Goal: Task Accomplishment & Management: Manage account settings

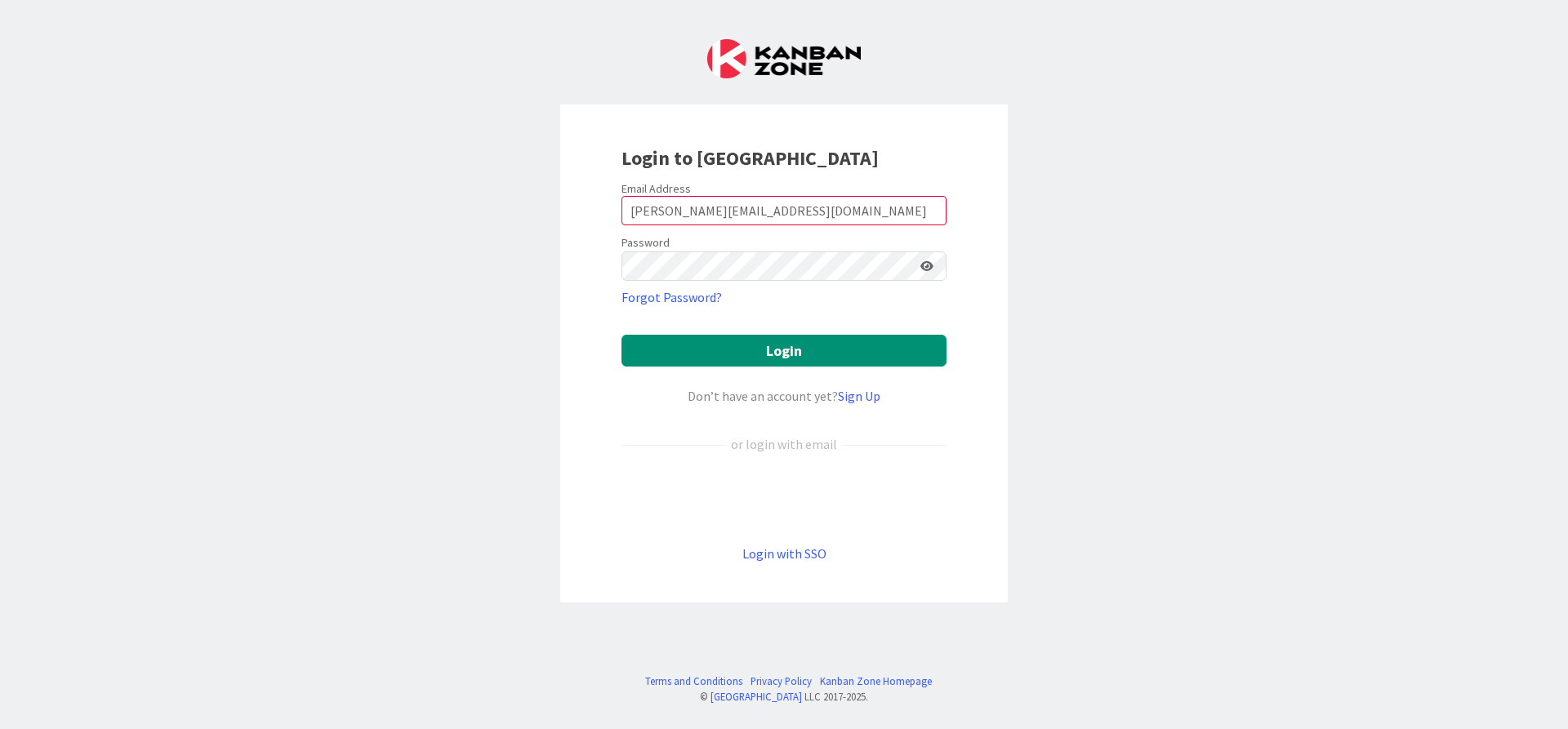
type input "[PERSON_NAME][EMAIL_ADDRESS][DOMAIN_NAME]"
click at [622, 335] on button "Login" at bounding box center [784, 351] width 325 height 32
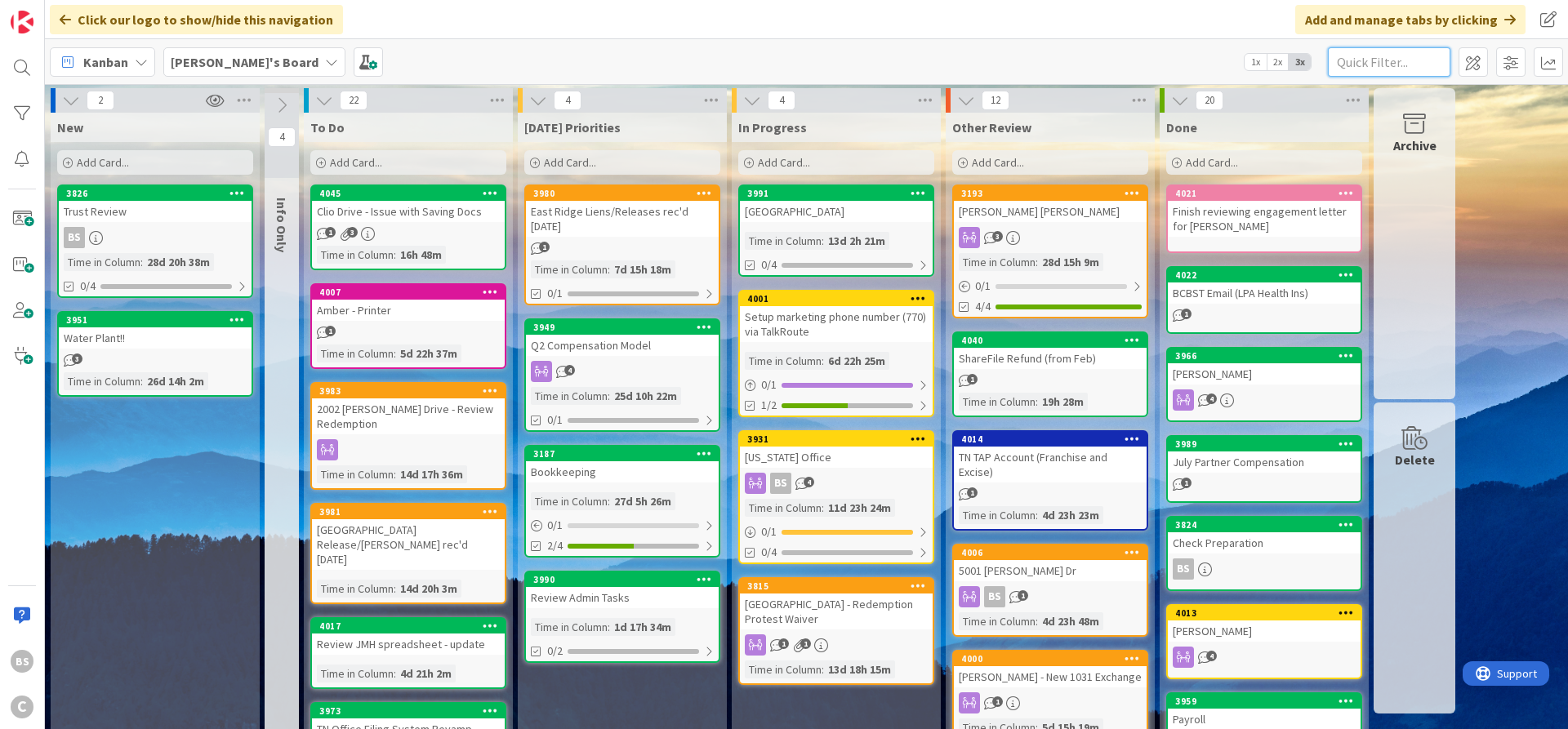
click at [1363, 69] on input "text" at bounding box center [1389, 63] width 122 height 30
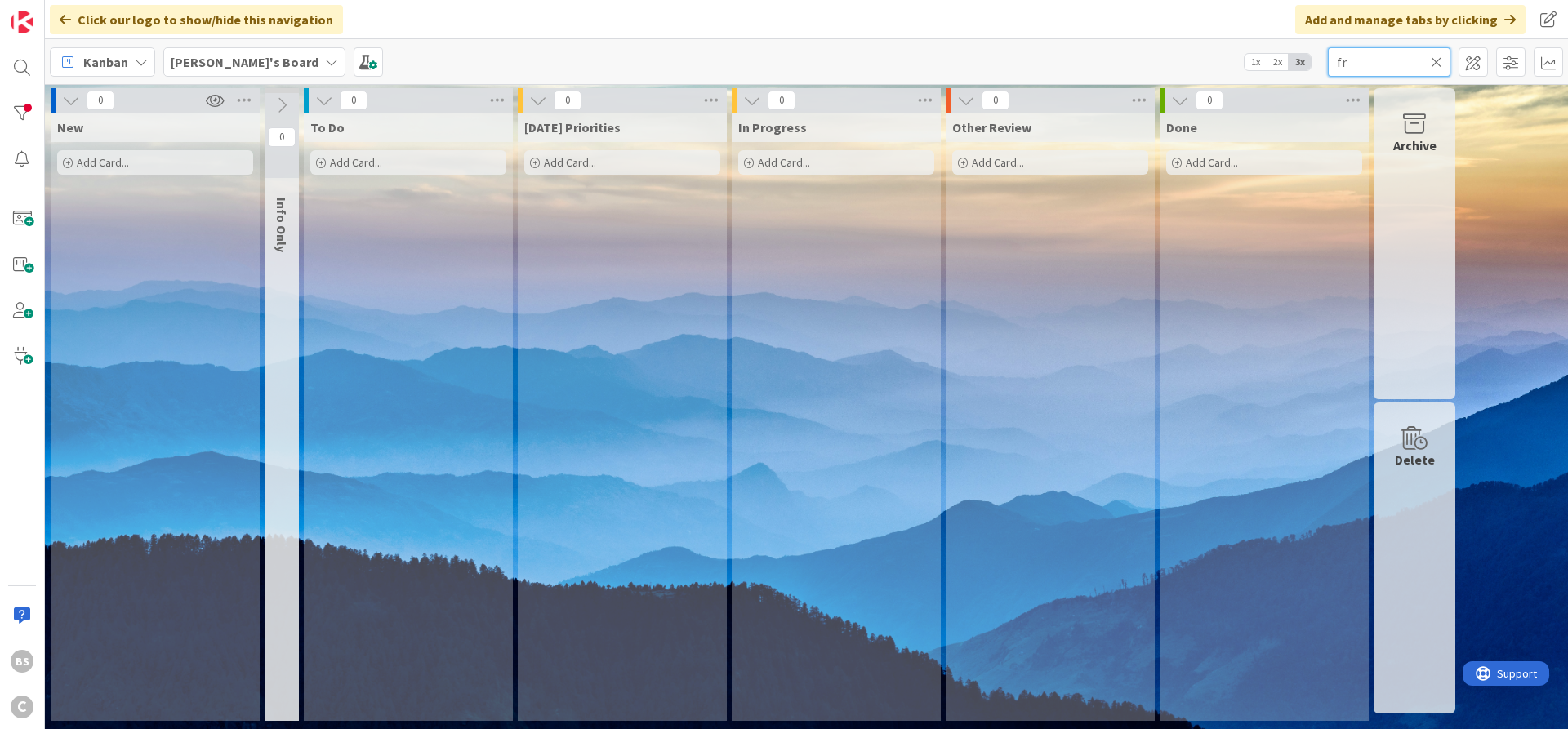
type input "f"
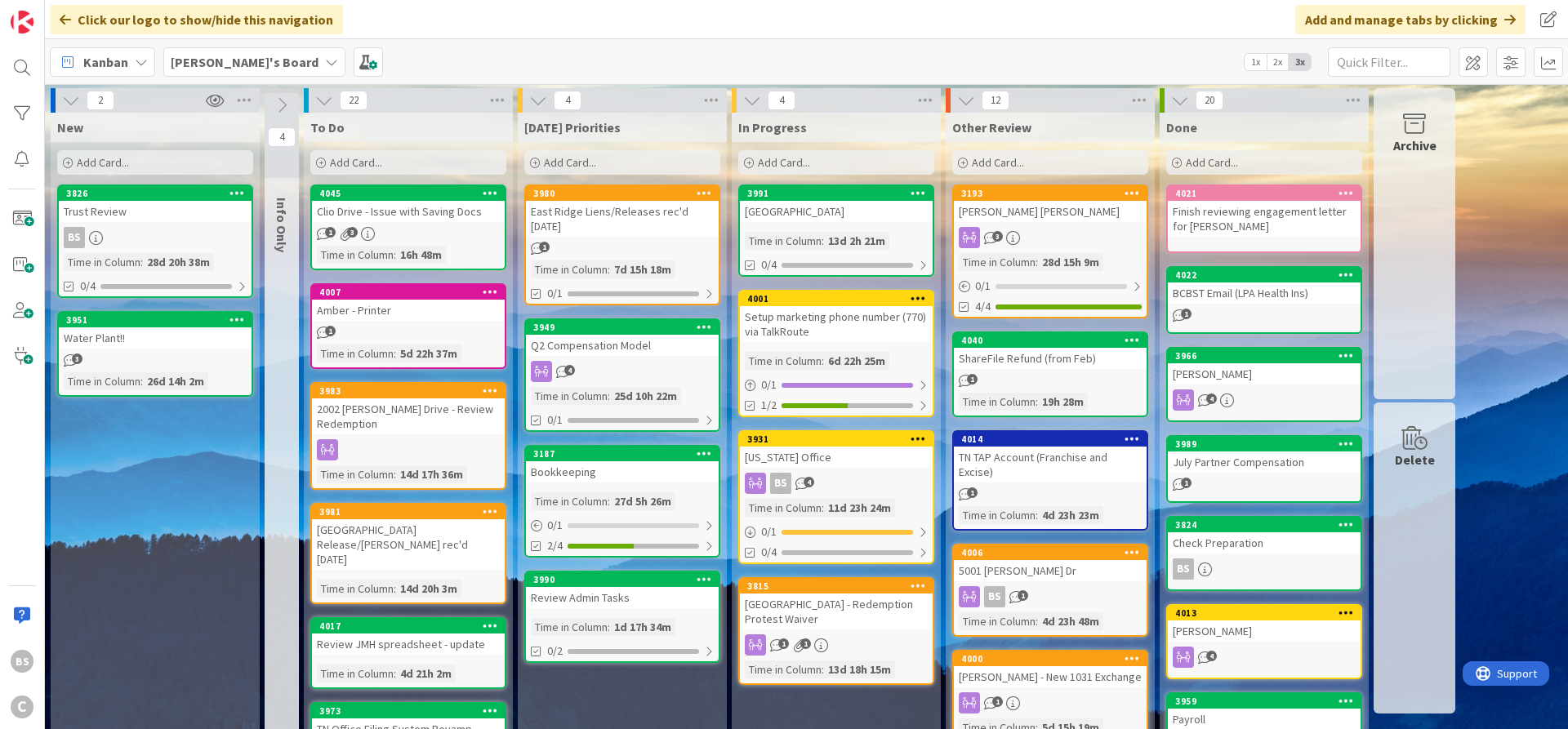
click at [231, 61] on b "[PERSON_NAME]'s Board" at bounding box center [245, 63] width 147 height 17
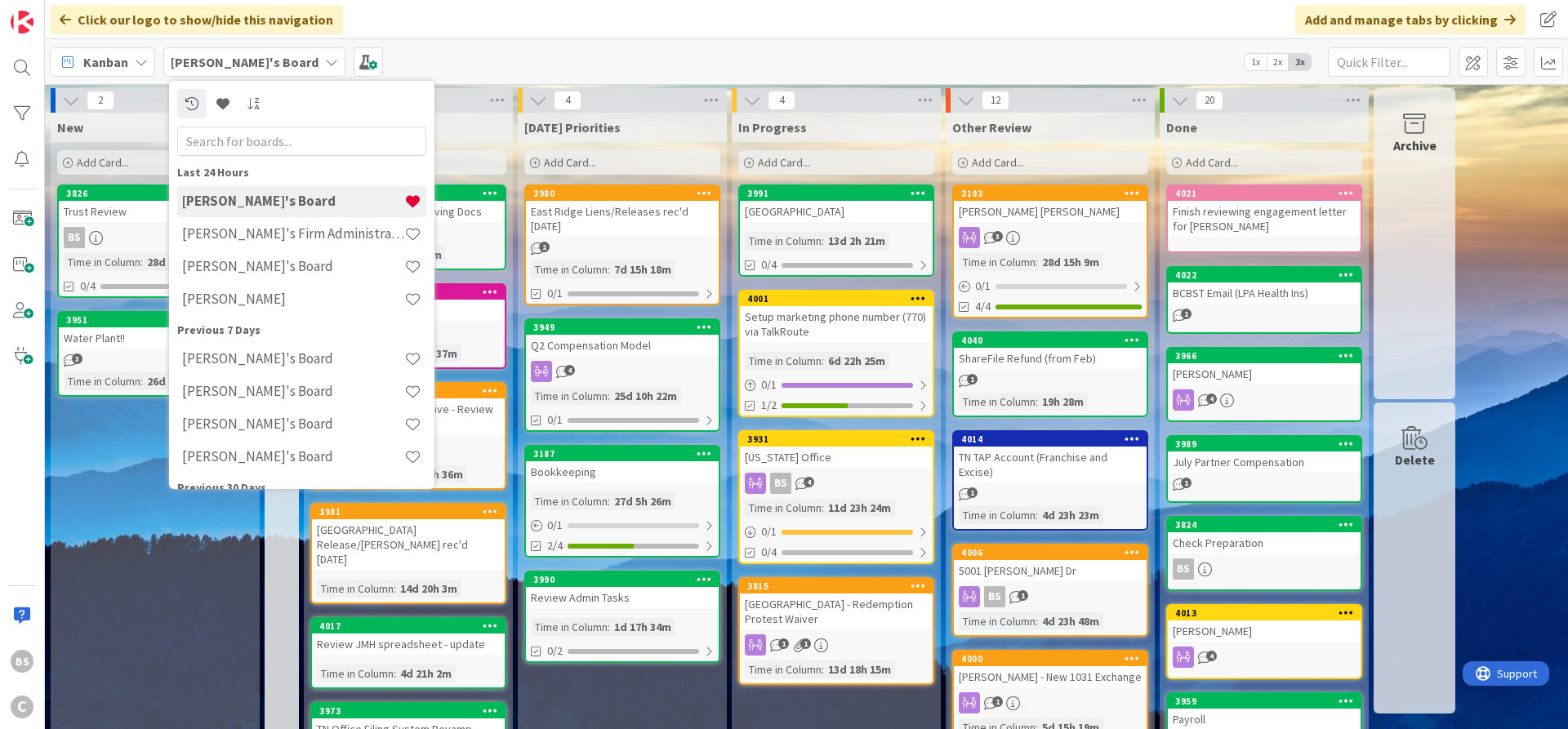
click at [217, 231] on h4 "[PERSON_NAME]'s Firm Administration Board" at bounding box center [293, 234] width 222 height 17
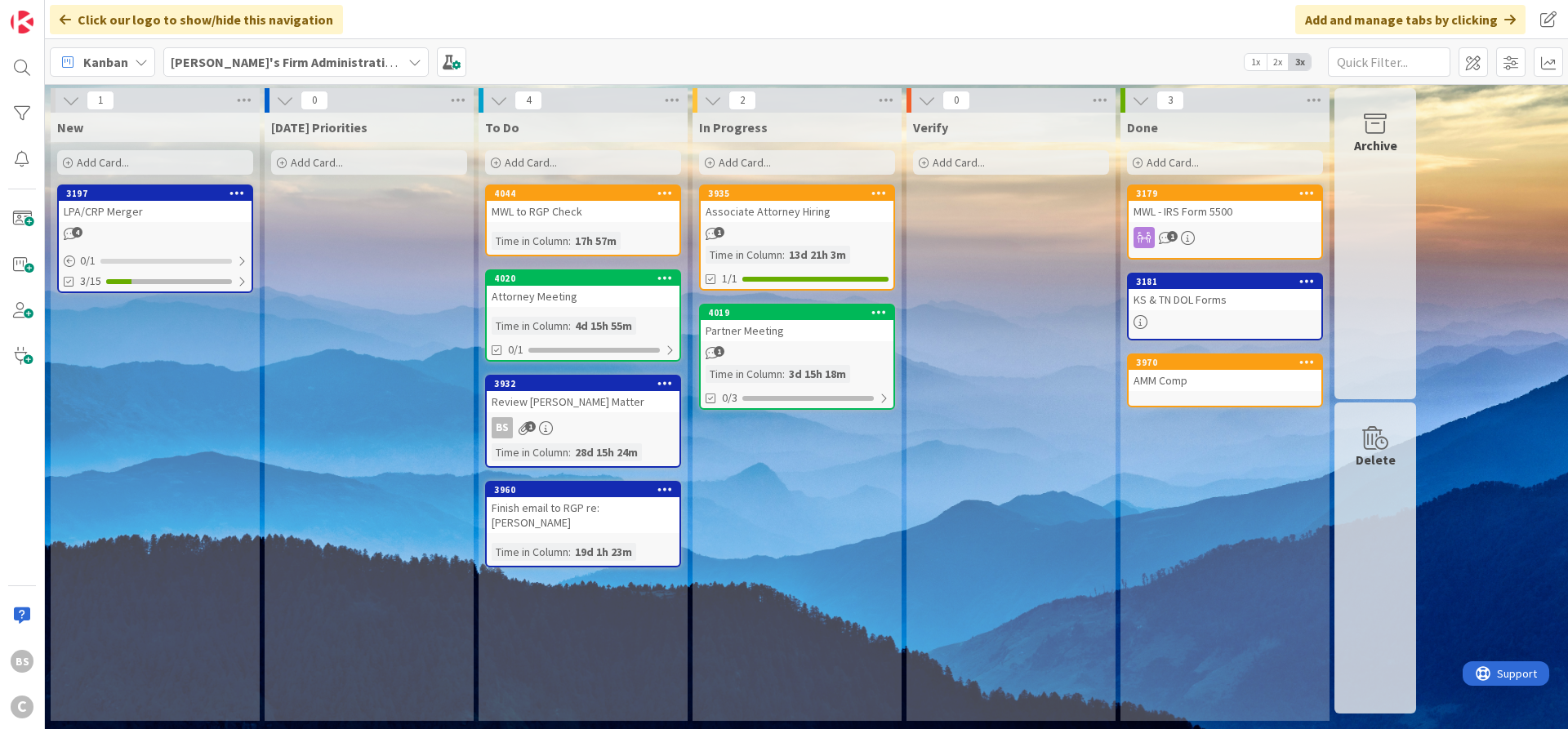
click at [304, 68] on b "[PERSON_NAME]'s Firm Administration Board" at bounding box center [304, 63] width 268 height 17
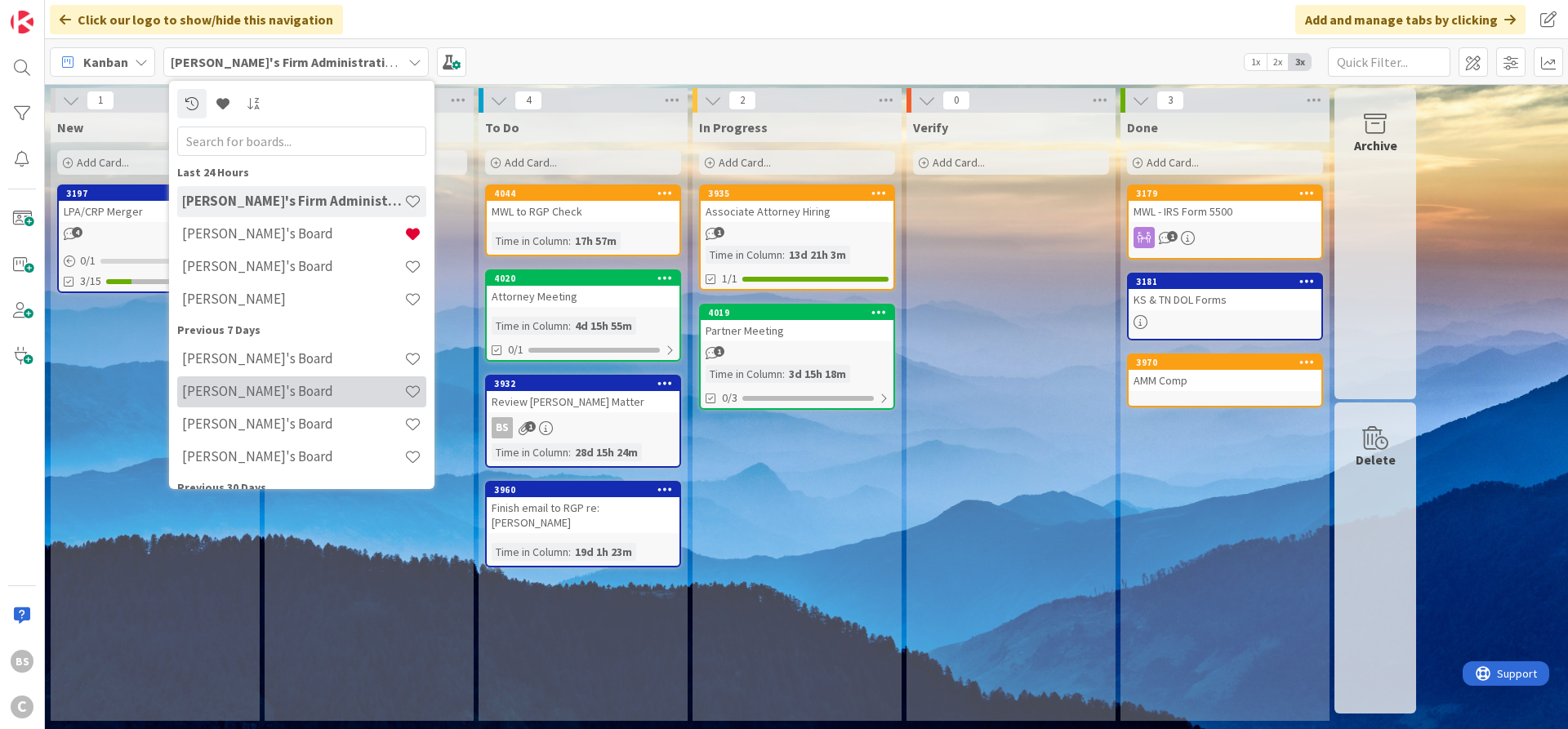
click at [239, 395] on h4 "[PERSON_NAME]'s Board" at bounding box center [293, 391] width 222 height 17
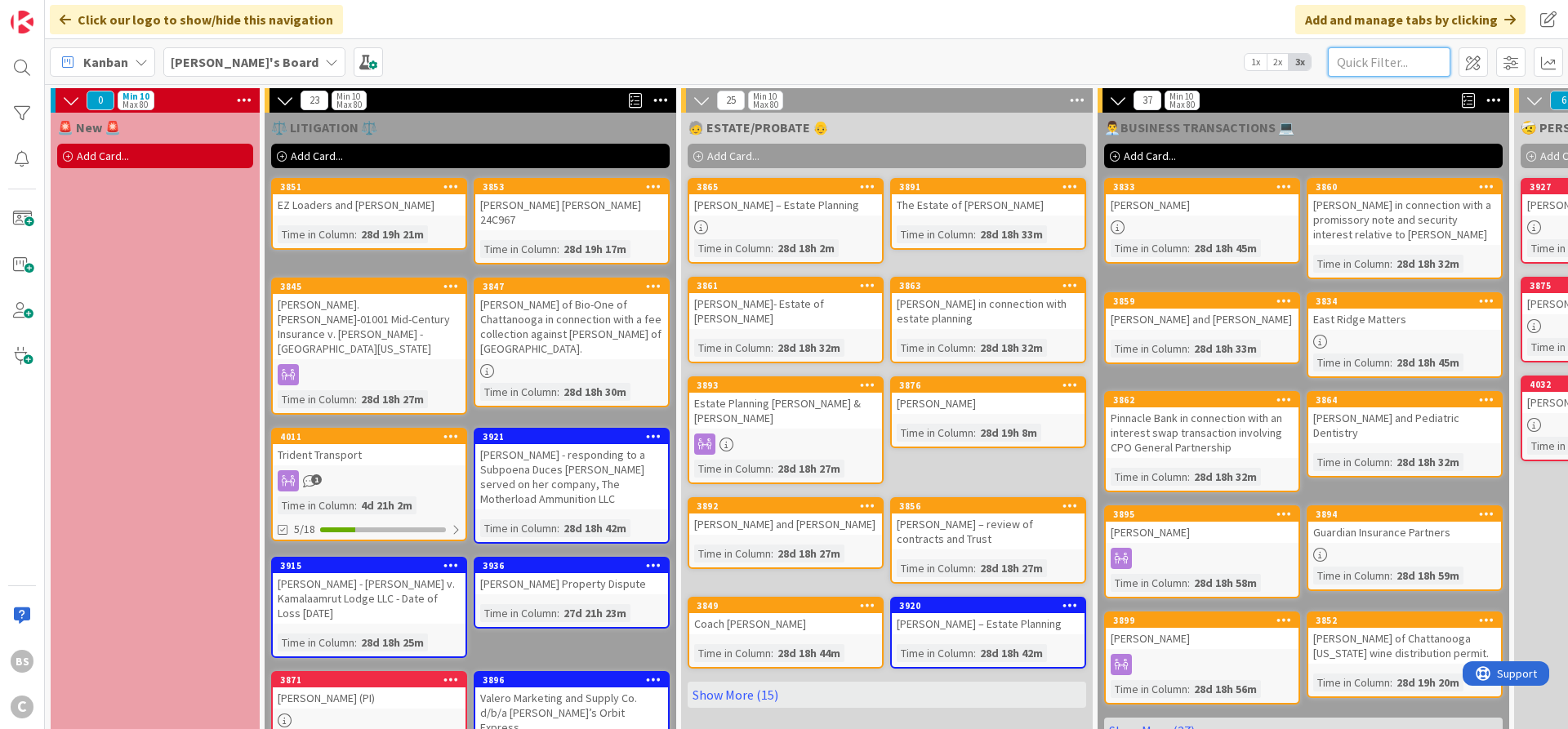
click at [1420, 53] on input "text" at bounding box center [1389, 63] width 122 height 30
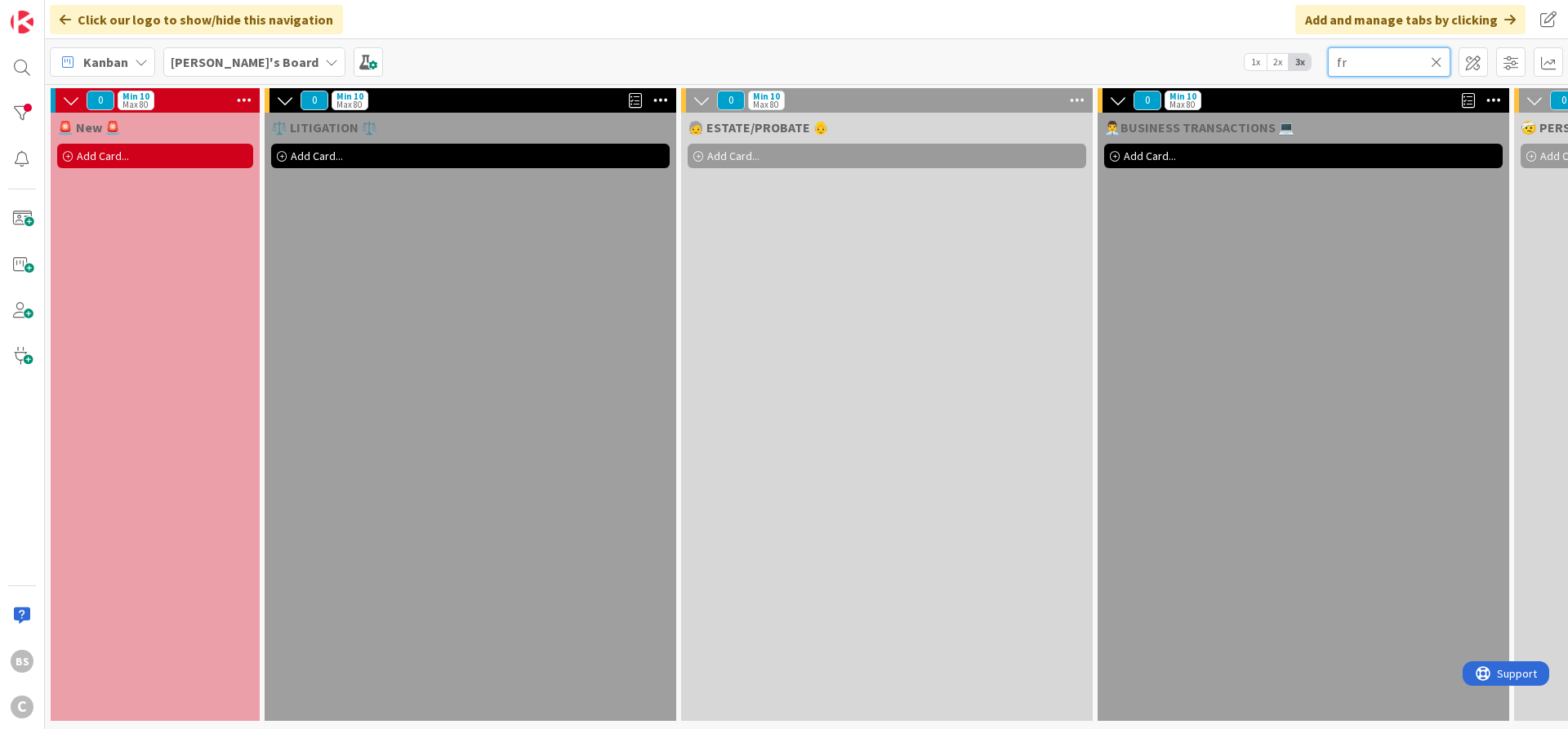
type input "f"
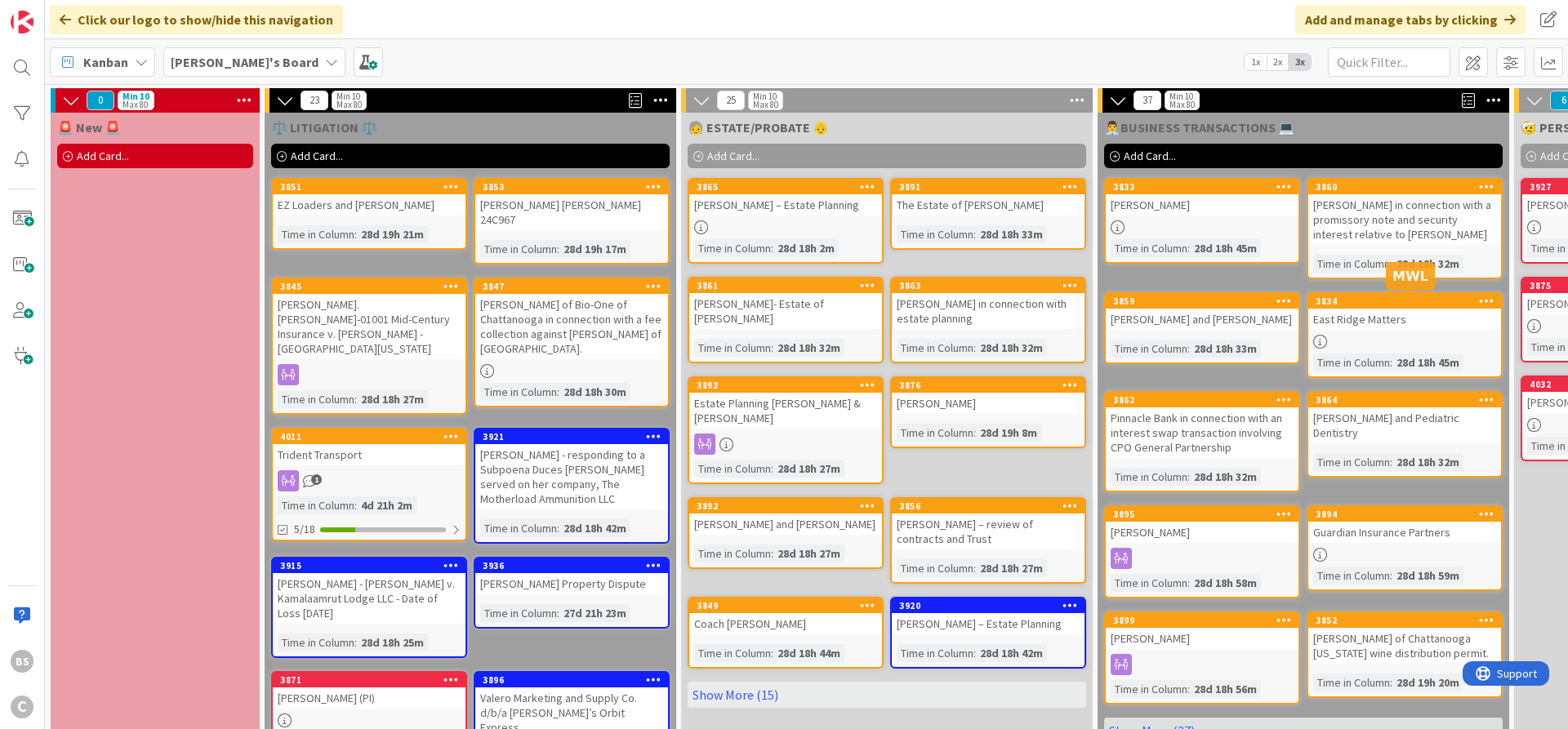
click at [1387, 305] on div "3834" at bounding box center [1408, 301] width 186 height 11
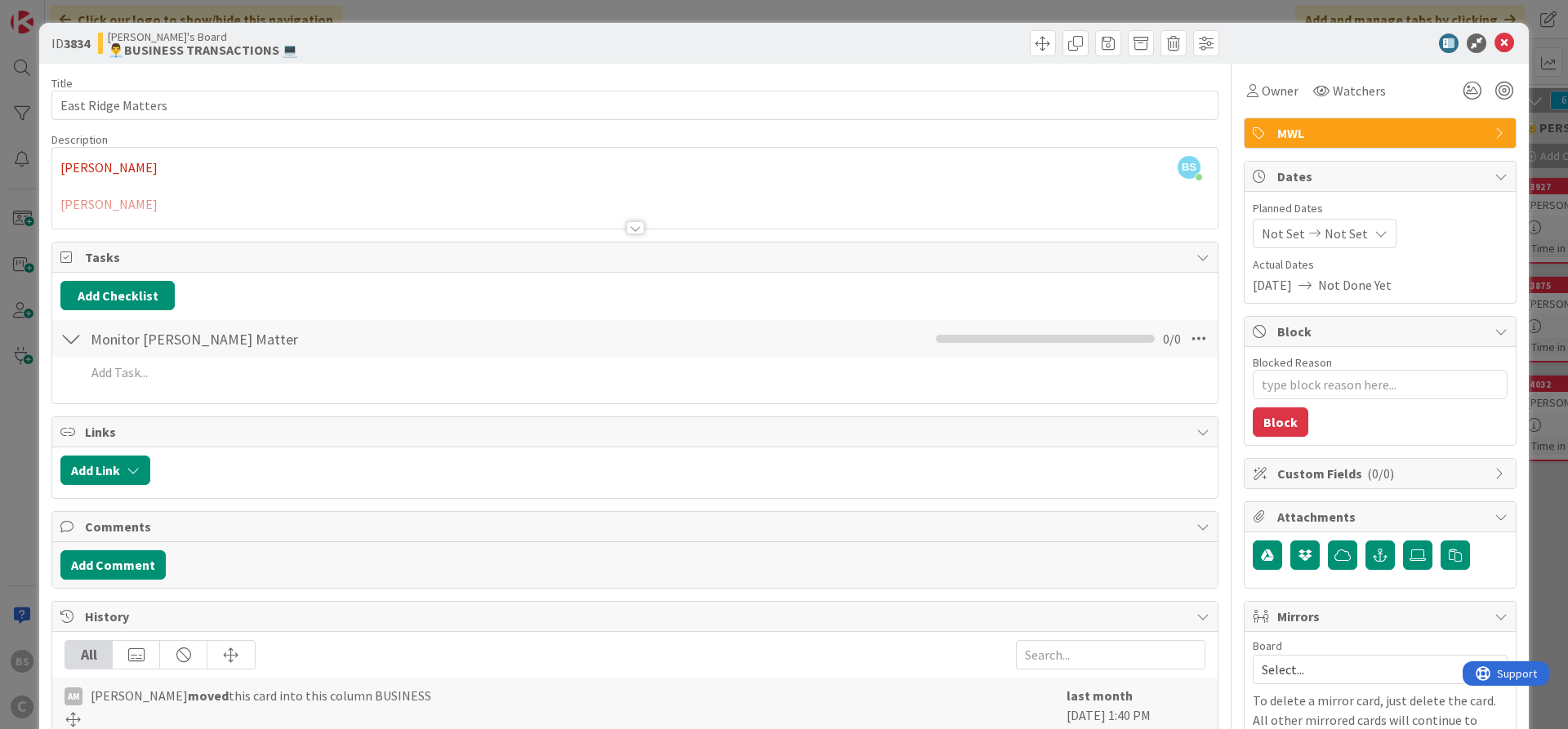
click at [635, 226] on div at bounding box center [635, 228] width 18 height 13
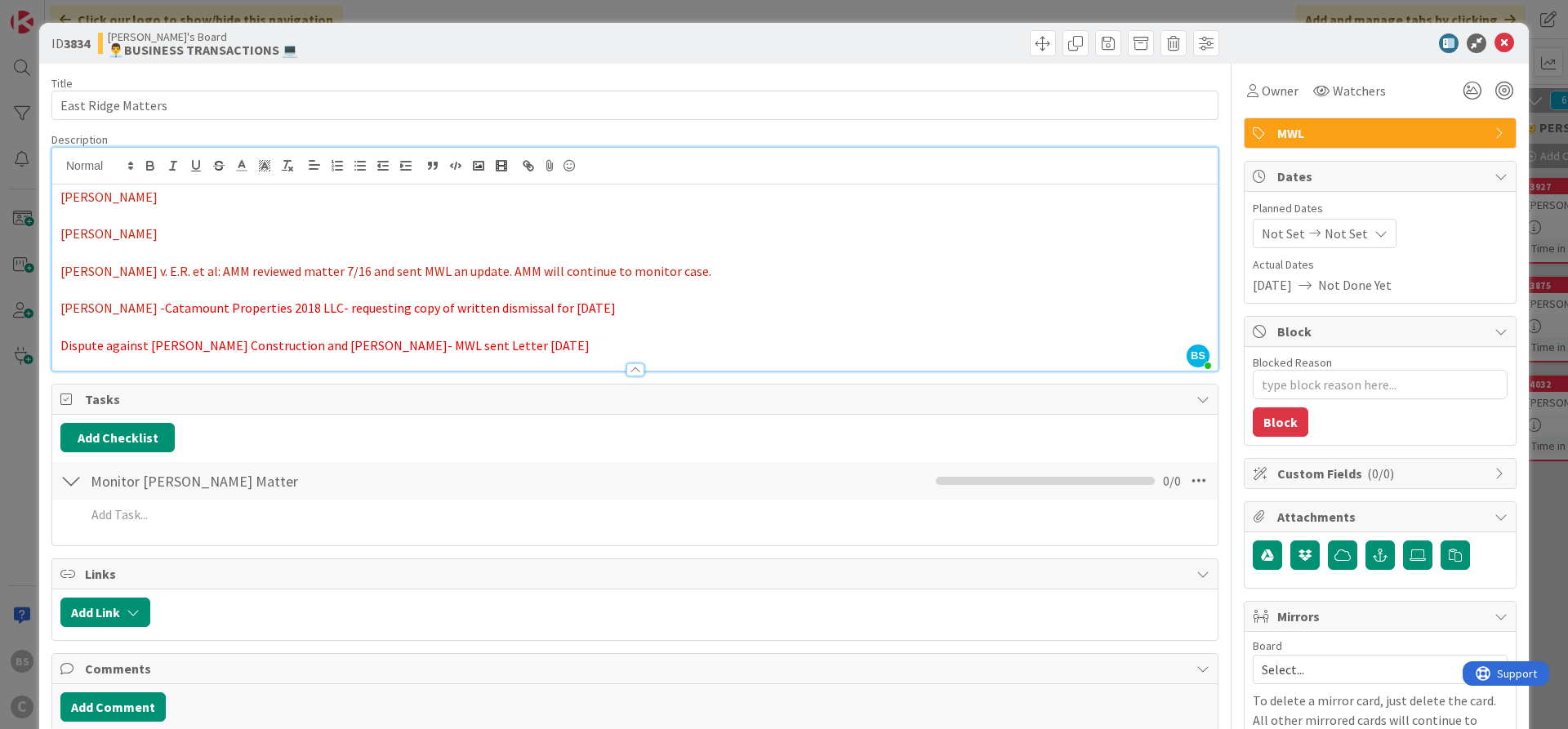
click at [637, 370] on div at bounding box center [635, 370] width 18 height 13
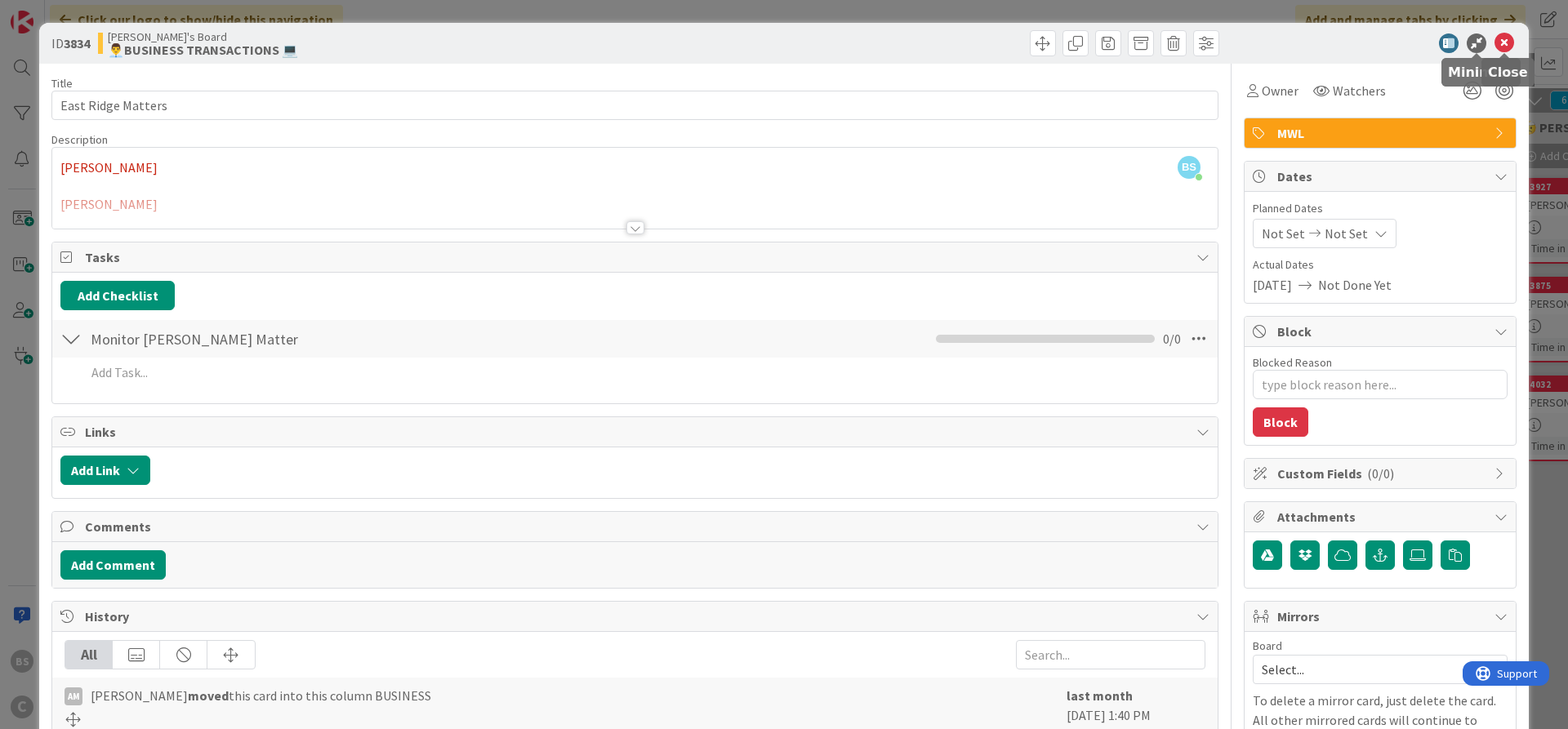
click at [1512, 35] on icon at bounding box center [1504, 43] width 20 height 20
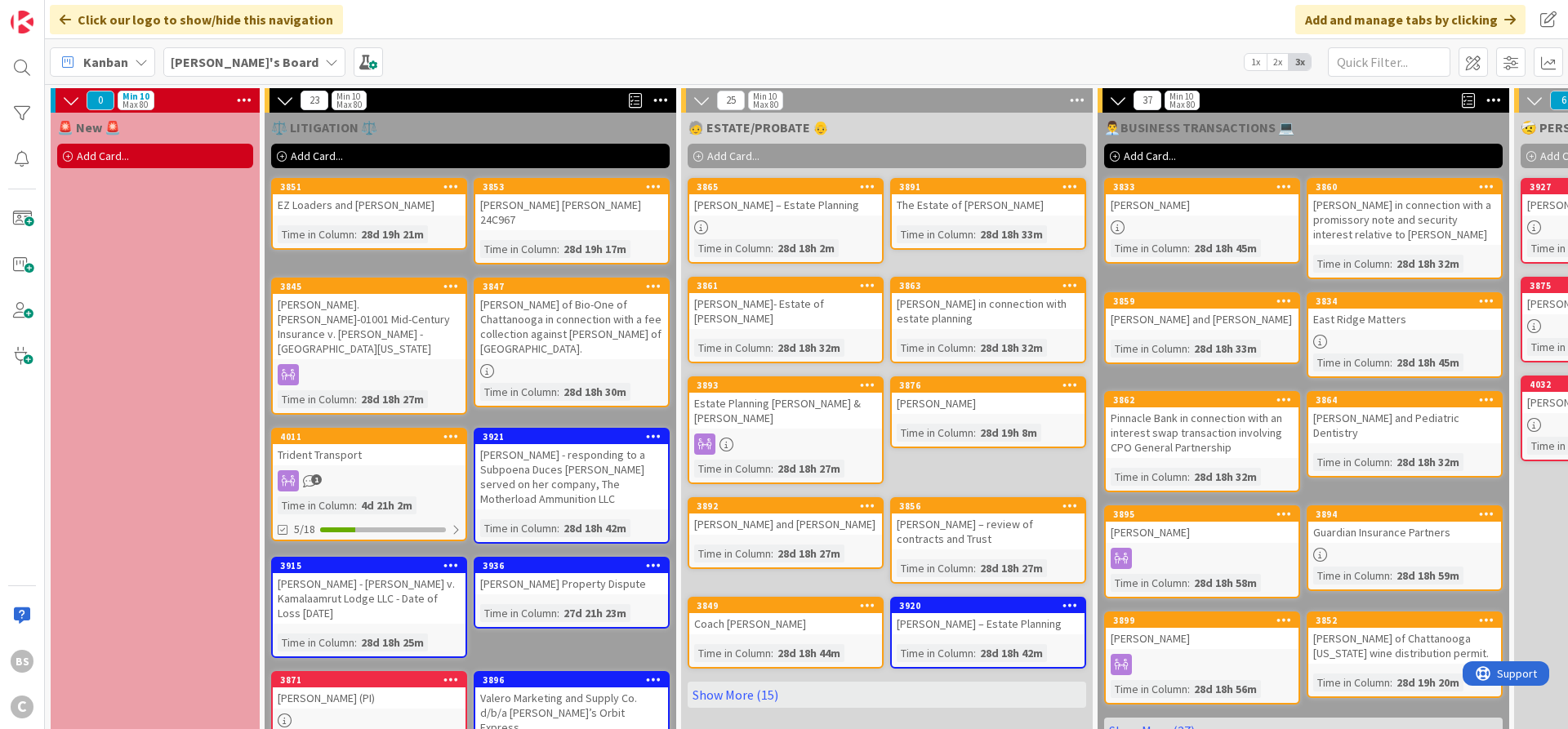
scroll to position [87, 0]
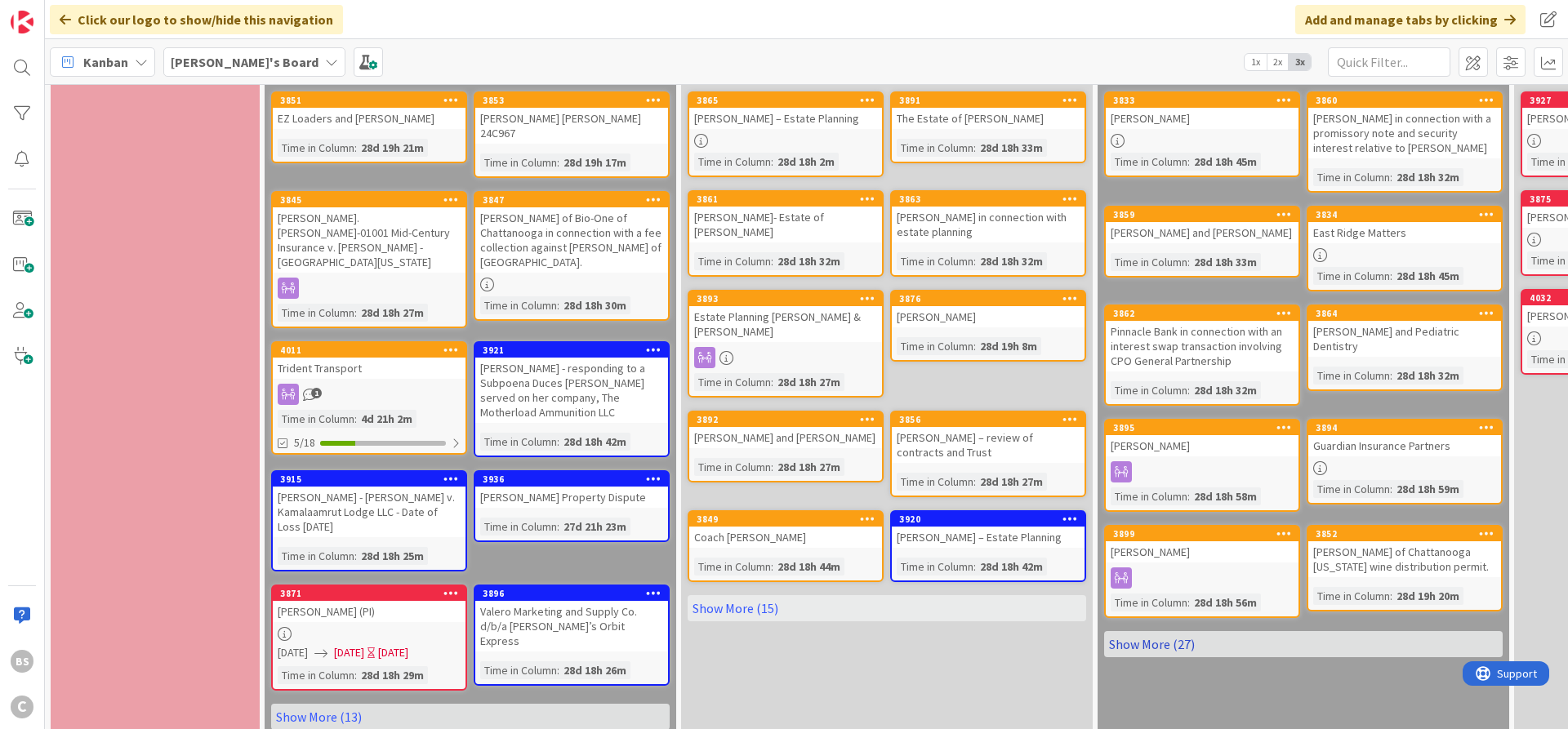
click at [1176, 644] on link "Show More (27)" at bounding box center [1303, 644] width 399 height 26
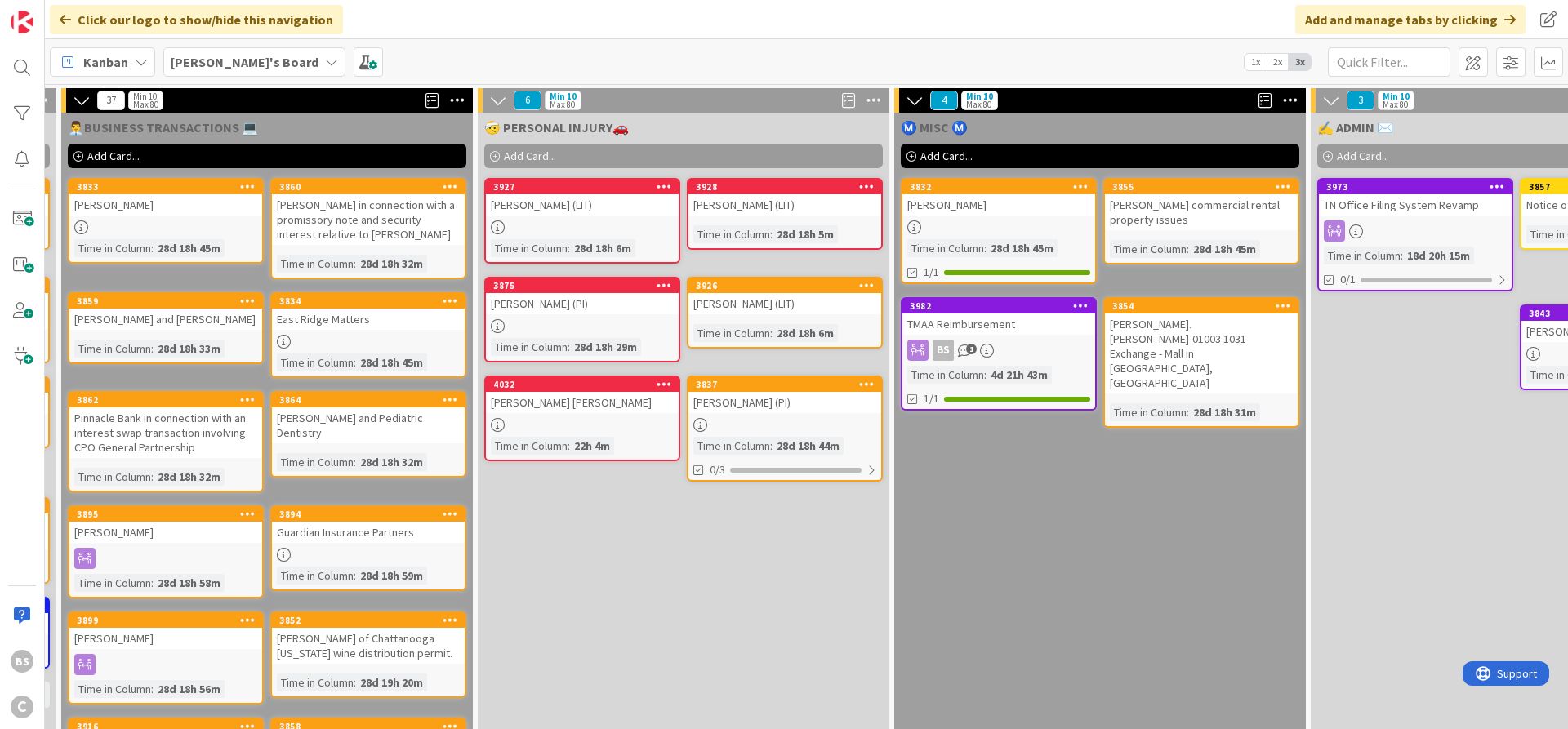
scroll to position [0, 1049]
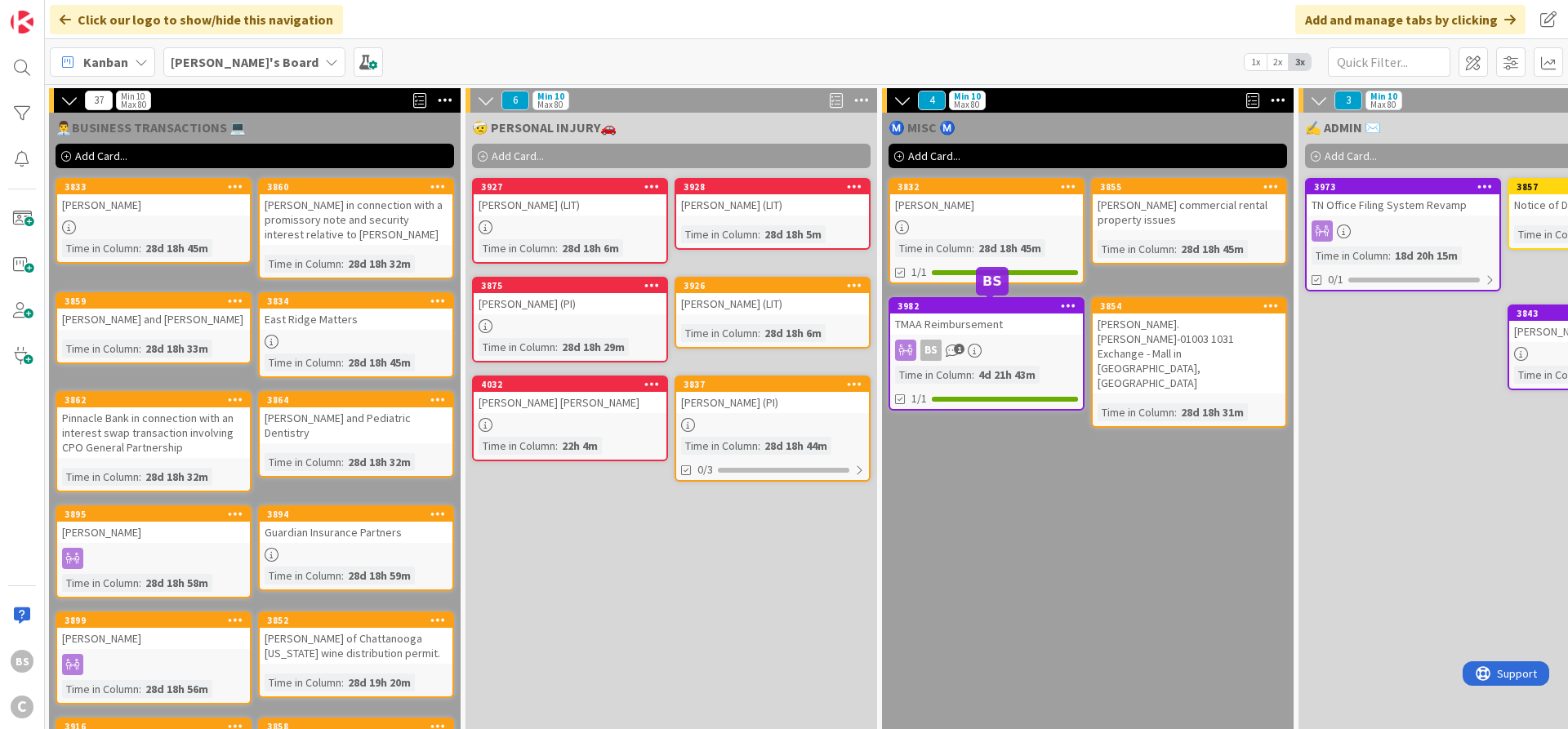
click at [958, 307] on div "3982" at bounding box center [990, 306] width 186 height 11
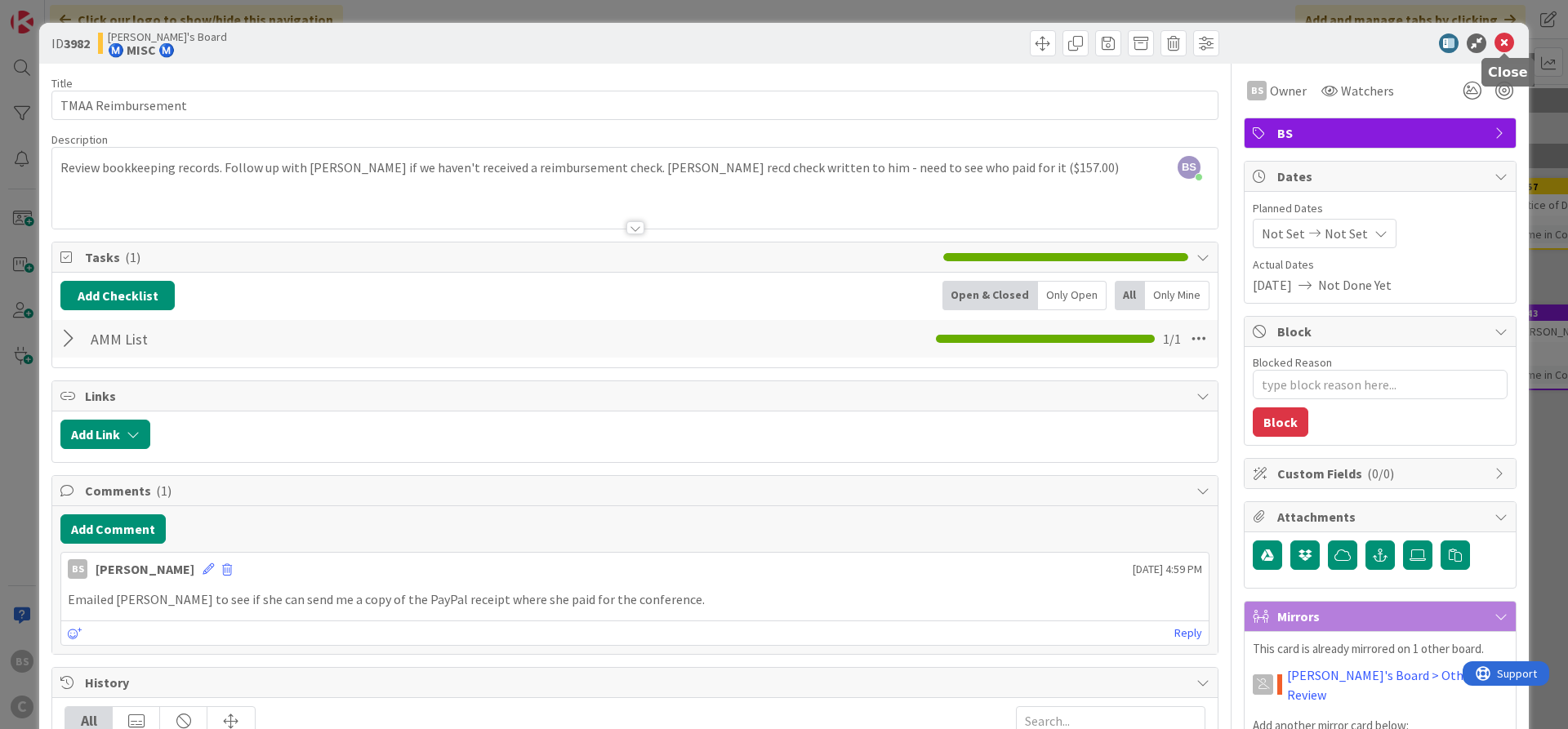
click at [1499, 37] on icon at bounding box center [1504, 43] width 20 height 20
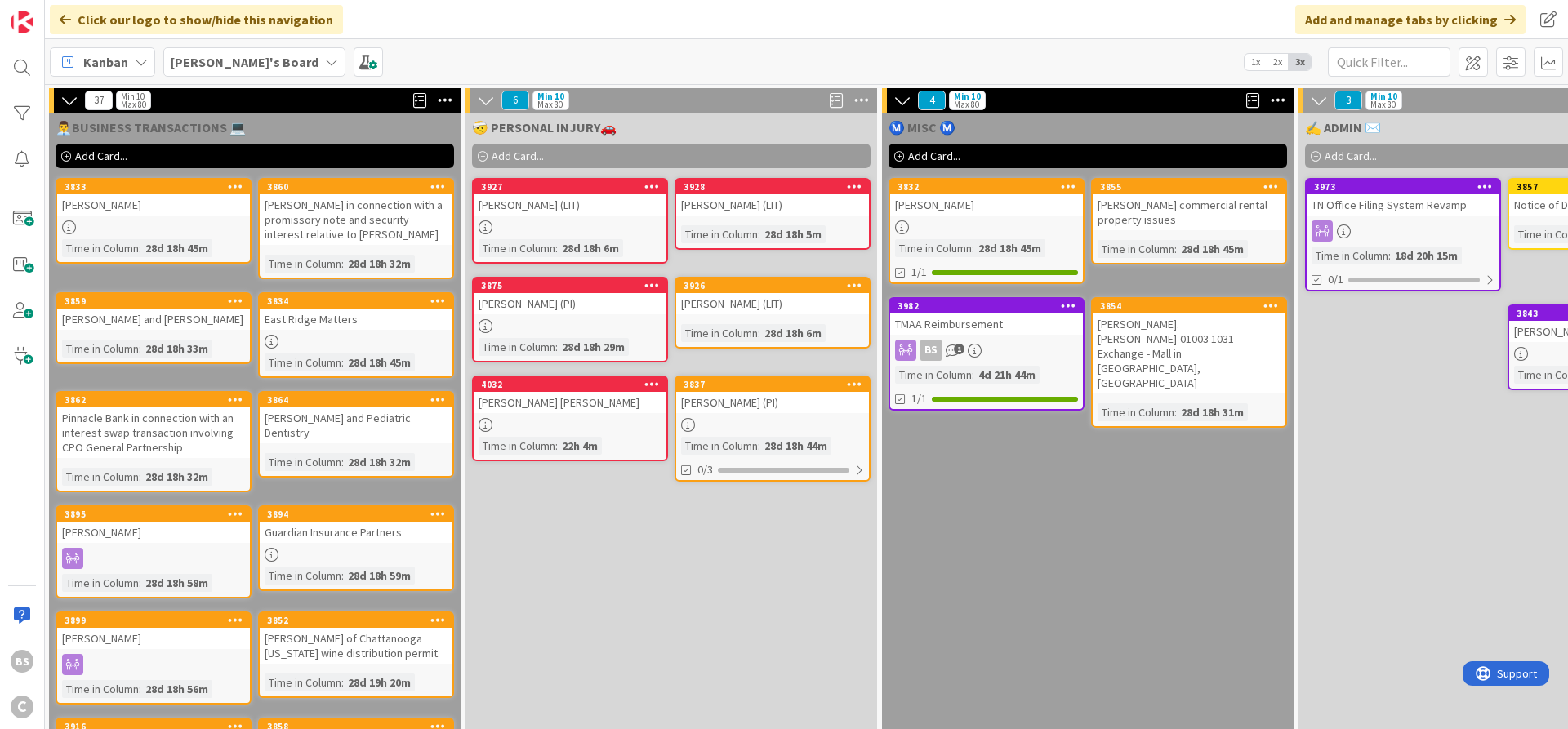
click at [226, 52] on span "[PERSON_NAME]'s Board" at bounding box center [245, 62] width 147 height 20
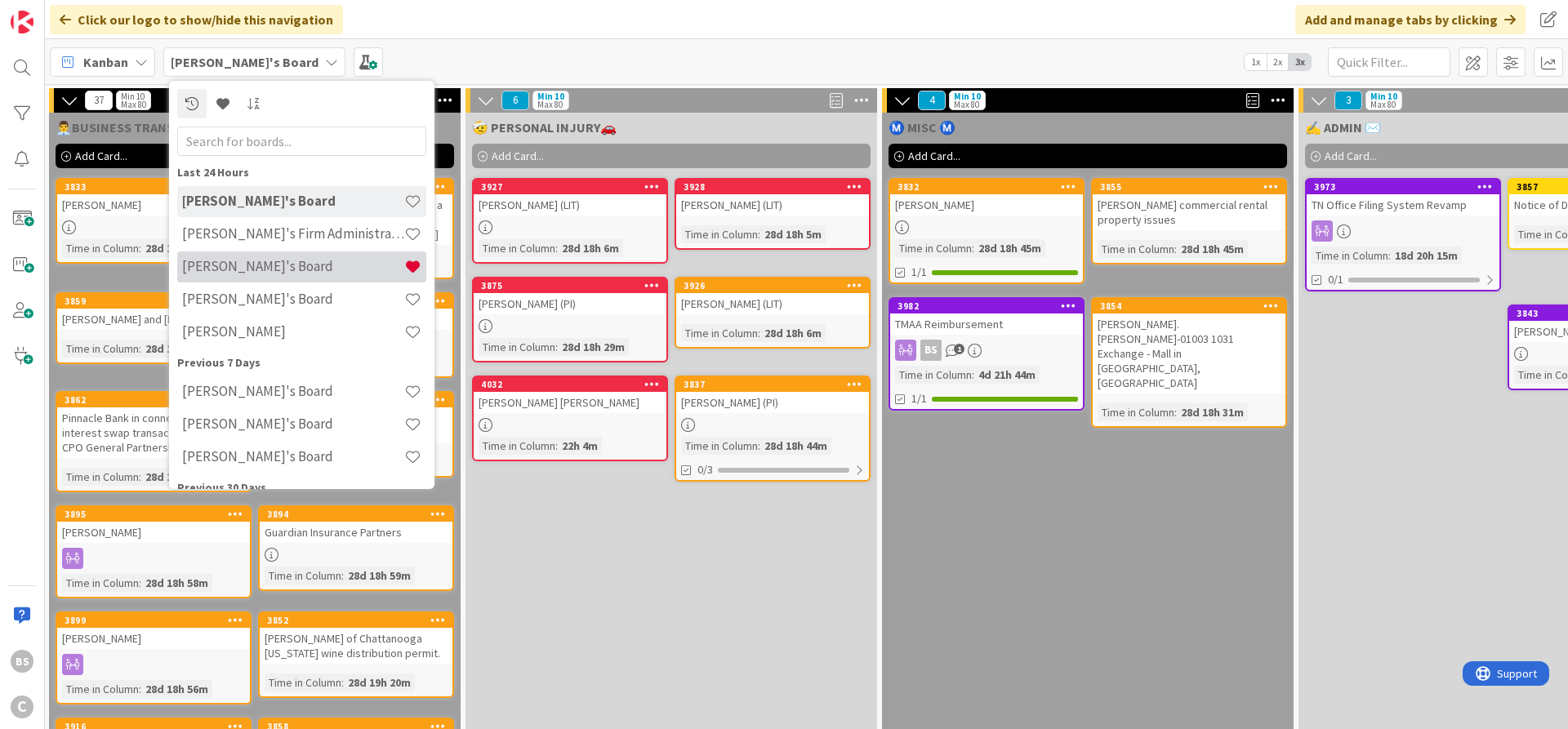
click at [232, 273] on h4 "[PERSON_NAME]'s Board" at bounding box center [293, 267] width 222 height 17
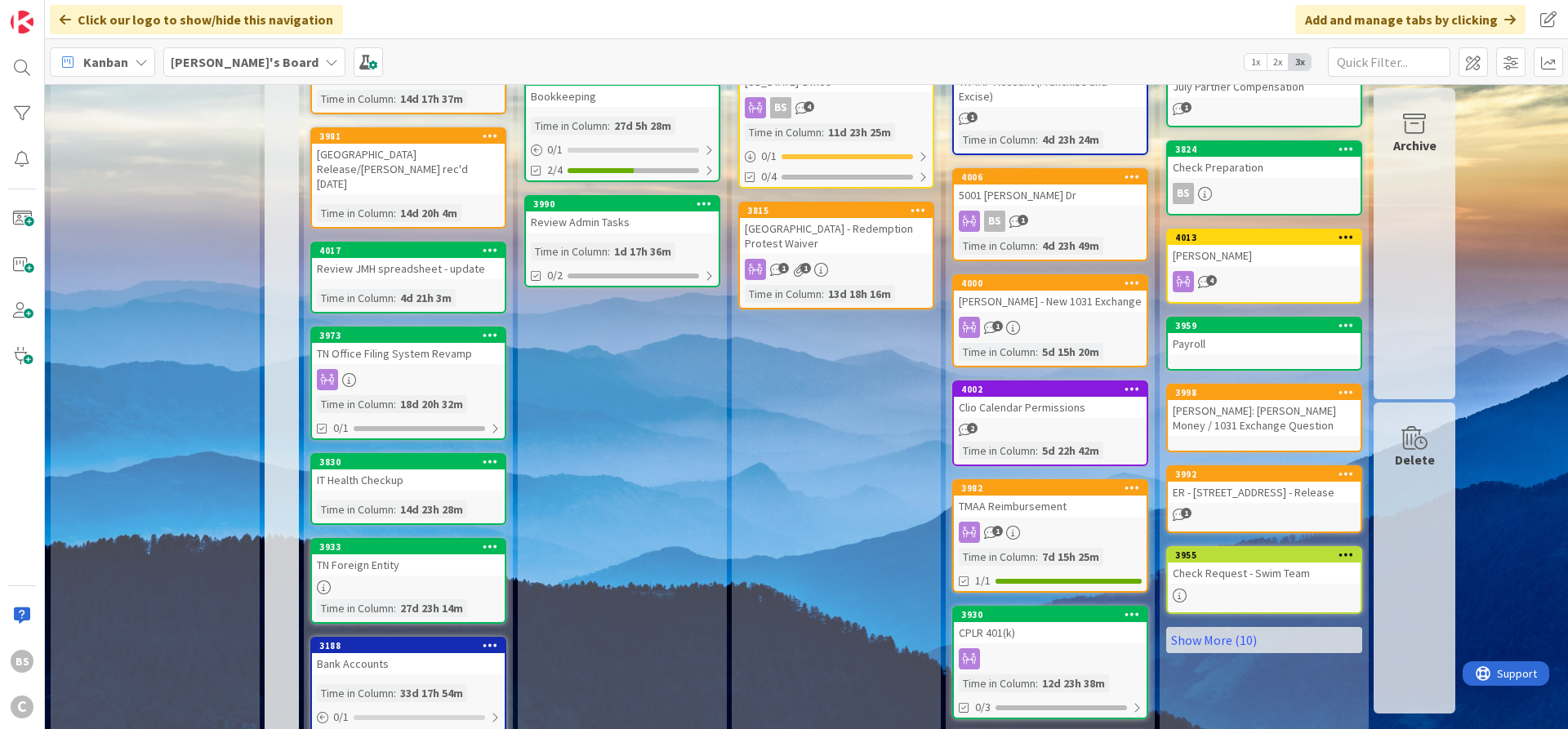
scroll to position [392, 0]
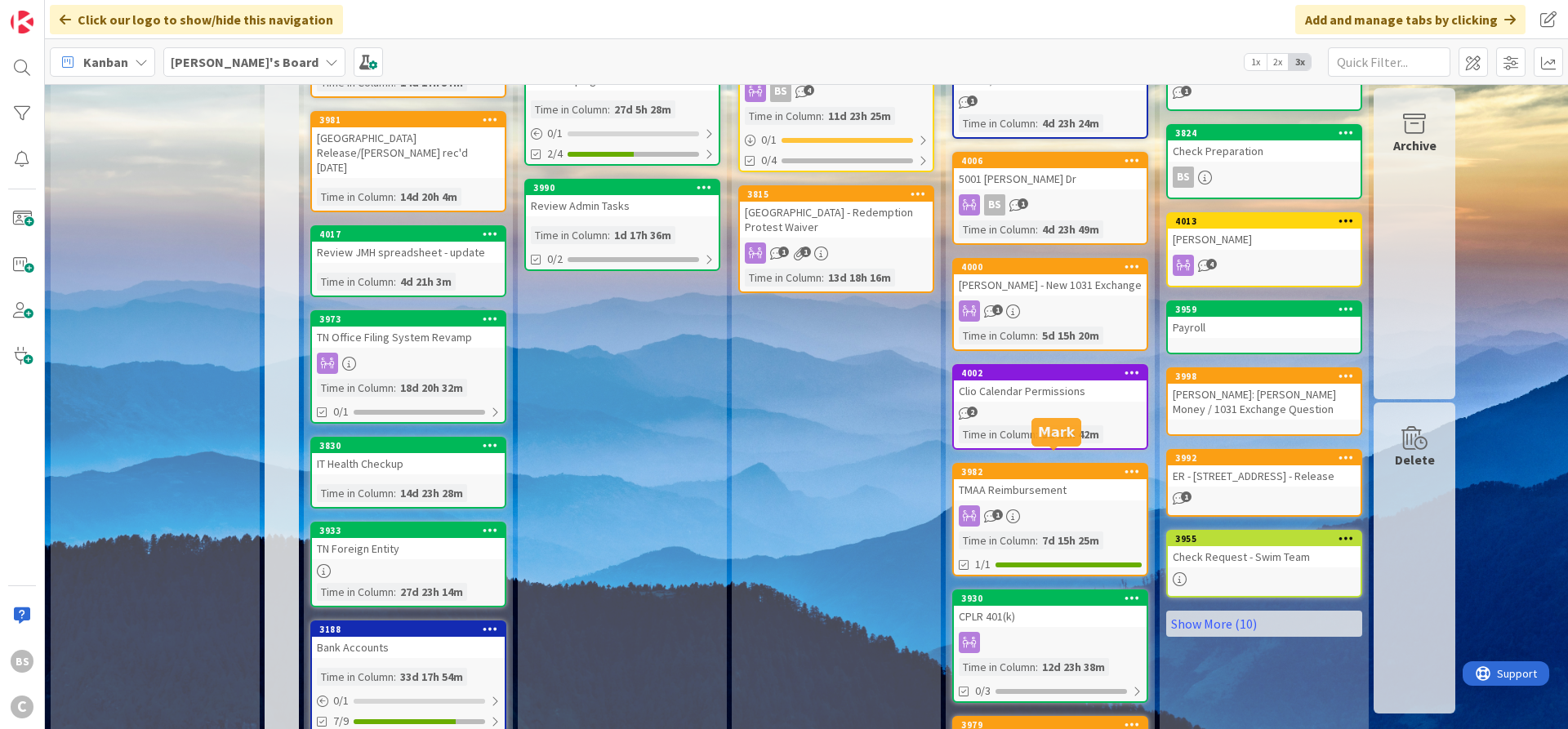
click at [1010, 467] on div "3982" at bounding box center [1054, 472] width 186 height 11
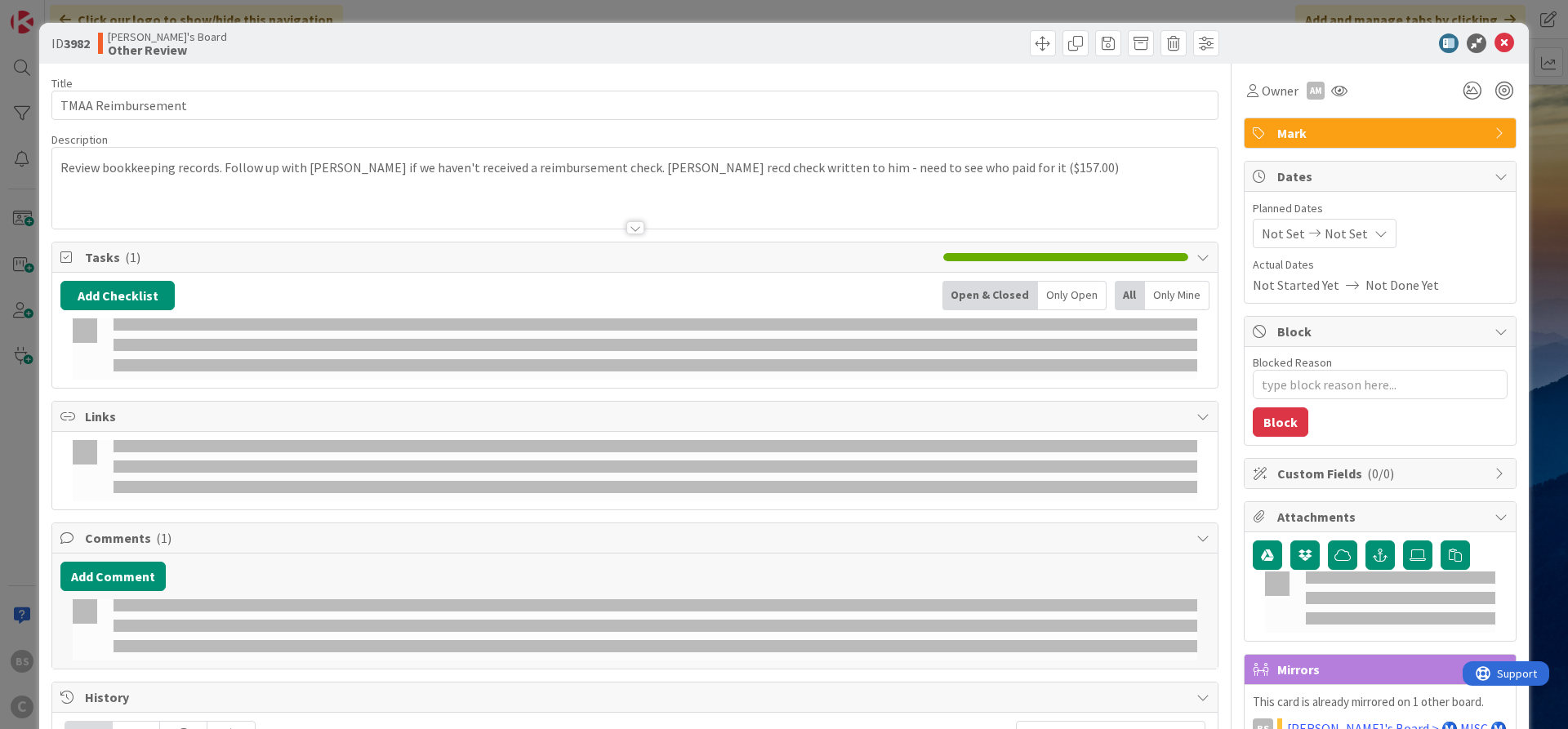
type textarea "x"
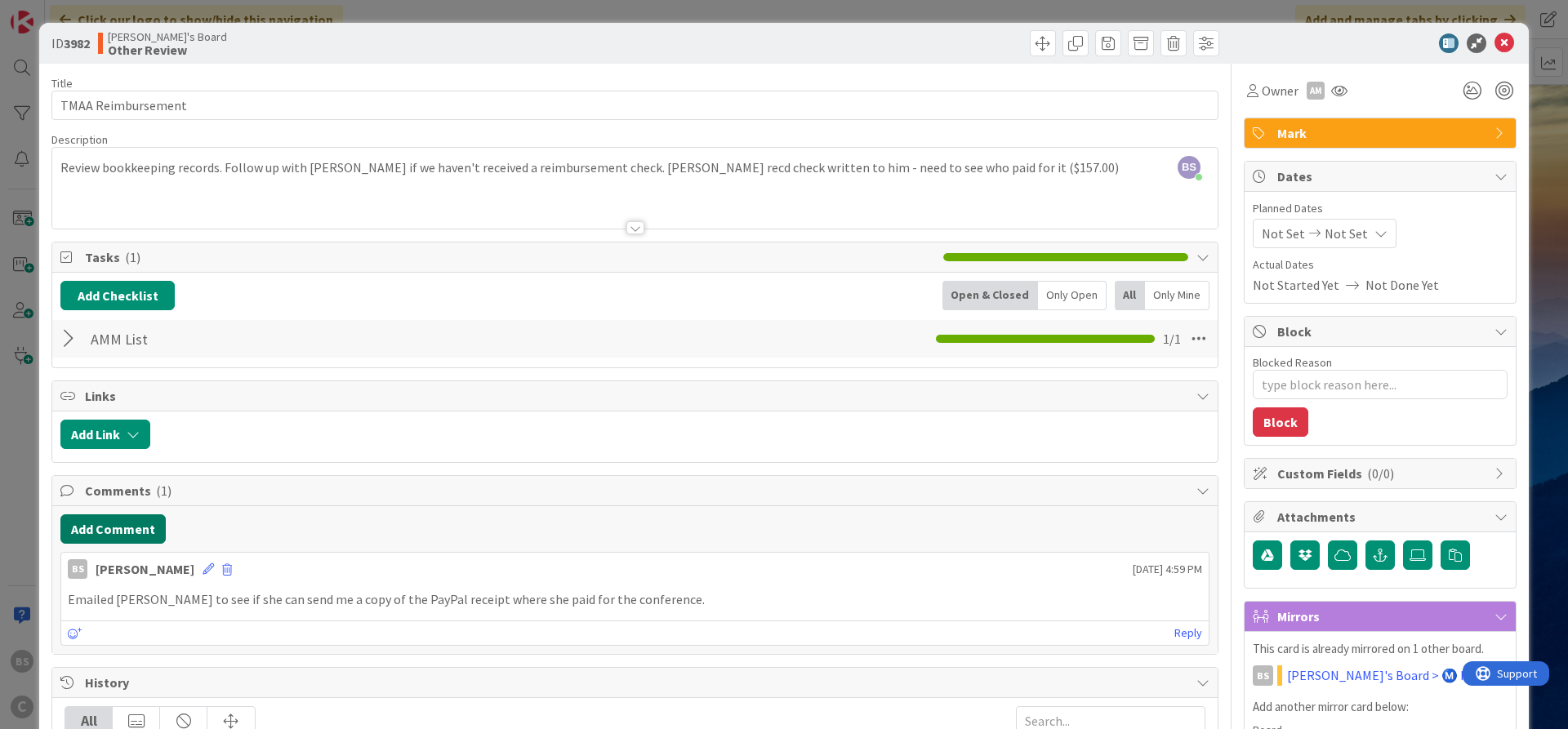
click at [121, 529] on button "Add Comment" at bounding box center [113, 529] width 105 height 30
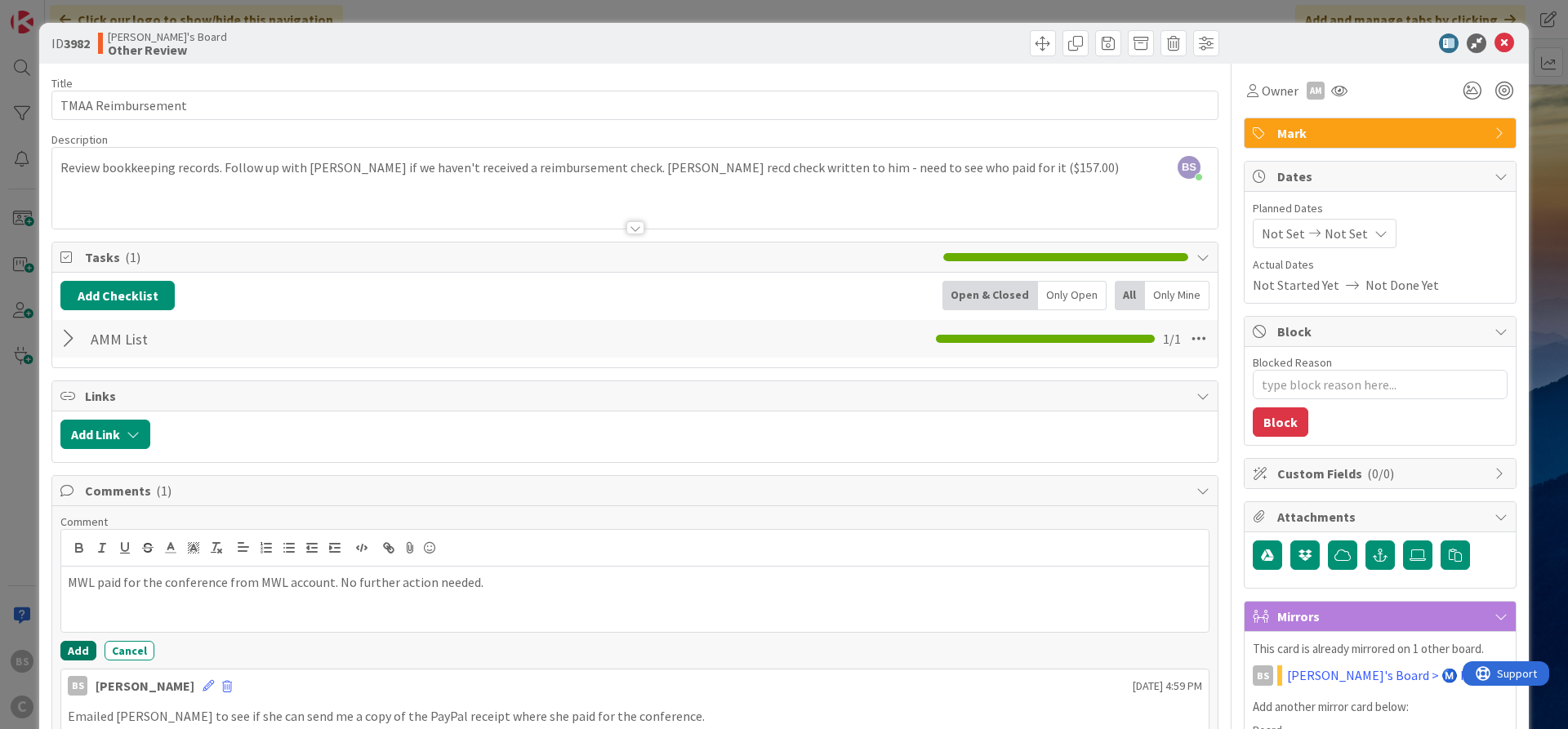
click at [71, 643] on button "Add" at bounding box center [78, 651] width 36 height 20
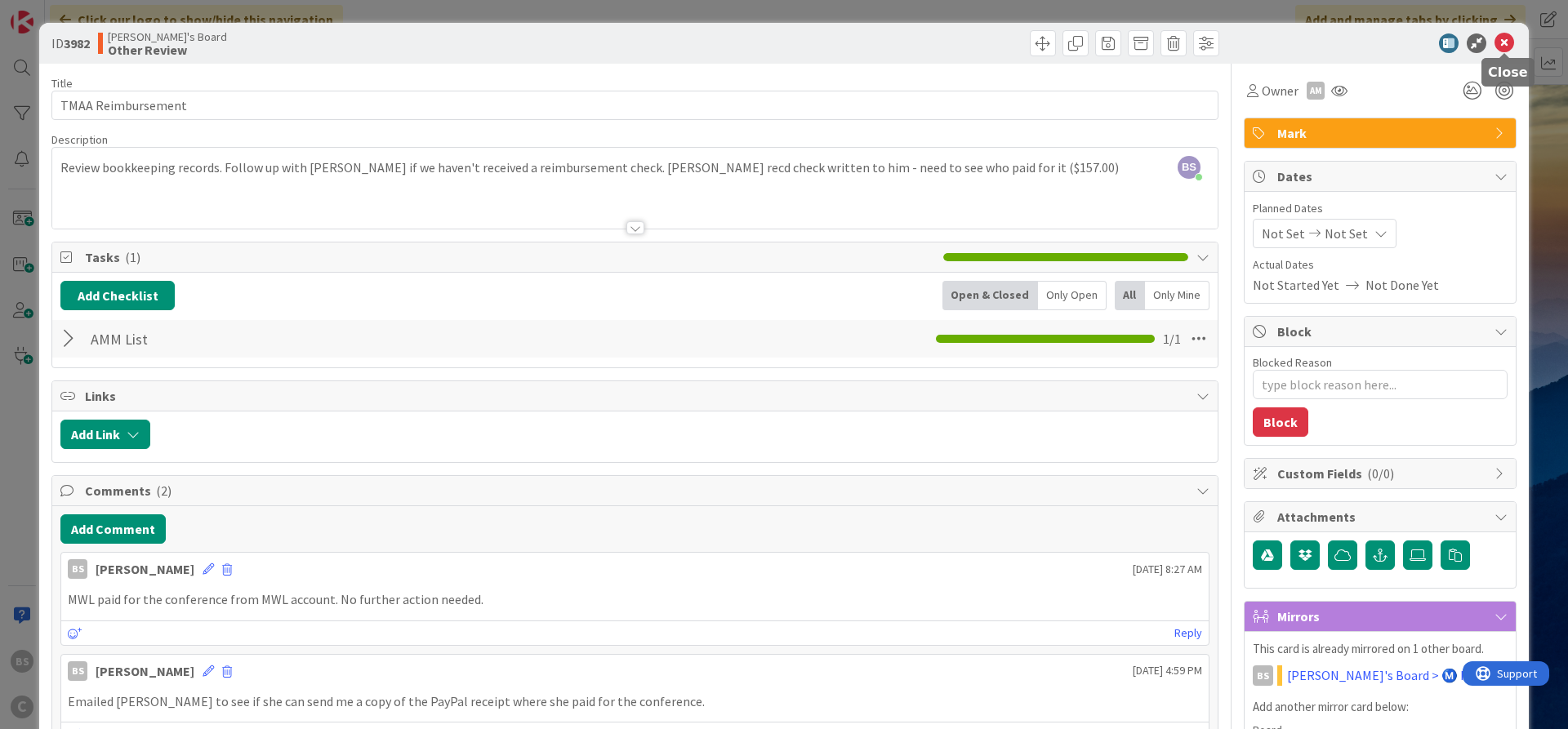
click at [1500, 49] on icon at bounding box center [1504, 43] width 20 height 20
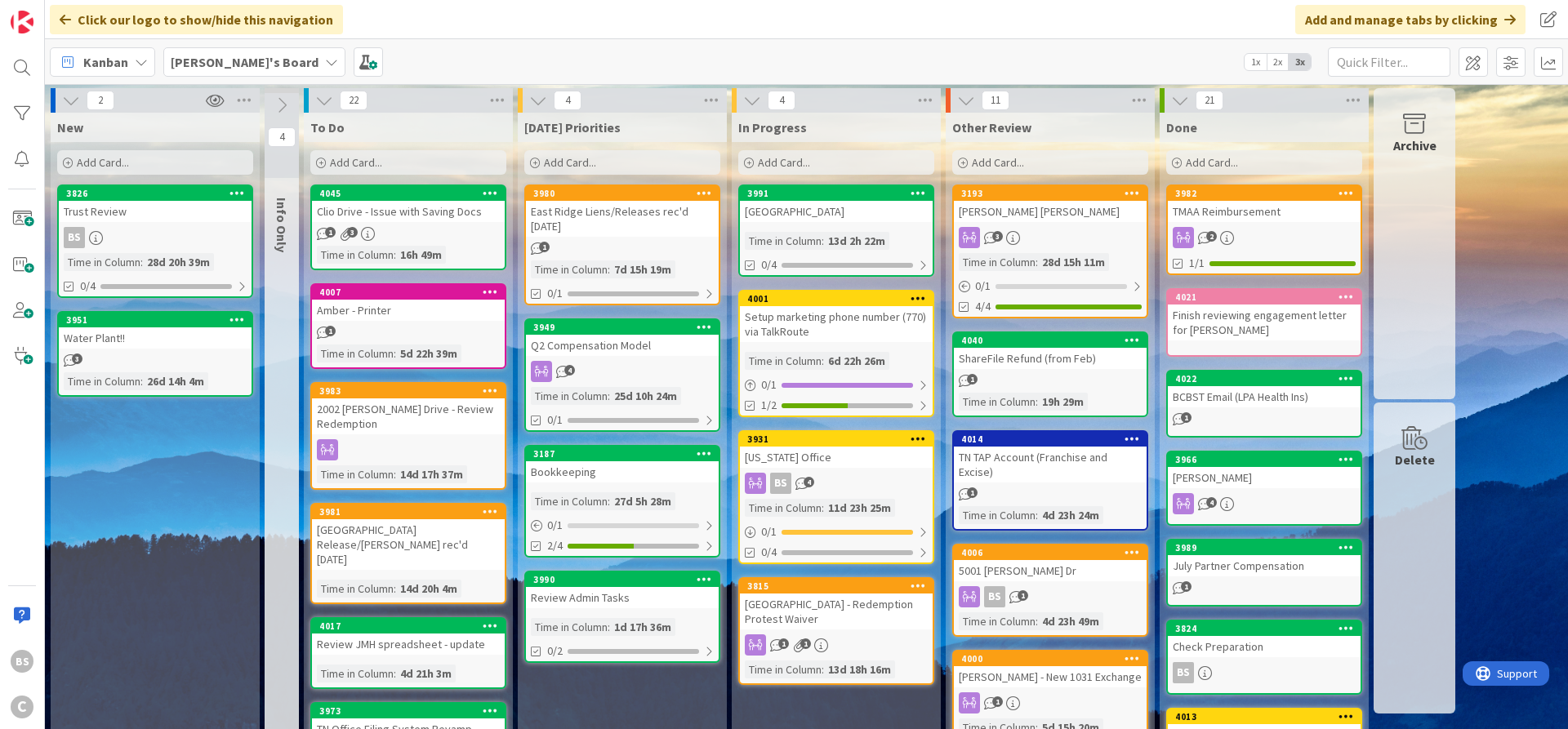
click at [1064, 187] on div "3193" at bounding box center [1050, 194] width 193 height 15
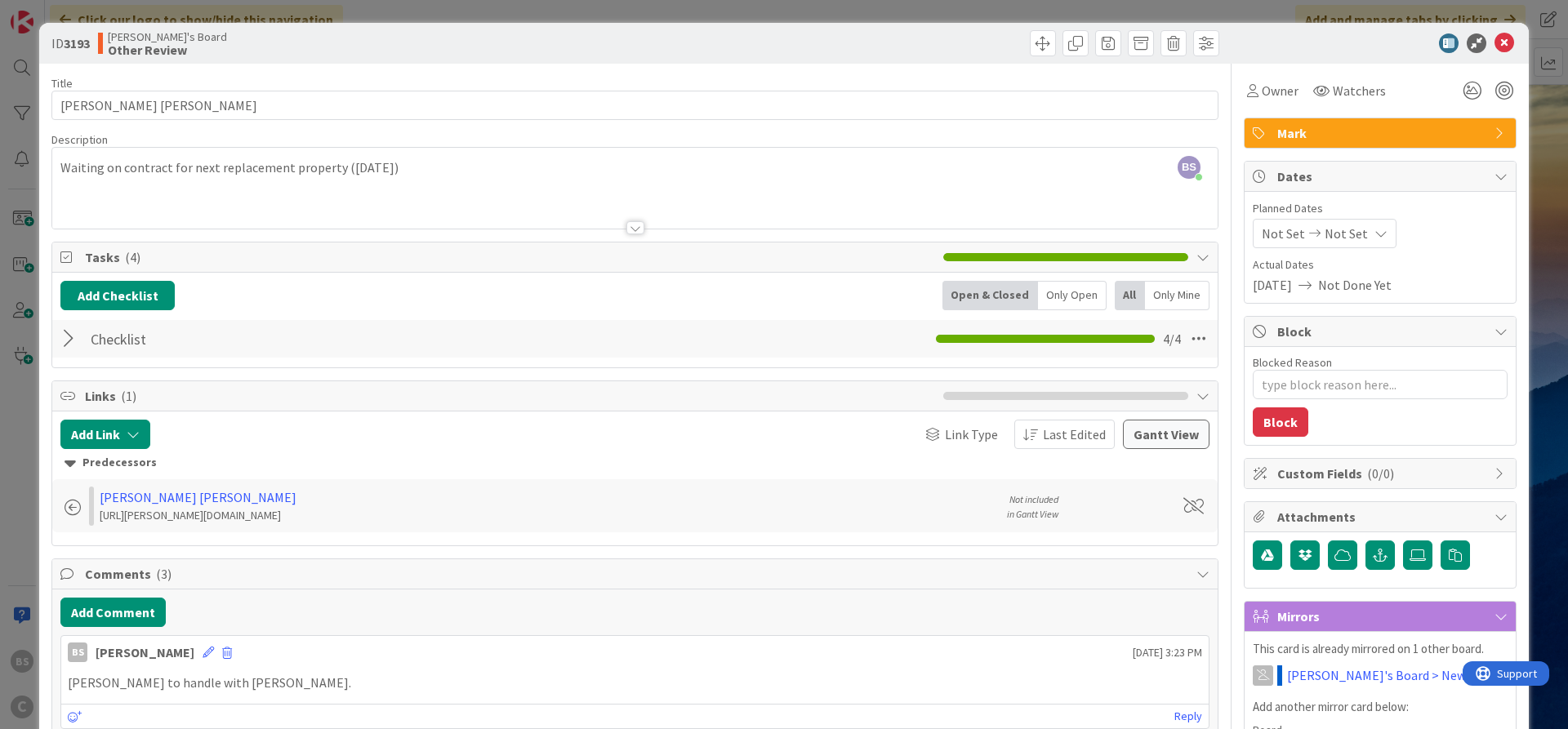
click at [76, 334] on div at bounding box center [71, 339] width 21 height 30
type textarea "x"
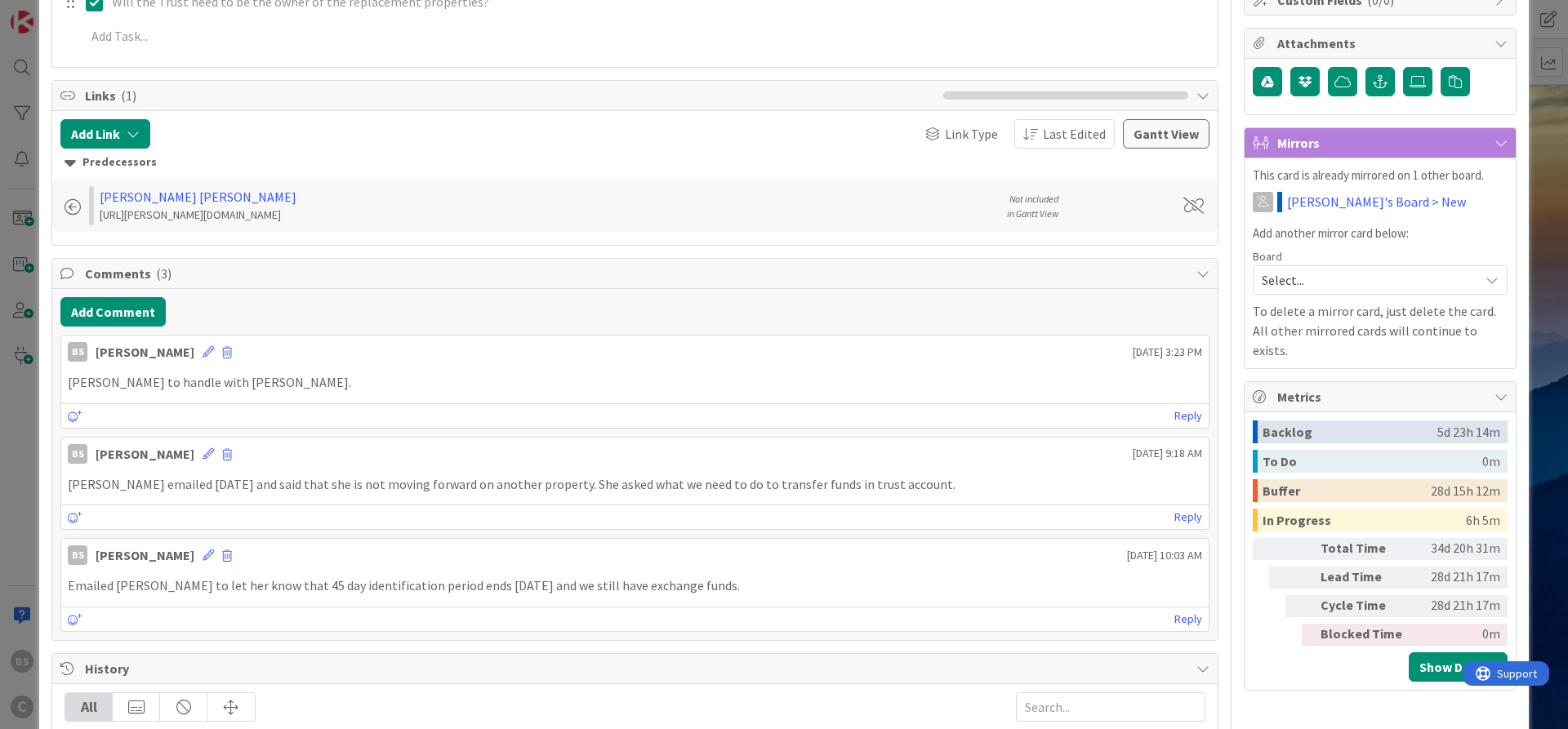
scroll to position [490, 0]
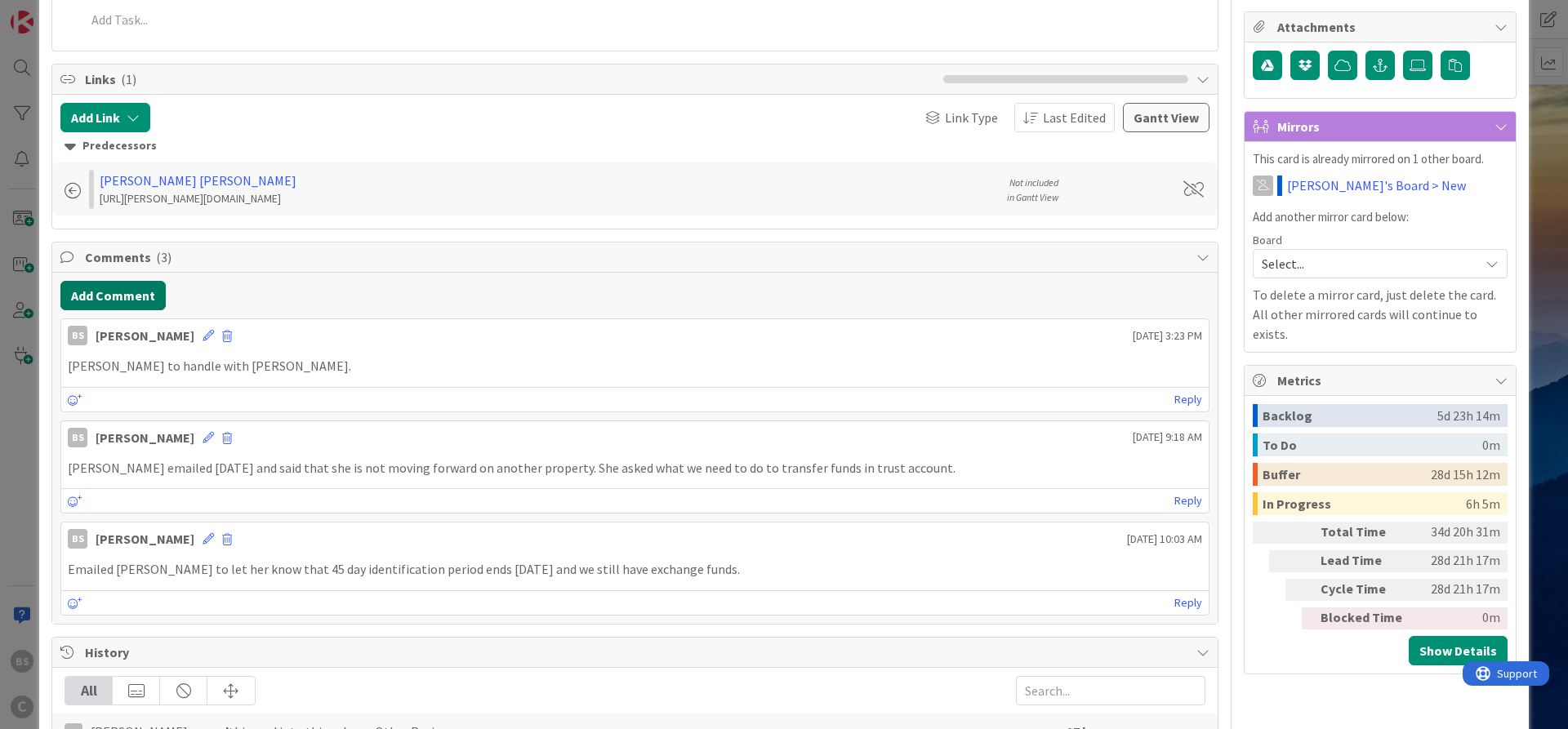
click at [115, 294] on button "Add Comment" at bounding box center [113, 296] width 105 height 30
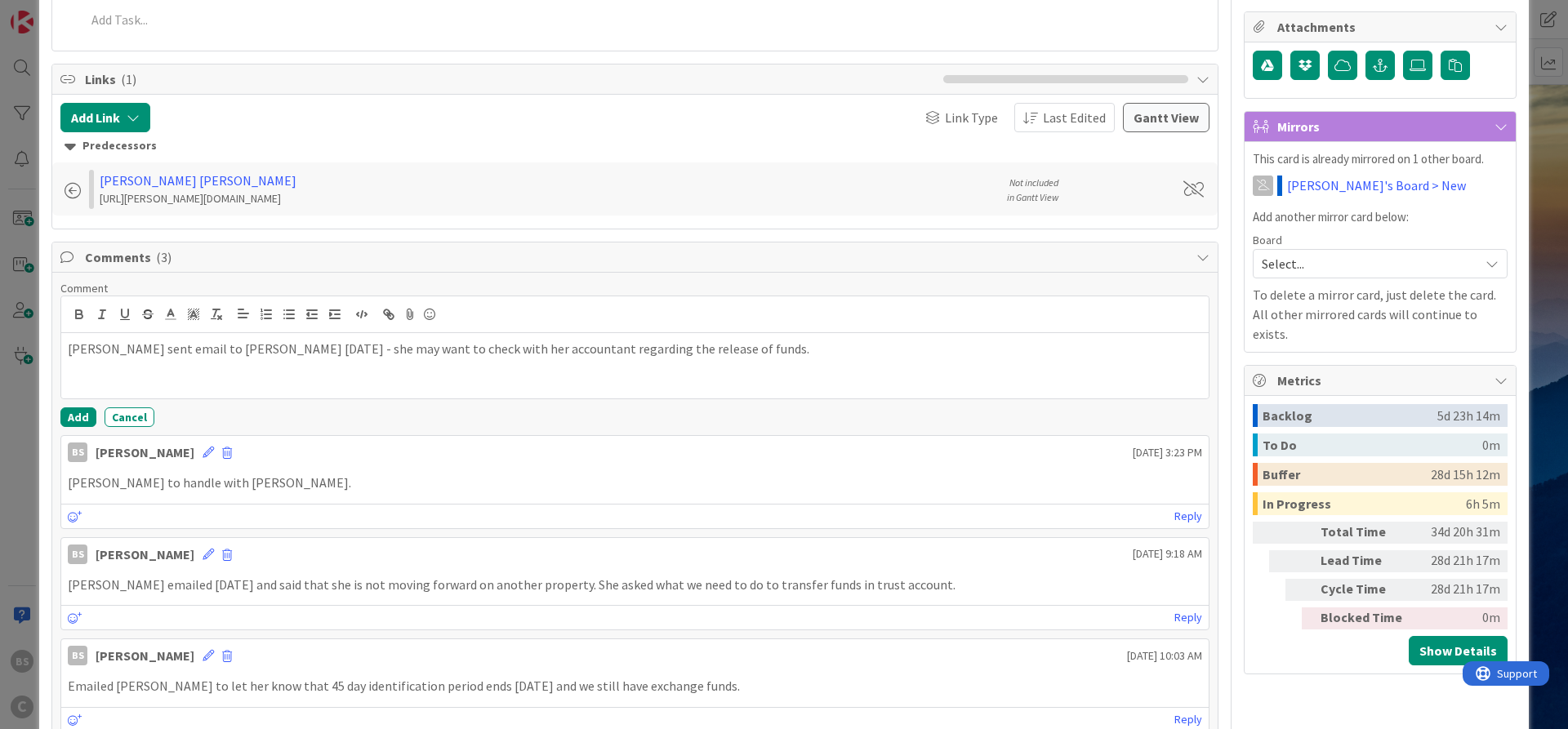
click at [77, 434] on div "Comment [PERSON_NAME] sent email to [PERSON_NAME] [DATE] - she may want to chec…" at bounding box center [635, 506] width 1166 height 468
click at [77, 424] on button "Add" at bounding box center [78, 417] width 36 height 20
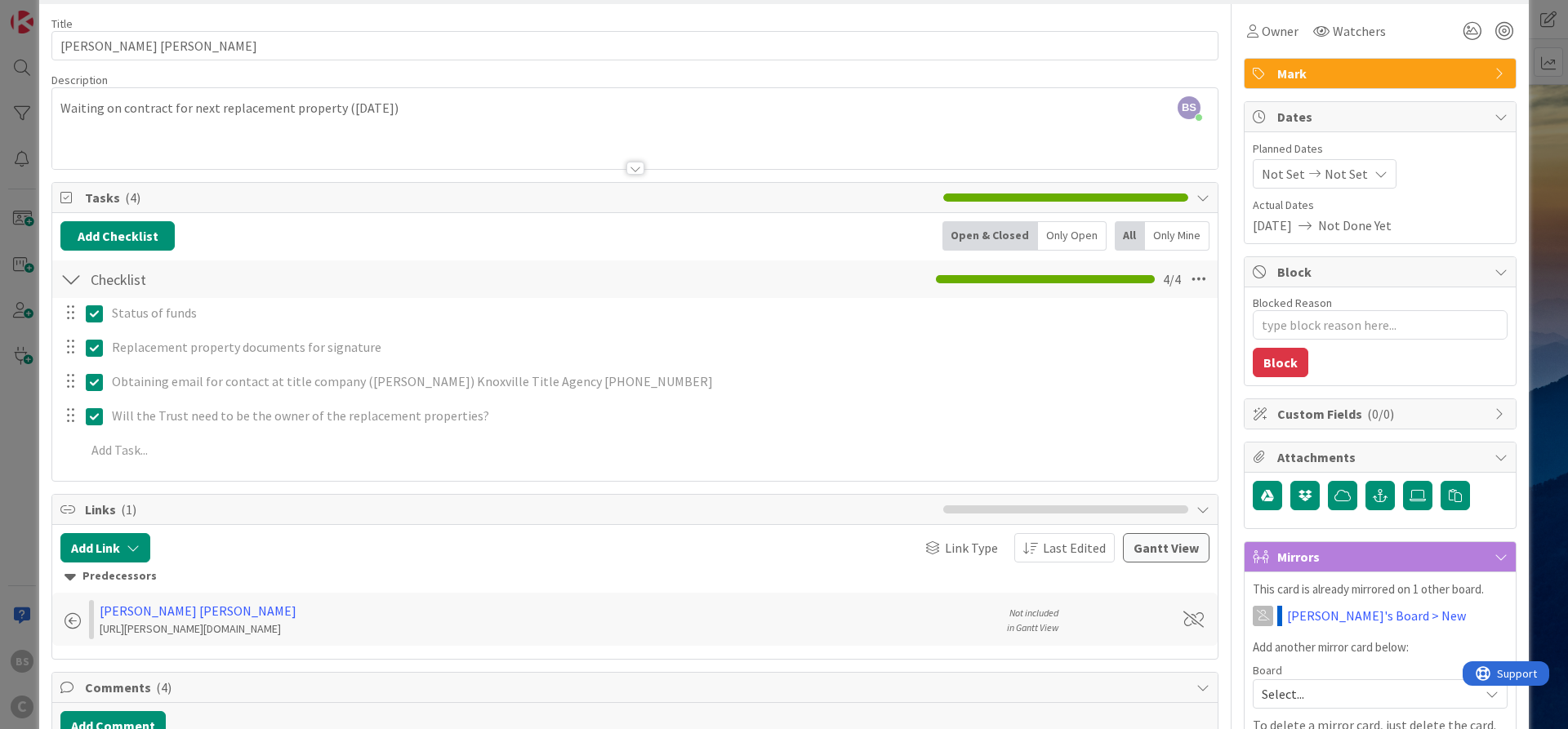
scroll to position [0, 0]
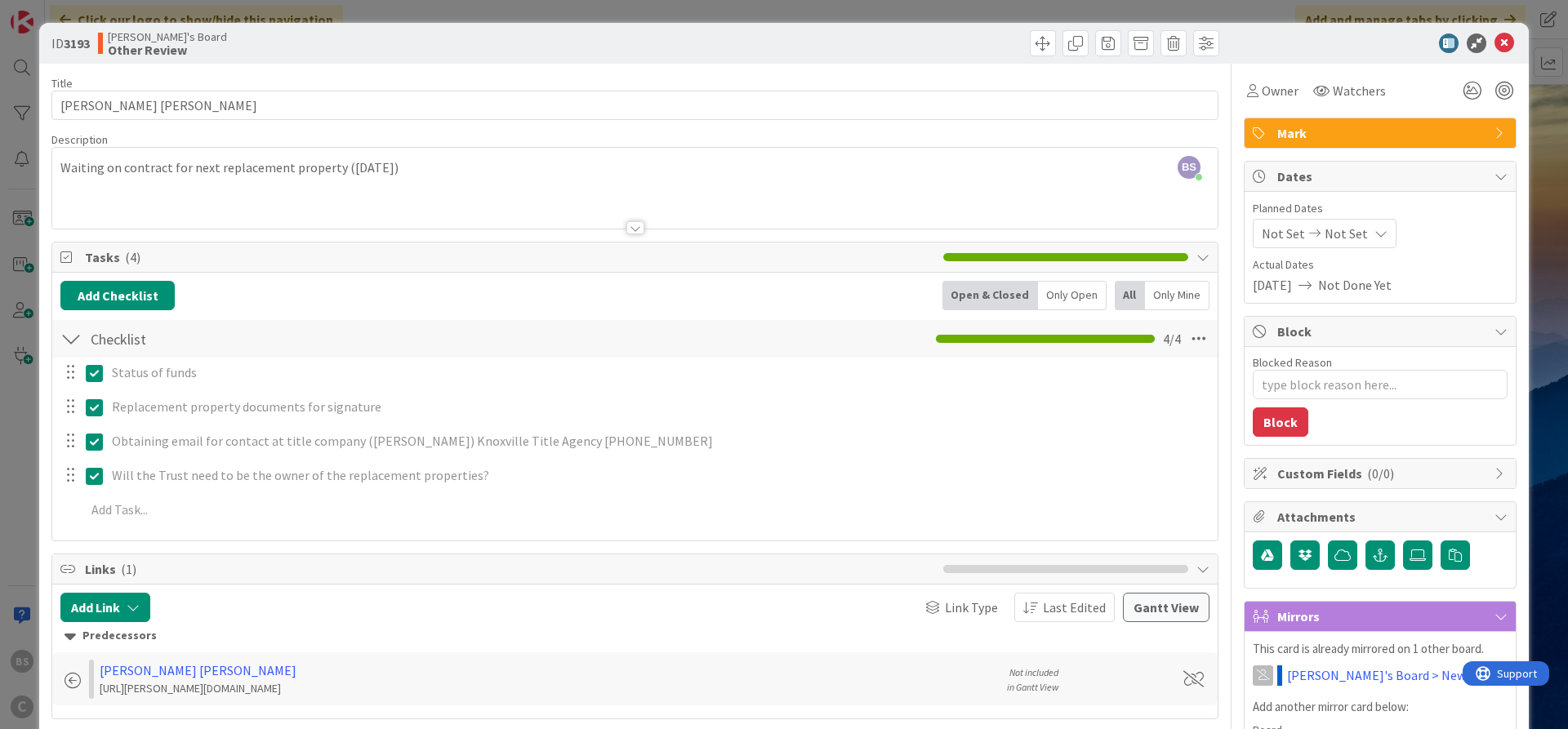
click at [1519, 38] on div "ID 3193 [PERSON_NAME]'s Board Other Review" at bounding box center [784, 44] width 1490 height 41
click at [1501, 40] on icon at bounding box center [1504, 43] width 20 height 20
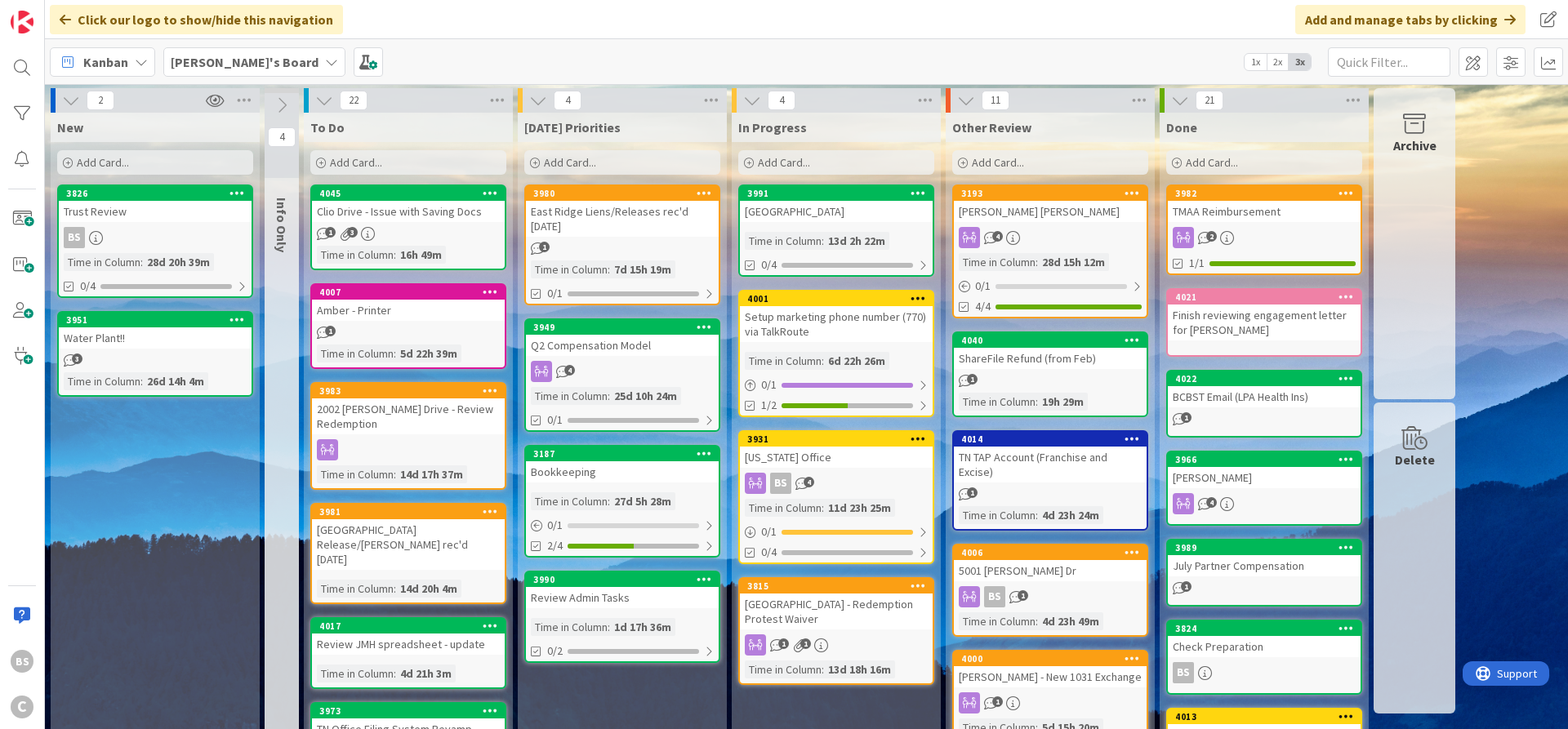
click at [64, 161] on icon at bounding box center [67, 163] width 10 height 10
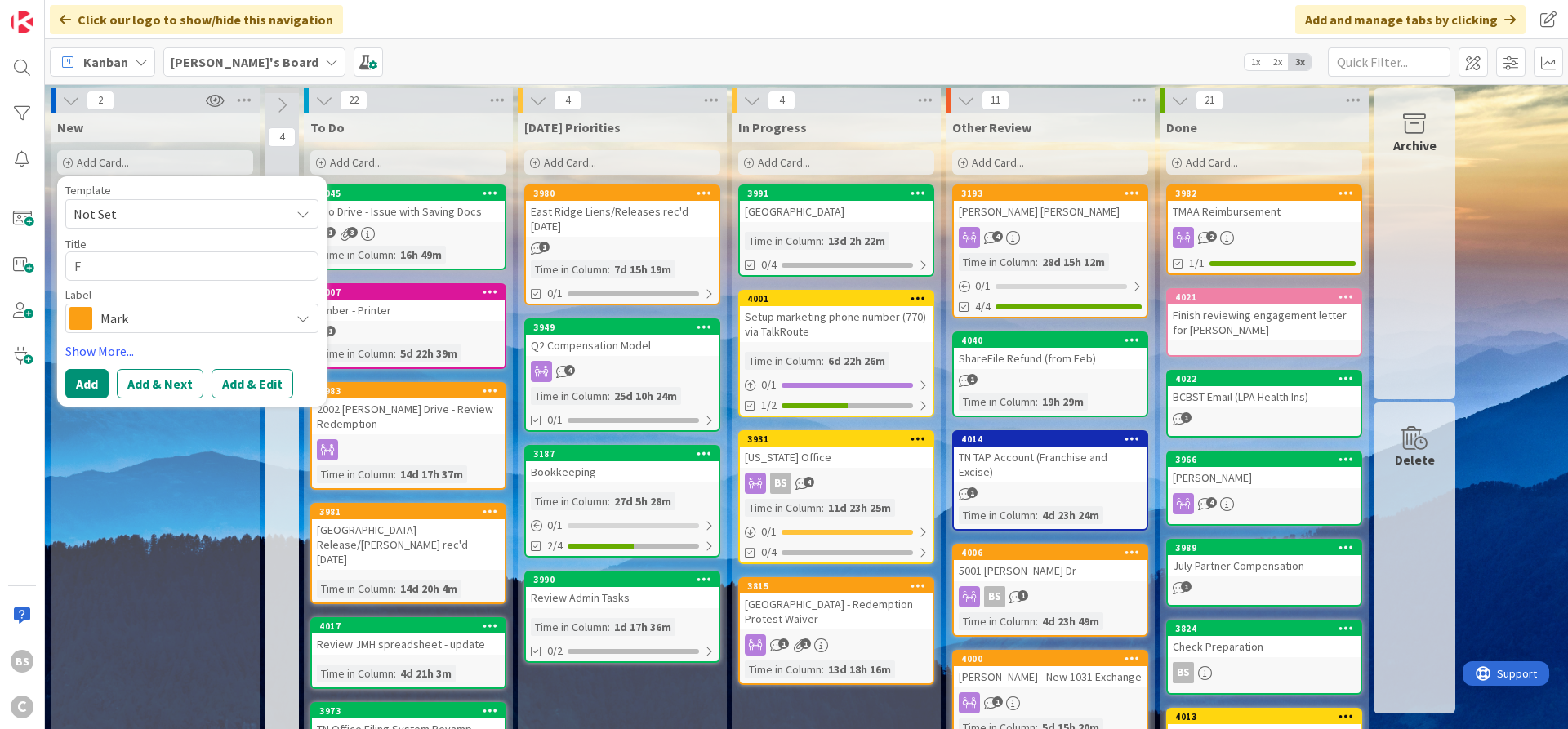
type textarea "x"
type textarea "F"
type textarea "x"
type textarea "Fr"
type textarea "x"
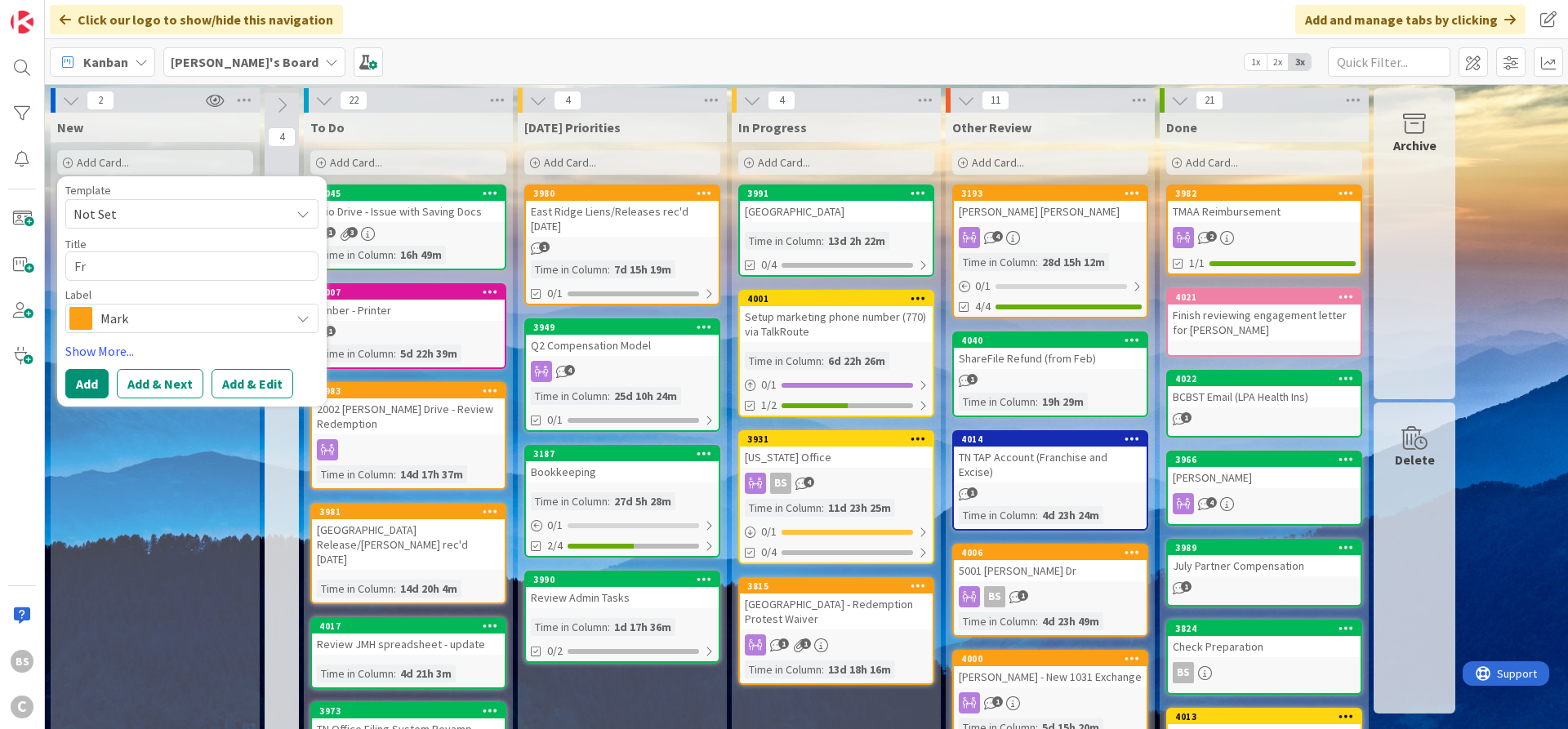
type textarea "Fri"
type textarea "x"
type textarea "Frie"
type textarea "x"
type textarea "Frien"
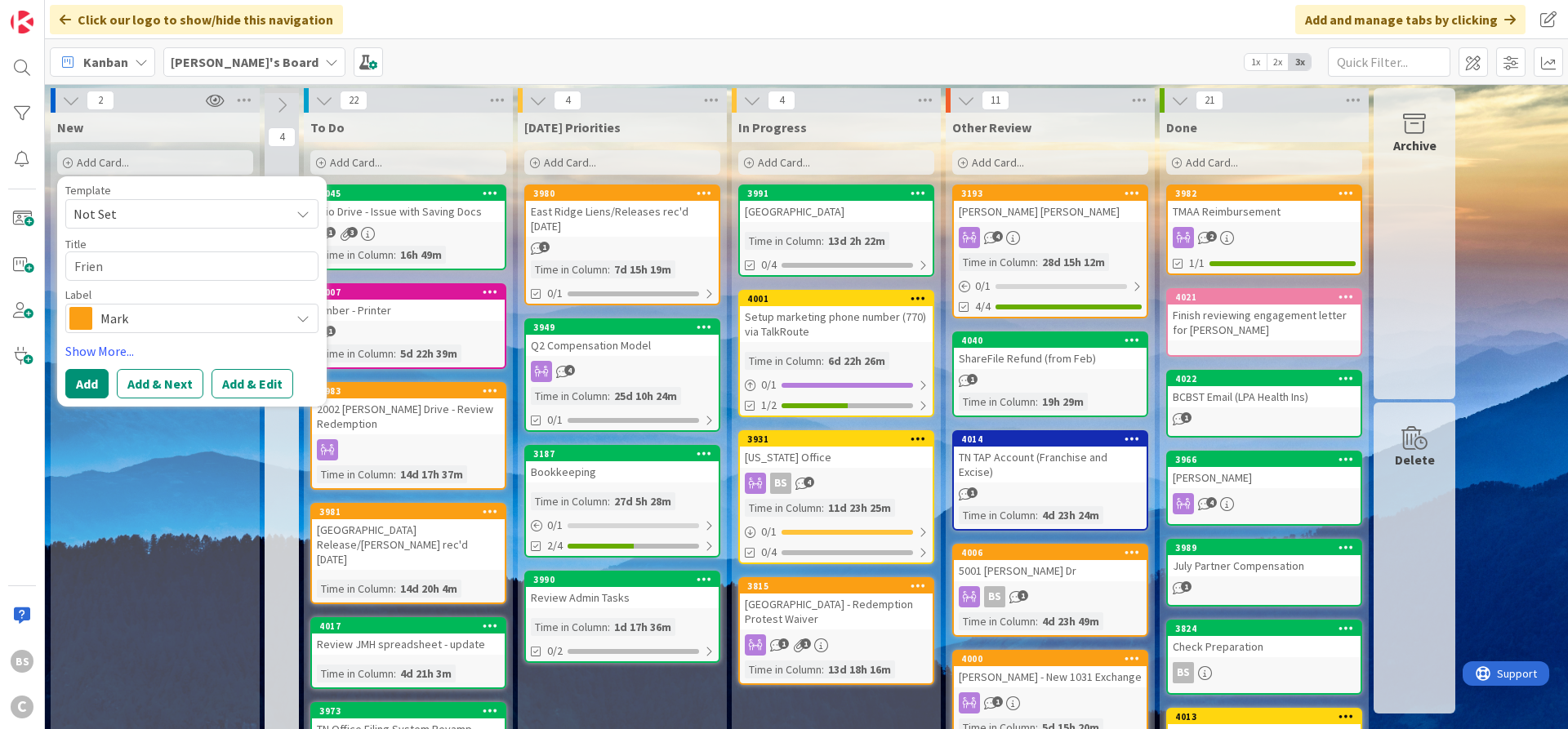
type textarea "x"
type textarea "Friend"
type textarea "x"
type textarea "Friends"
type textarea "x"
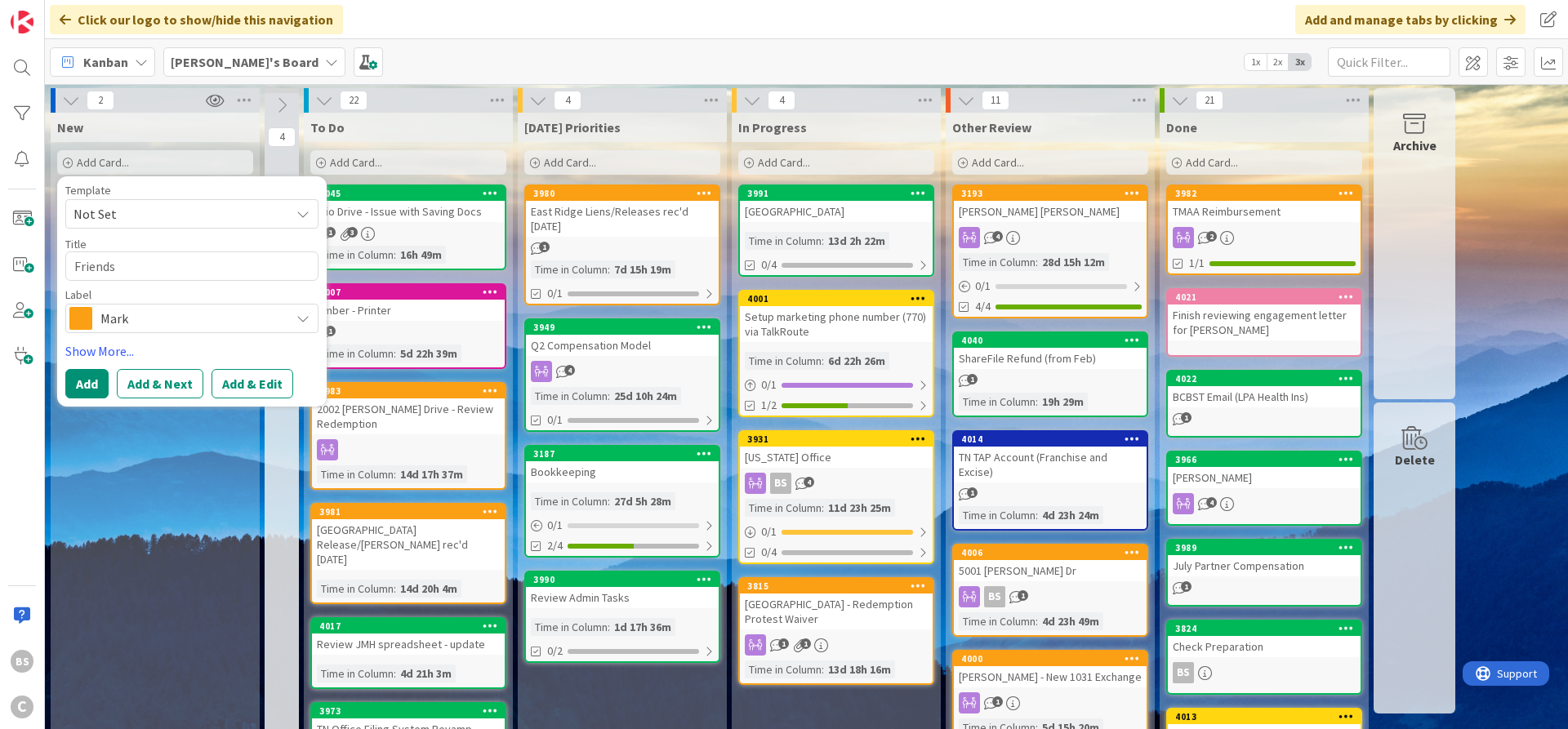
type textarea "Friends"
type textarea "x"
type textarea "Friends o"
type textarea "x"
type textarea "Friends of"
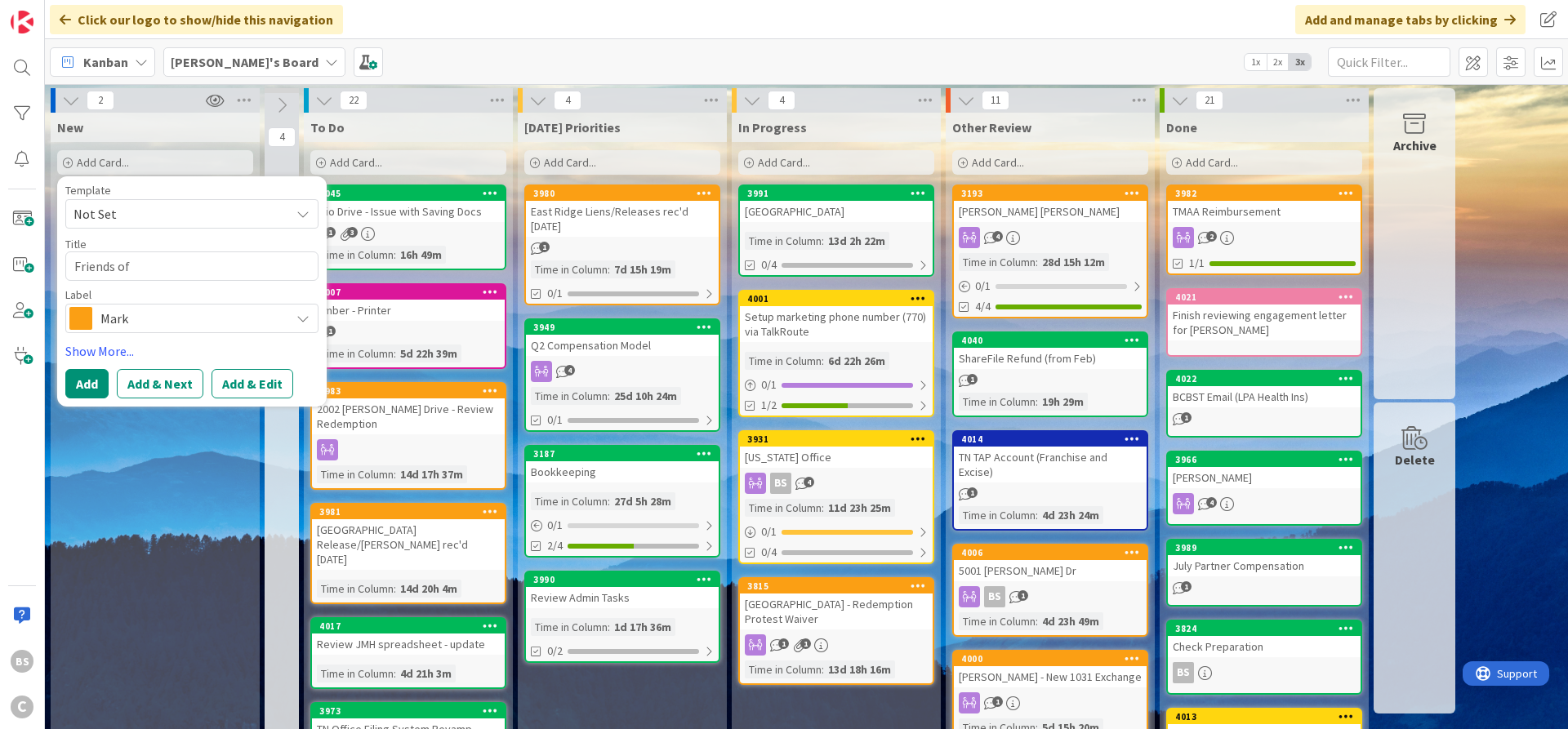
type textarea "x"
type textarea "Friends of"
type textarea "x"
type textarea "Friends of t"
type textarea "x"
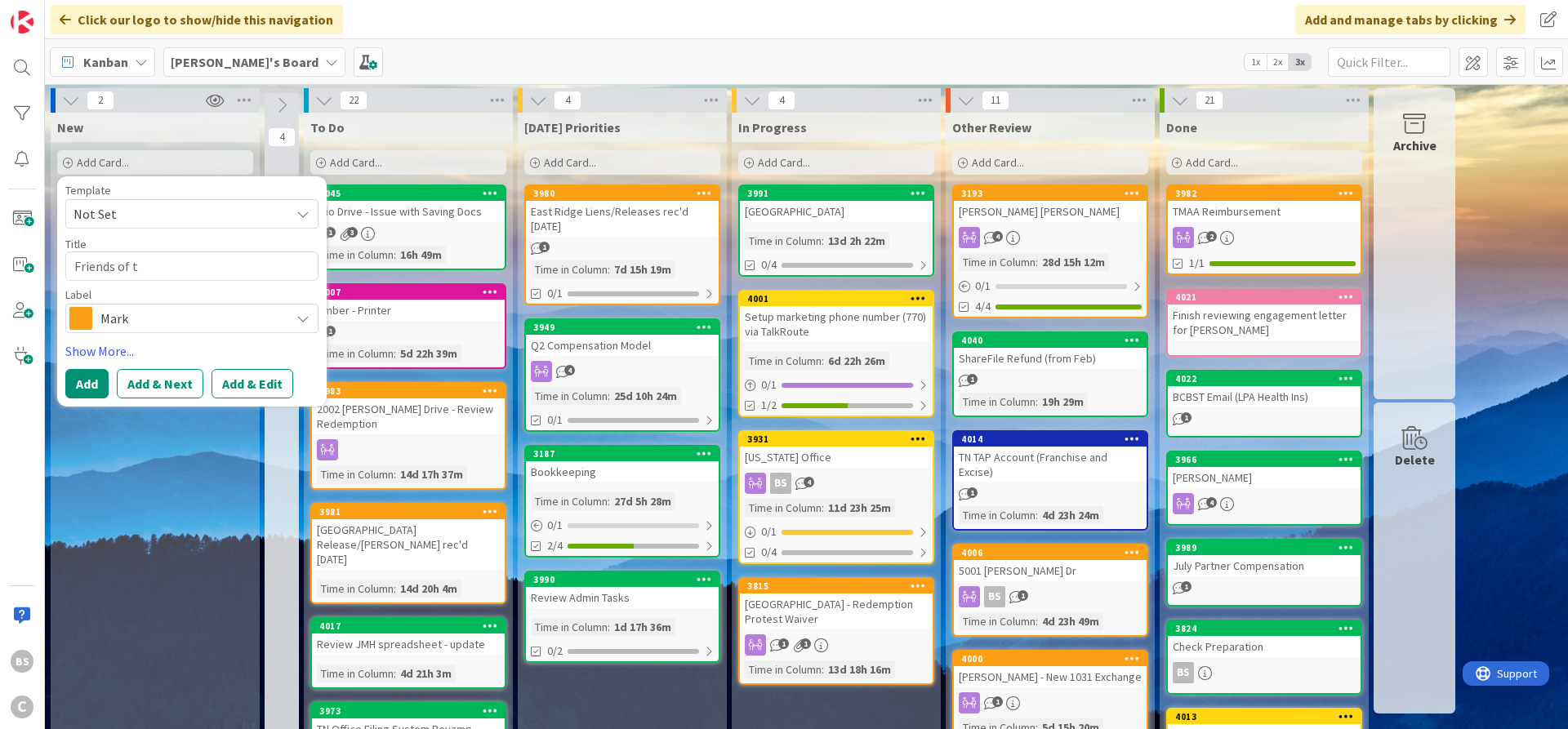
type textarea "Friends of th"
type textarea "x"
type textarea "Friends of the"
type textarea "x"
type textarea "Friends of the"
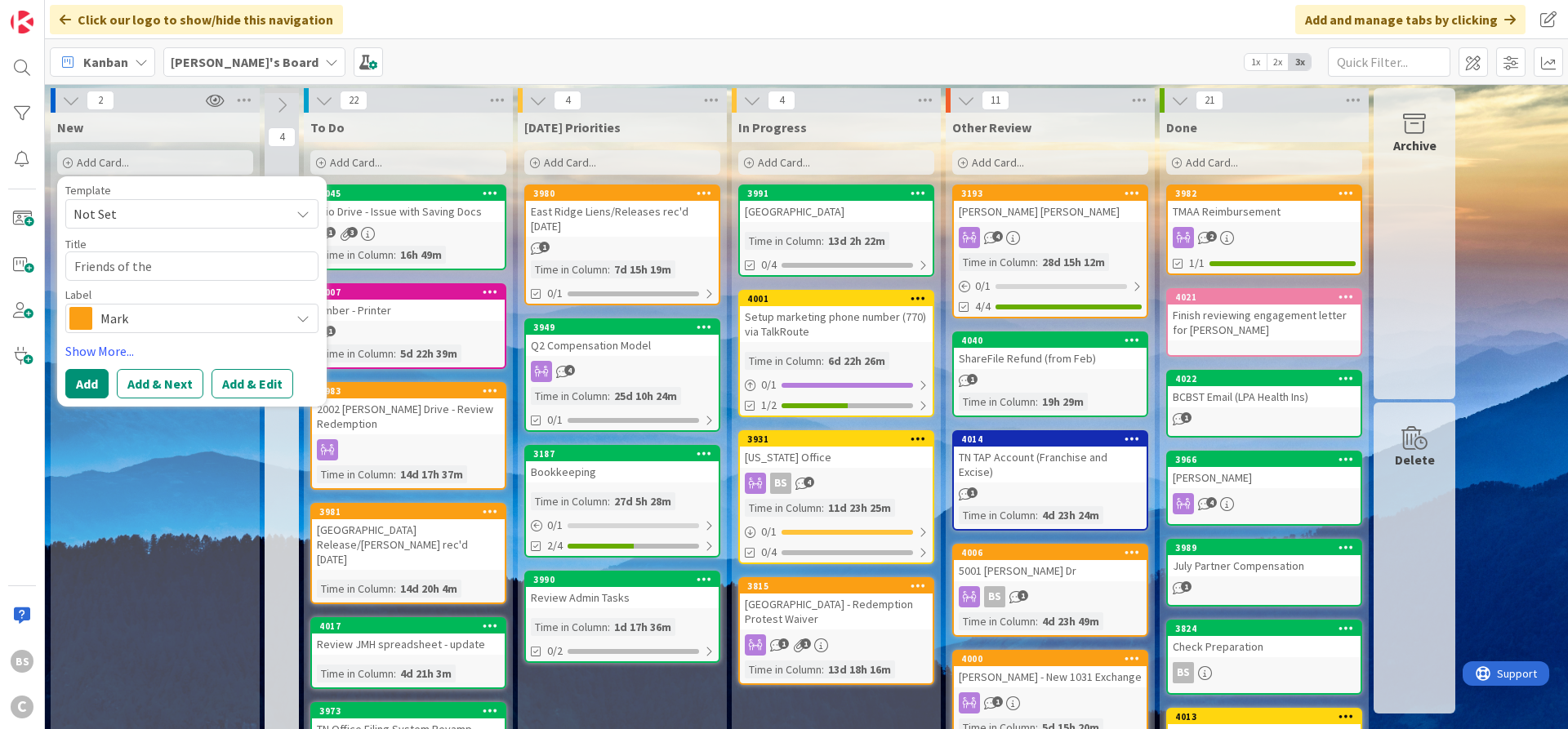
type textarea "x"
type textarea "Friends of the L"
type textarea "x"
type textarea "Friends of the Li"
type textarea "x"
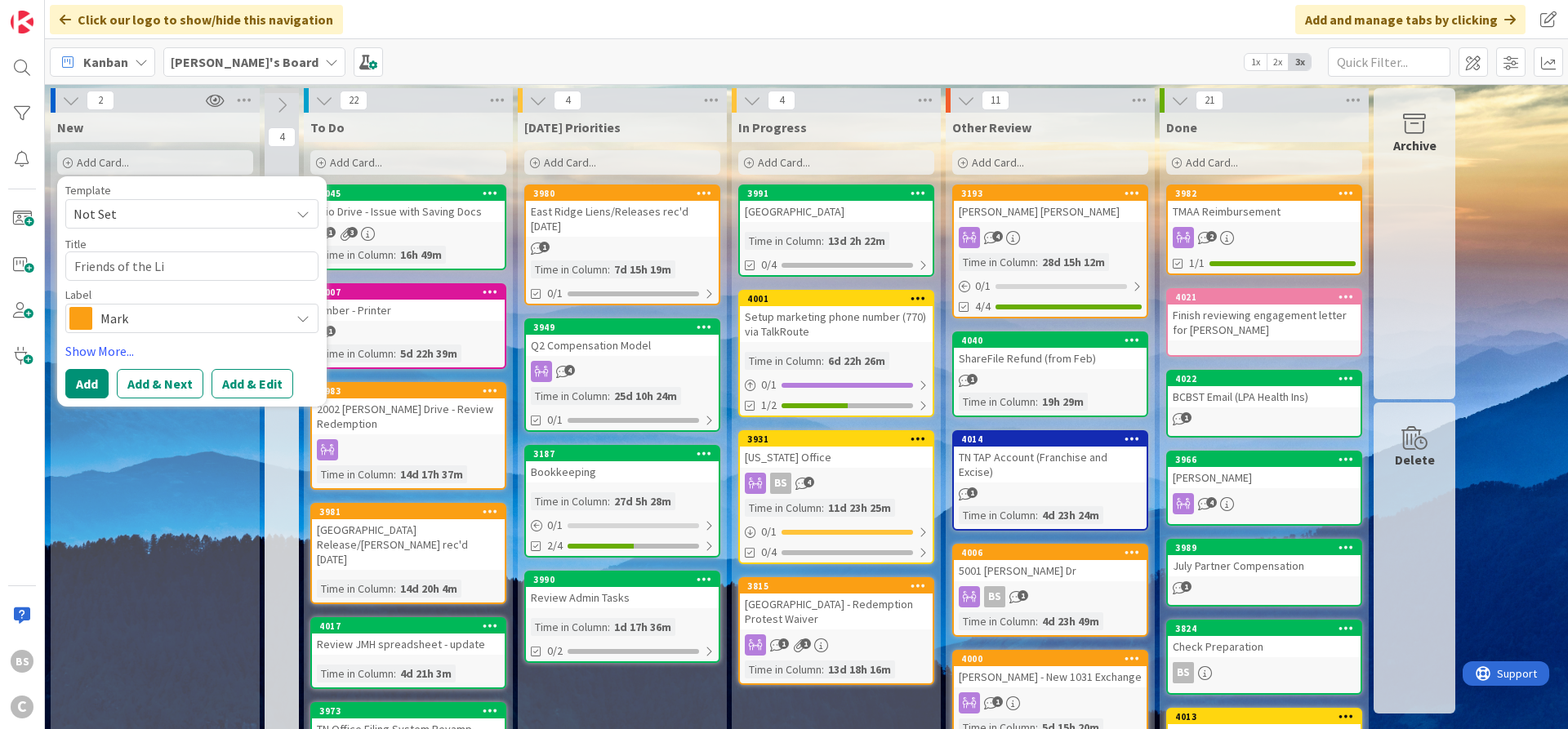
type textarea "Friends of the Lib"
type textarea "x"
type textarea "Friends of the Libr"
type textarea "x"
type textarea "Friends of the Libra"
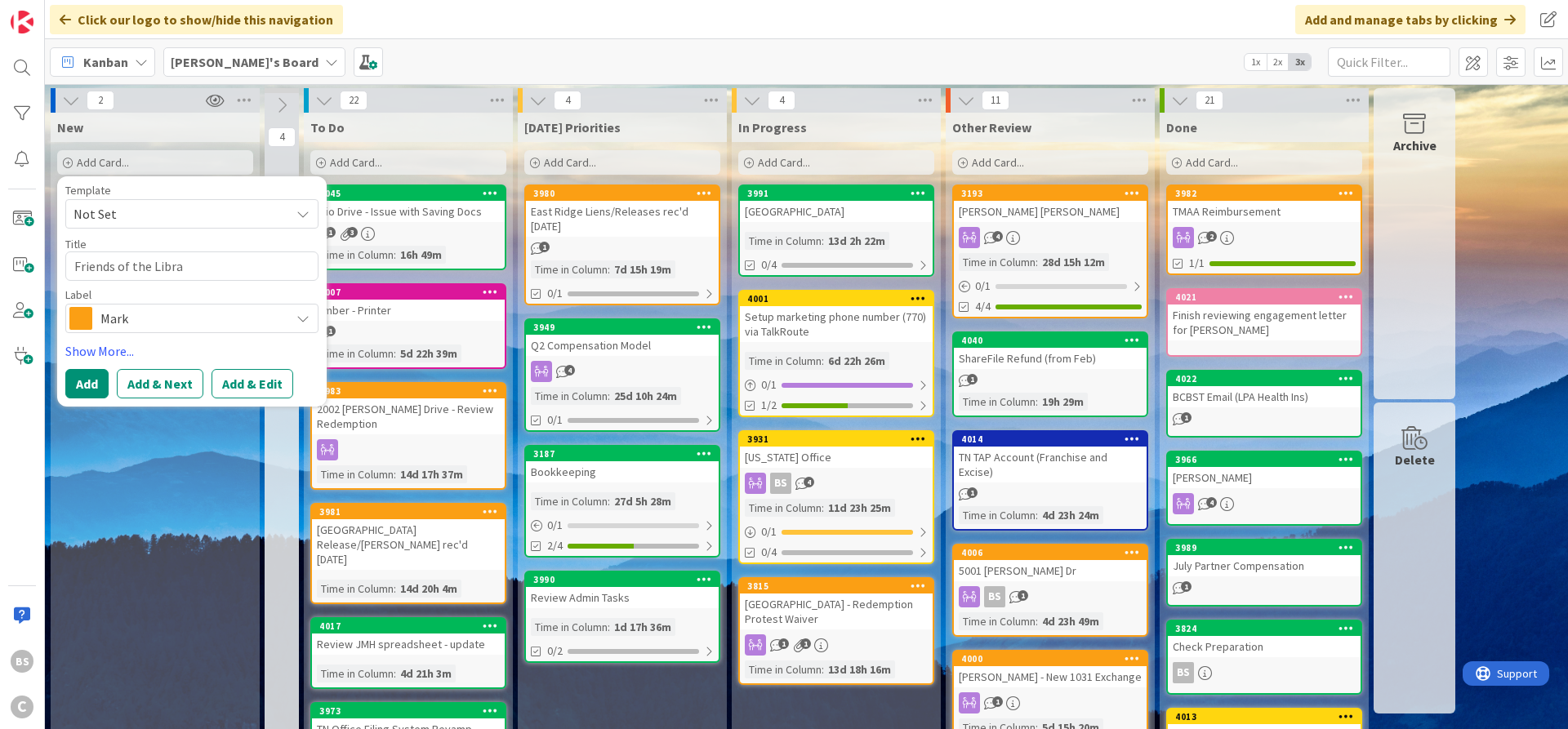
type textarea "x"
type textarea "Friends of the Librar"
type textarea "x"
type textarea "Friends of the Library"
type textarea "x"
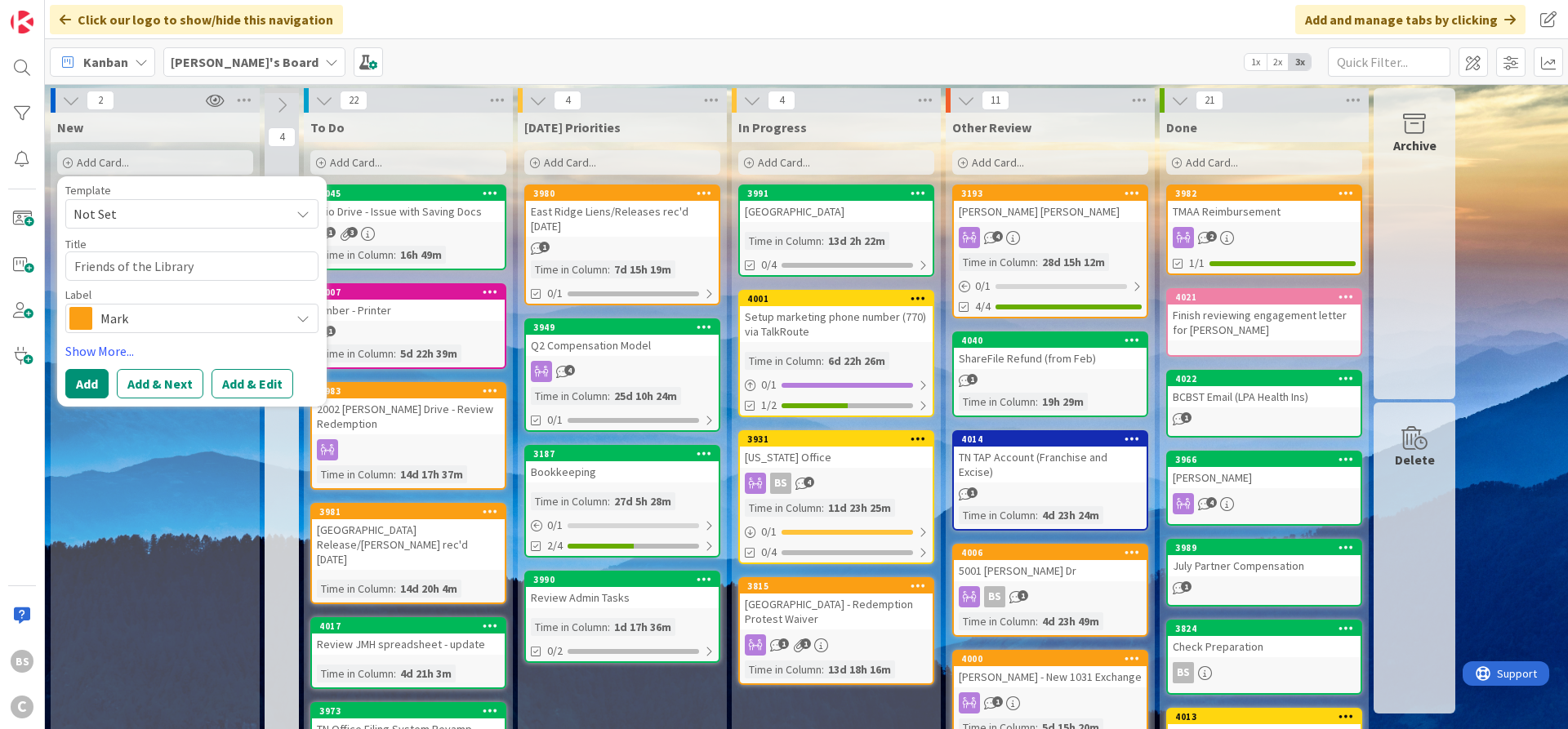
type textarea "Friends of the Library"
type textarea "x"
type textarea "Friends of the Library -"
type textarea "x"
type textarea "Friends of the Library -"
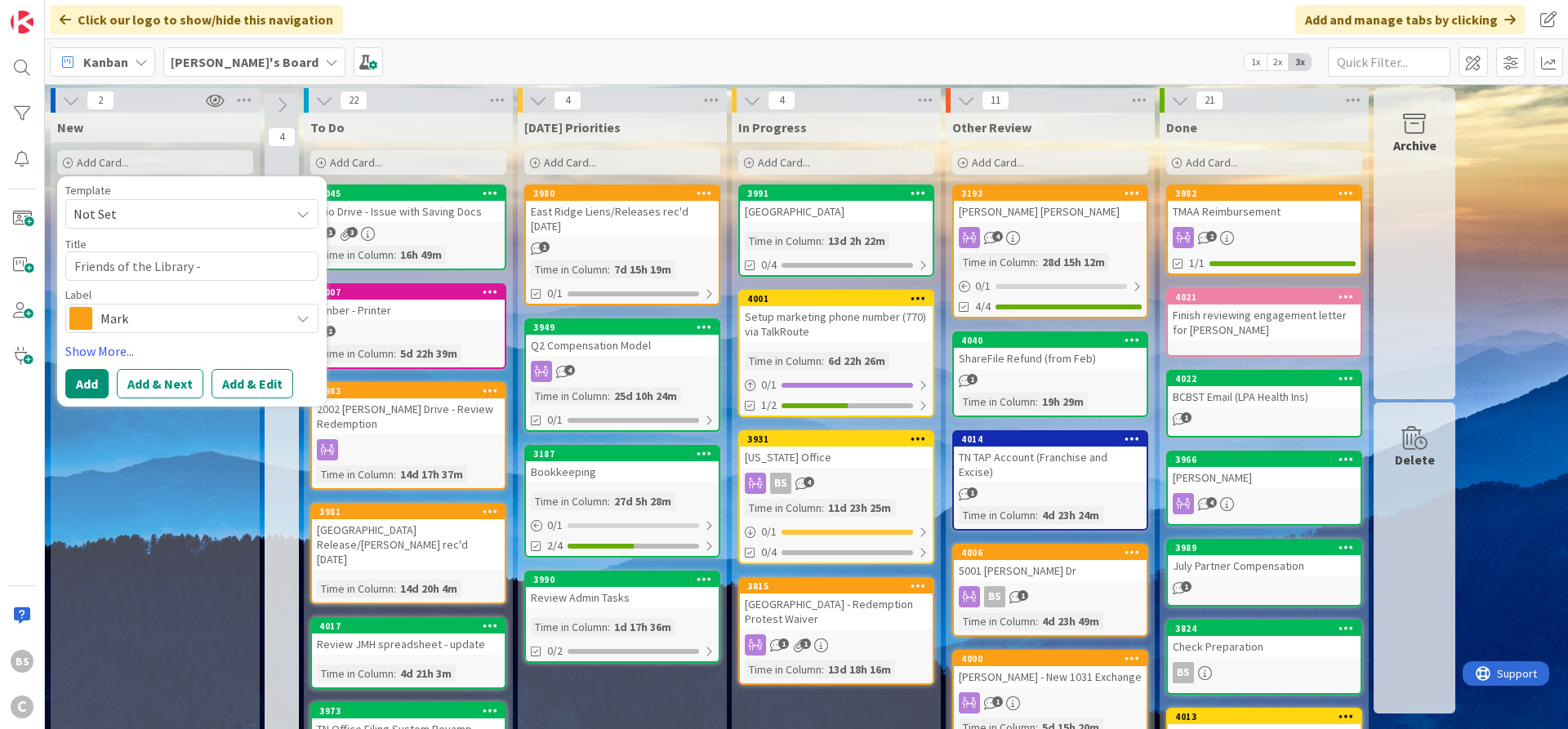
type textarea "x"
type textarea "Friends of the Library - N"
type textarea "x"
type textarea "Friends of the Library - No"
type textarea "x"
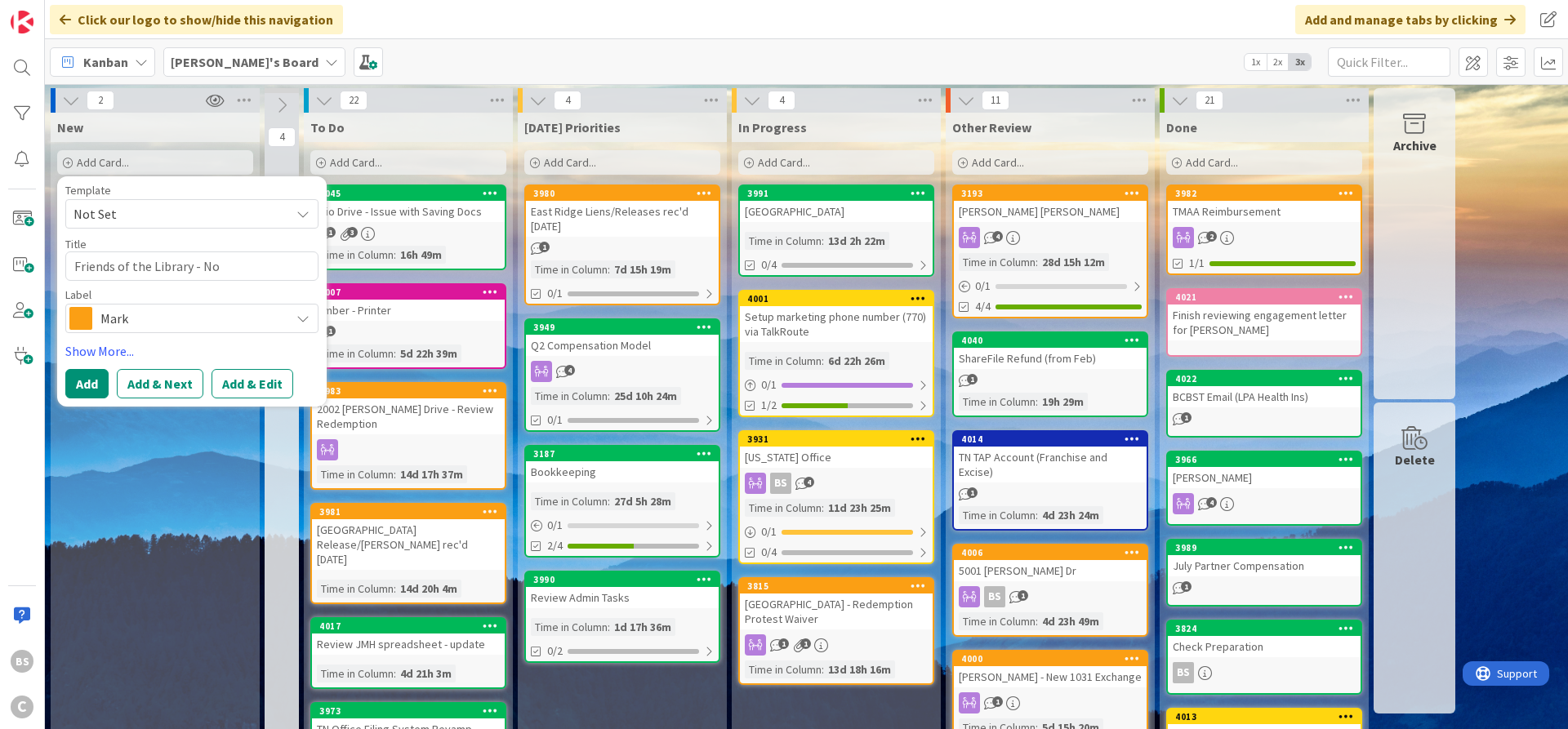
type textarea "Friends of the Library - Non"
type textarea "x"
type textarea "Friends of the Library - Nonrp"
type textarea "x"
type textarea "Friends of the Library - Nonrpf"
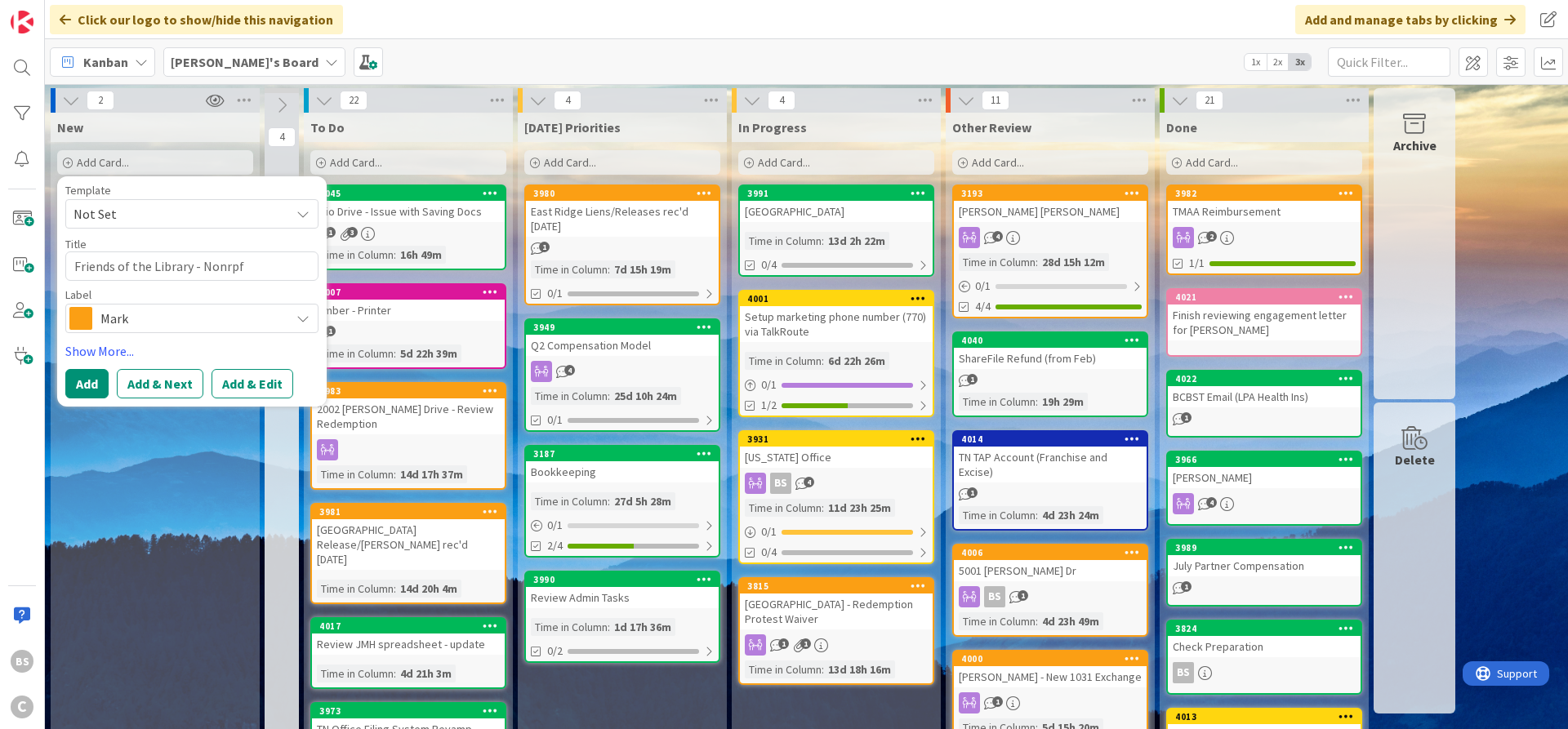
type textarea "x"
type textarea "Friends of the Library - Nonrpfo"
type textarea "x"
type textarea "Friends of the Library - Nonrpf"
type textarea "x"
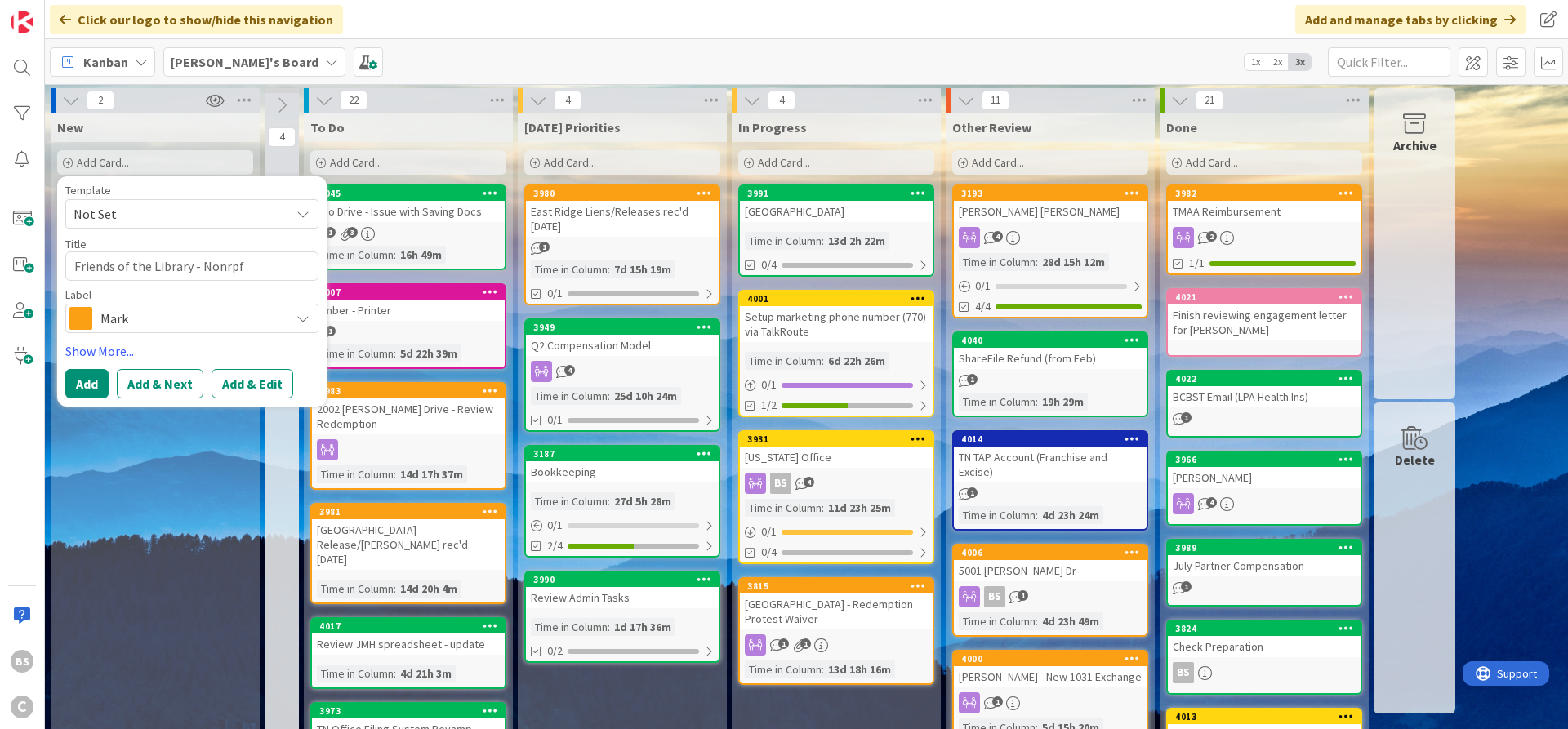
type textarea "Friends of the Library - Nonrp"
type textarea "x"
type textarea "Friends of the Library - Nonr"
type textarea "x"
type textarea "Friends of the Library - Non"
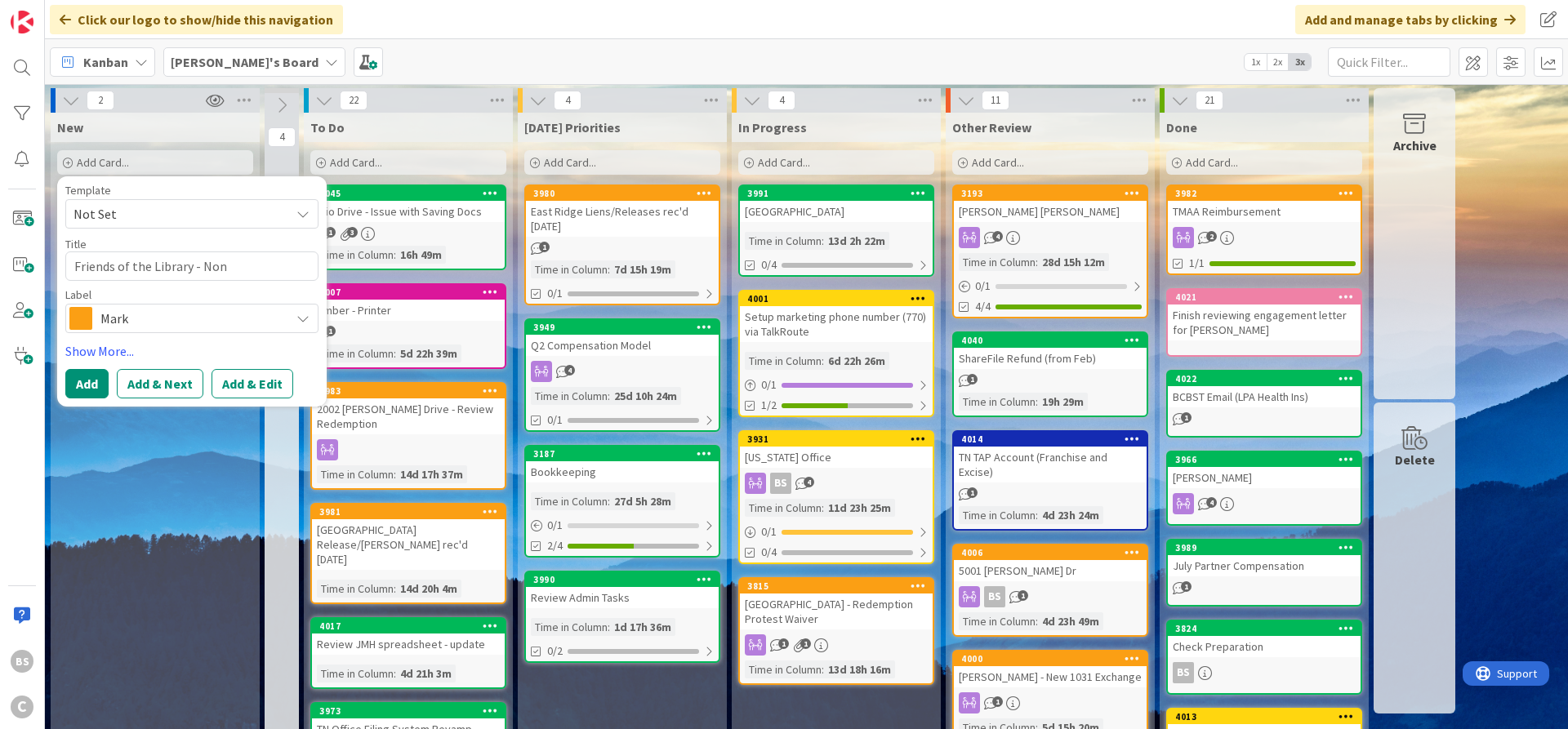
type textarea "x"
type textarea "Friends of the Library - Nonp"
type textarea "x"
type textarea "Friends of the Library - Nonpr"
type textarea "x"
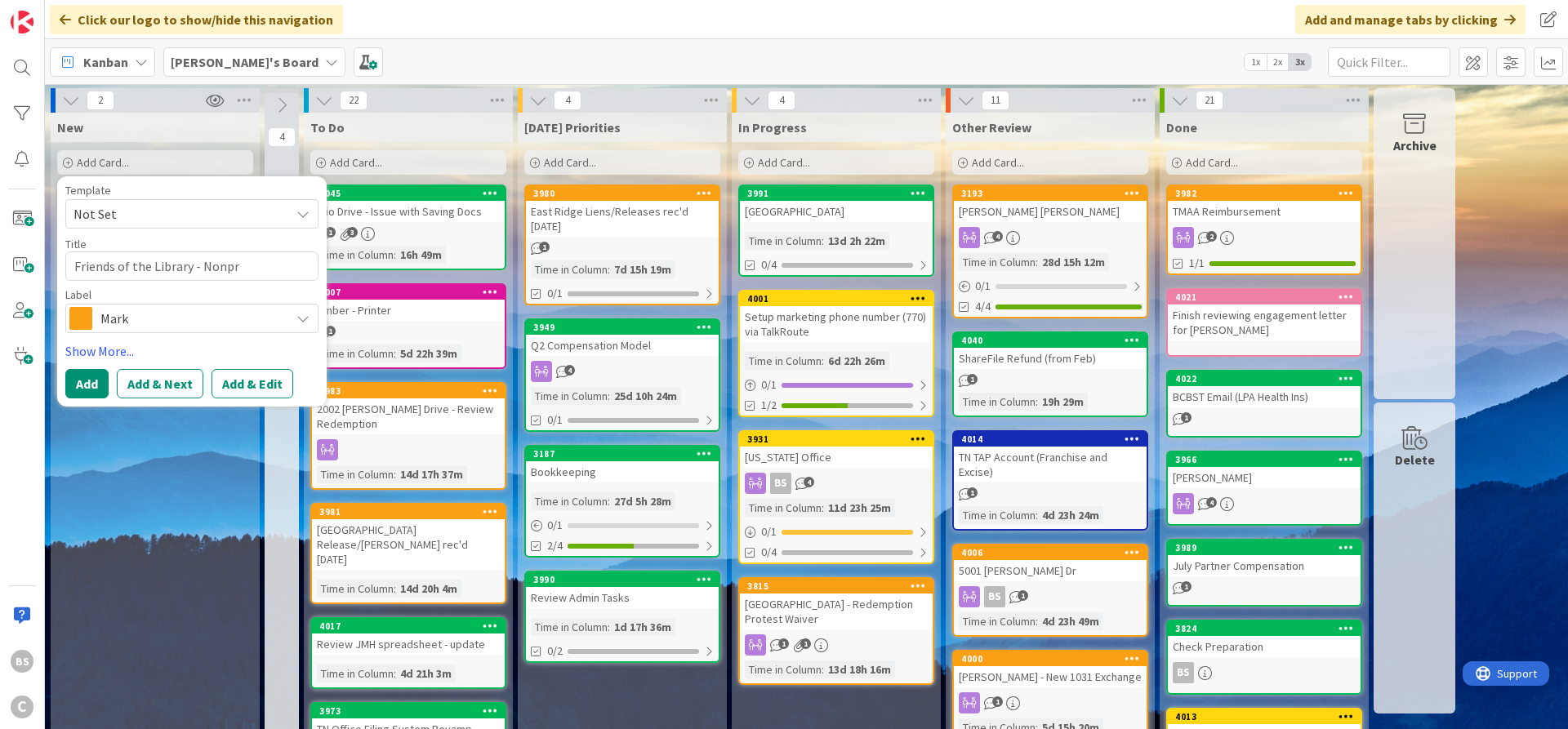
type textarea "Friends of the Library - Nonpro"
type textarea "x"
type textarea "Friends of the Library - Nonprof"
type textarea "x"
type textarea "Friends of the Library - Nonprofi"
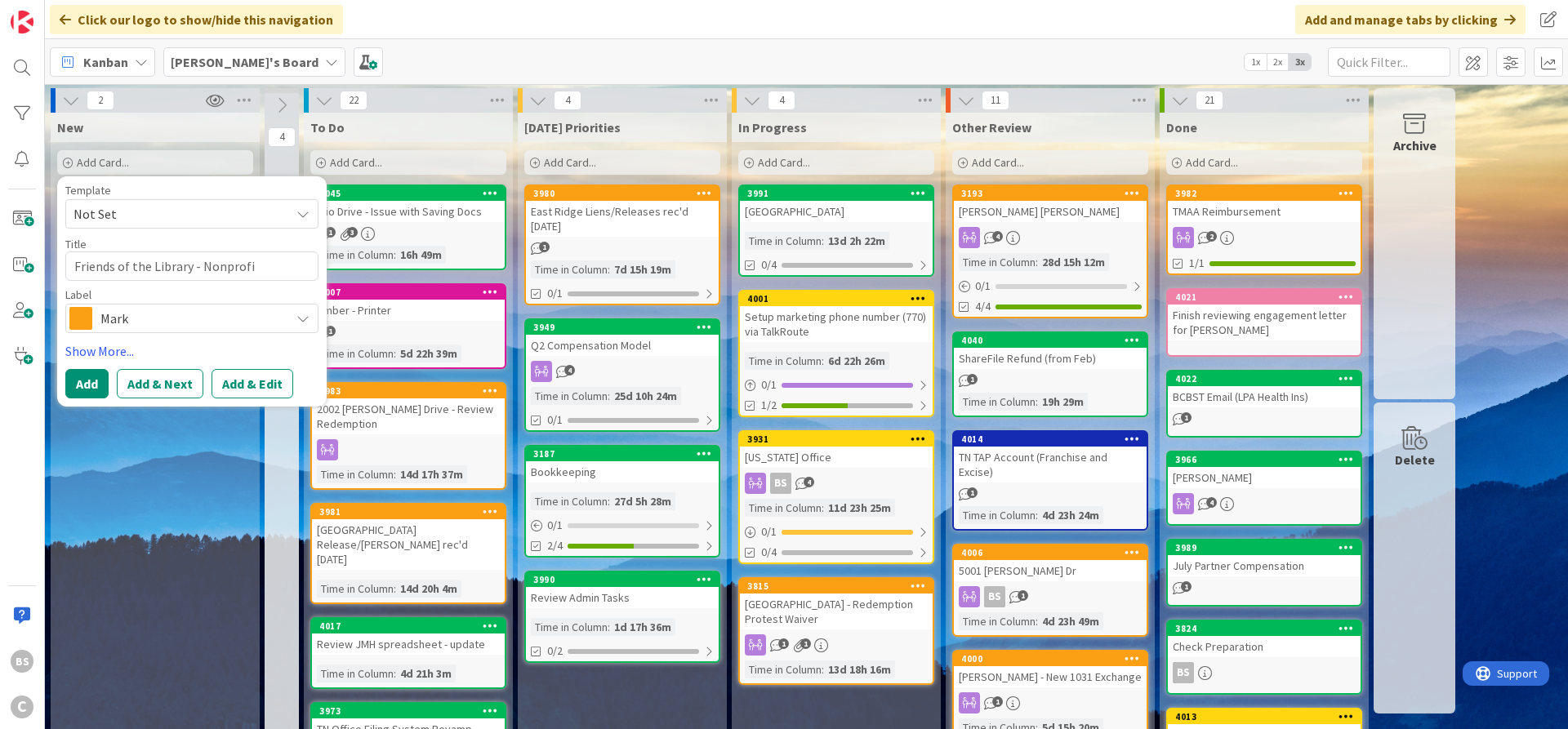
type textarea "x"
type textarea "Friends of the Library - Nonprofit"
type textarea "x"
type textarea "Friends of the Library - Nonprofit"
type textarea "x"
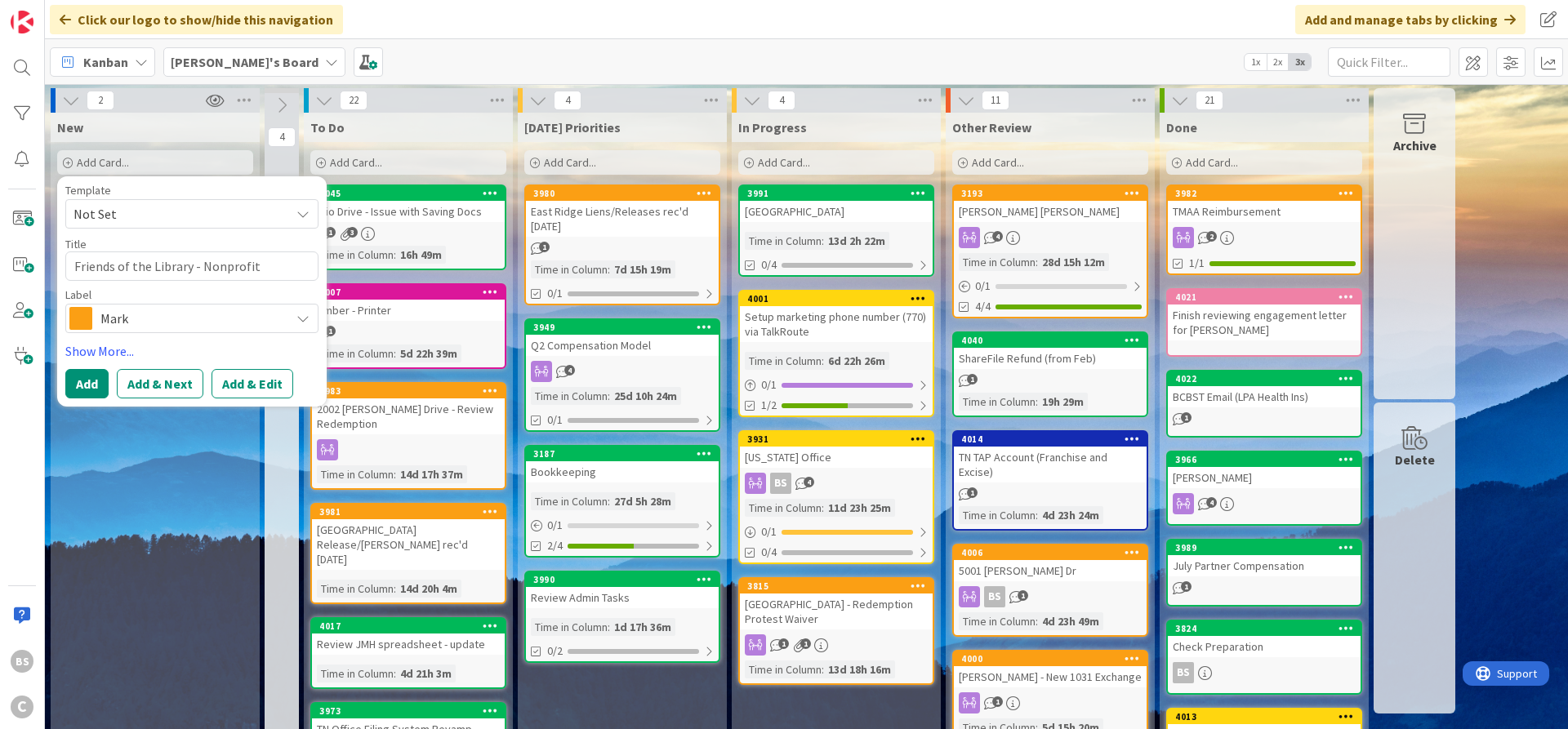
type textarea "Friends of the Library - Nonprofit C"
type textarea "x"
type textarea "Friends of the Library - Nonprofit Cr"
type textarea "x"
type textarea "Friends of the Library - Nonprofit Cre"
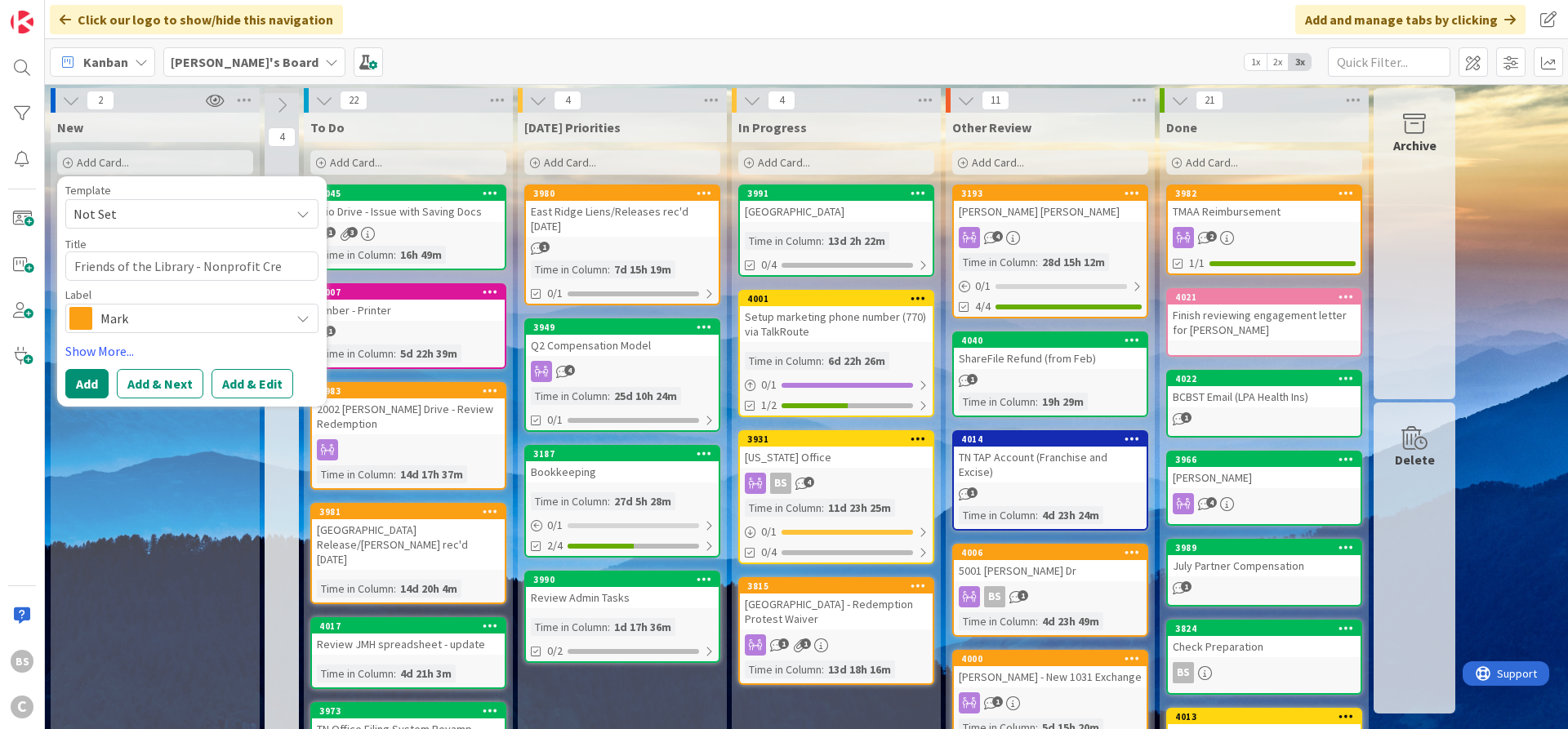
type textarea "x"
type textarea "Friends of the Library - Nonprofit Crea"
type textarea "x"
type textarea "Friends of the Library - Nonprofit Creat"
type textarea "x"
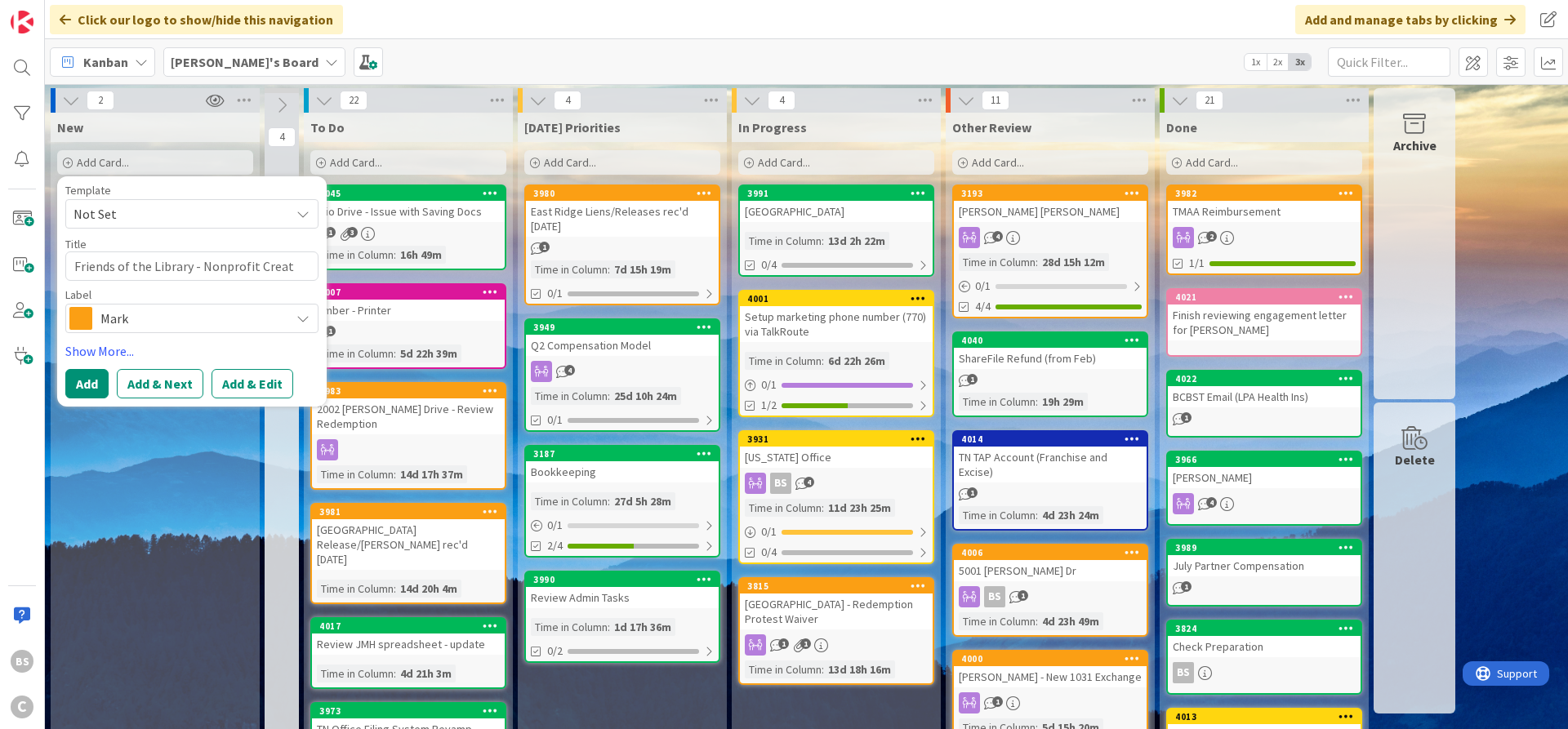
type textarea "Friends of the Library - Nonprofit Creati"
type textarea "x"
type textarea "Friends of the Library - Nonprofit Creatio"
type textarea "x"
type textarea "Friends of the Library - Nonprofit Creation"
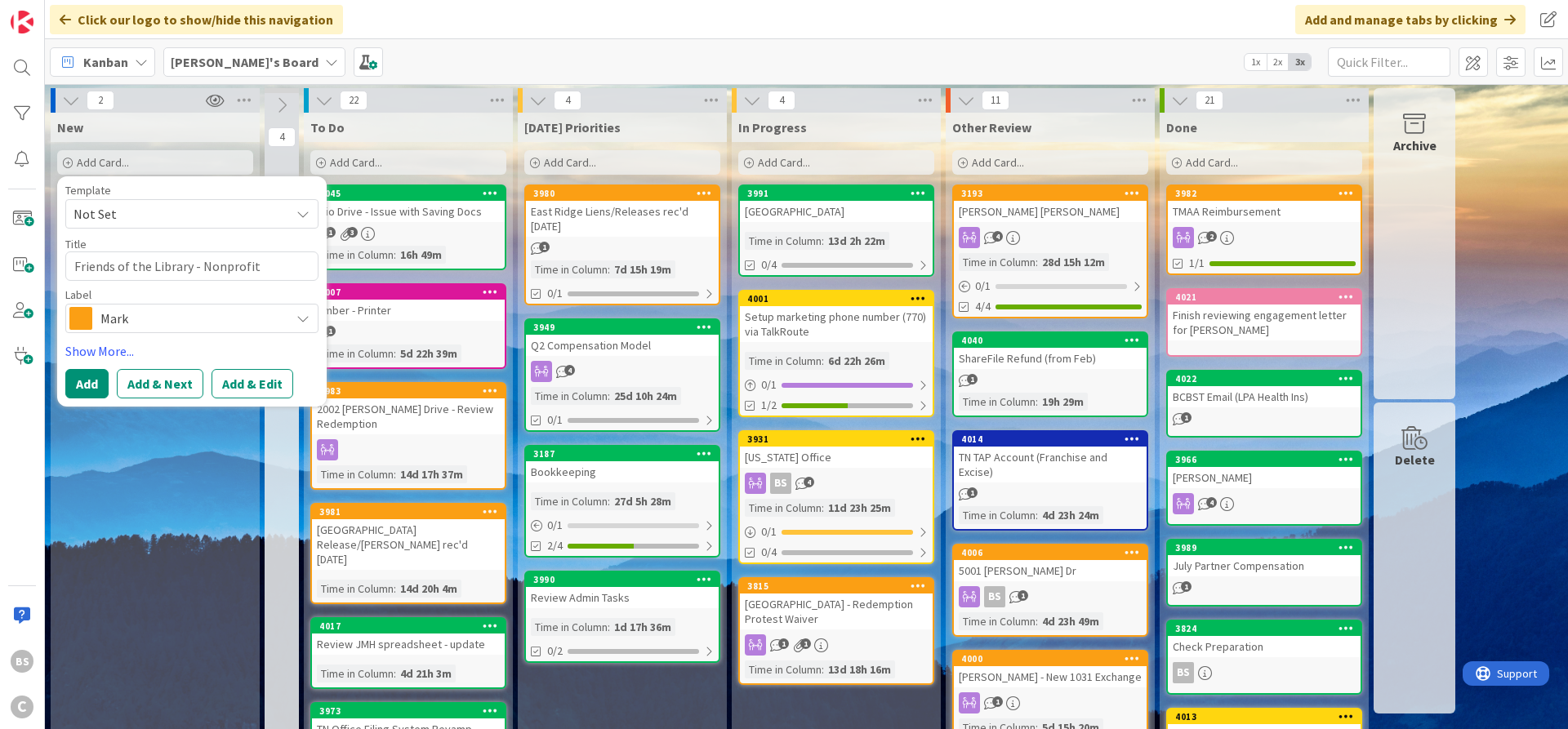
type textarea "x"
type textarea "Friends of the Library - Nonprofit"
click at [252, 384] on button "Add & Edit" at bounding box center [253, 385] width 82 height 30
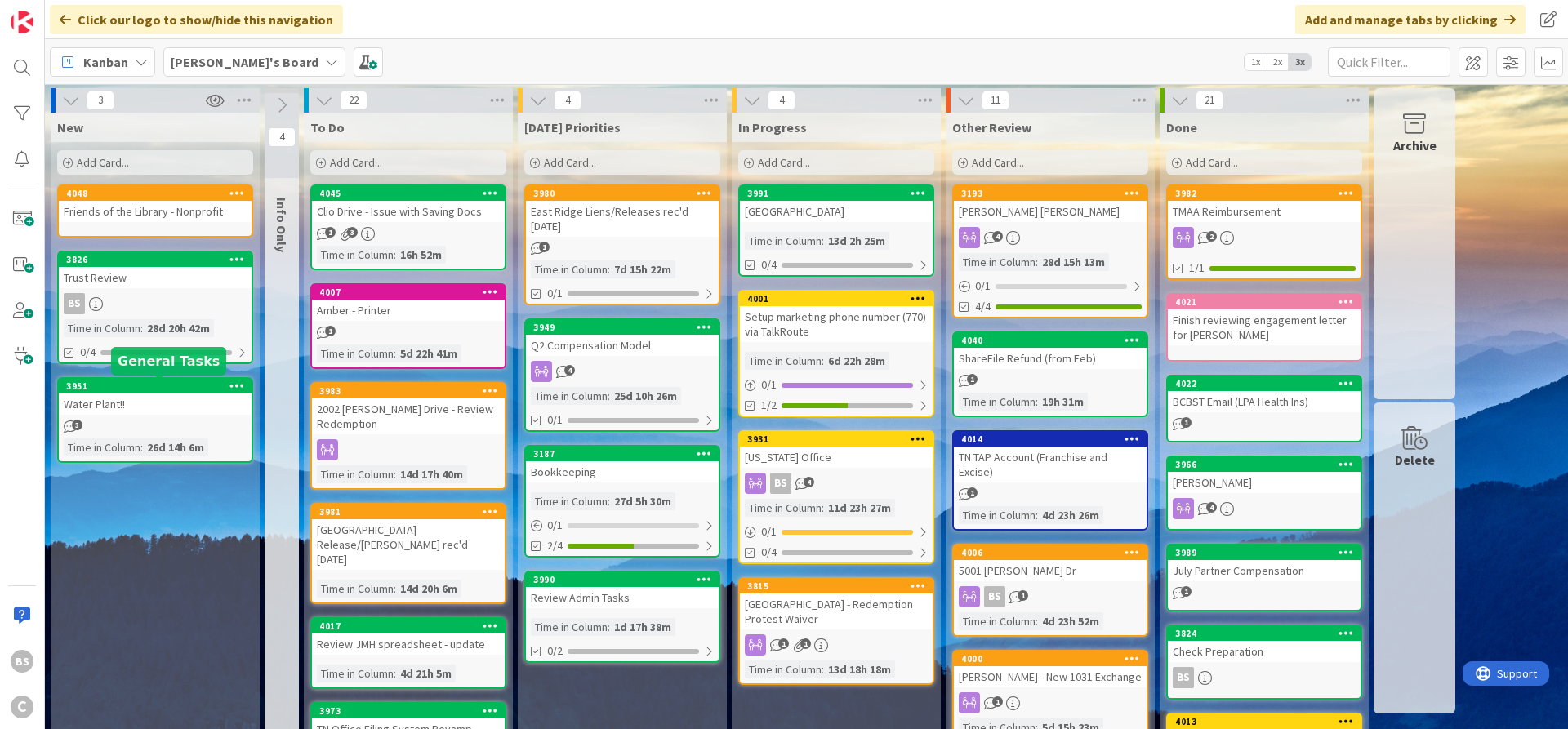
type textarea "x"
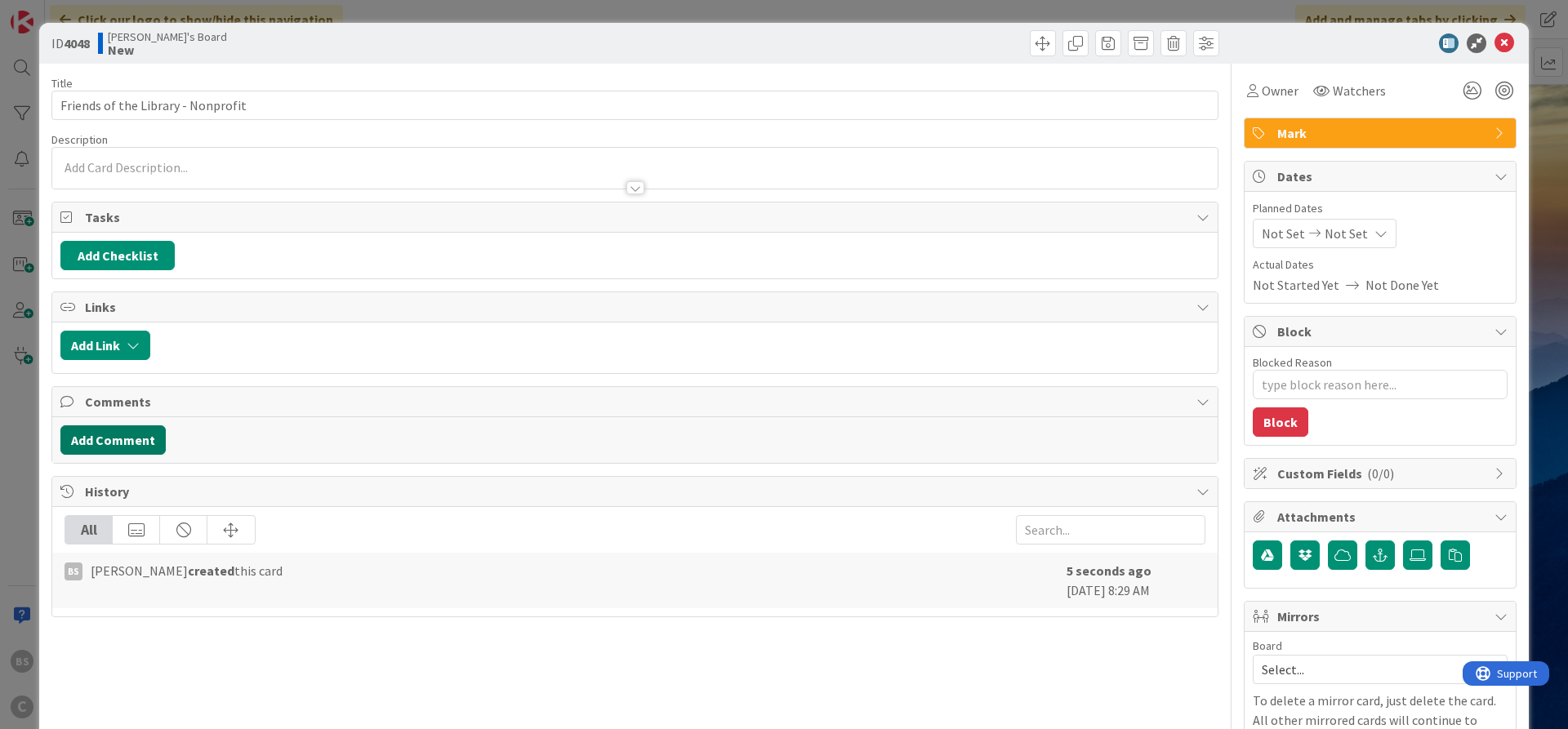
click at [119, 442] on button "Add Comment" at bounding box center [113, 441] width 105 height 30
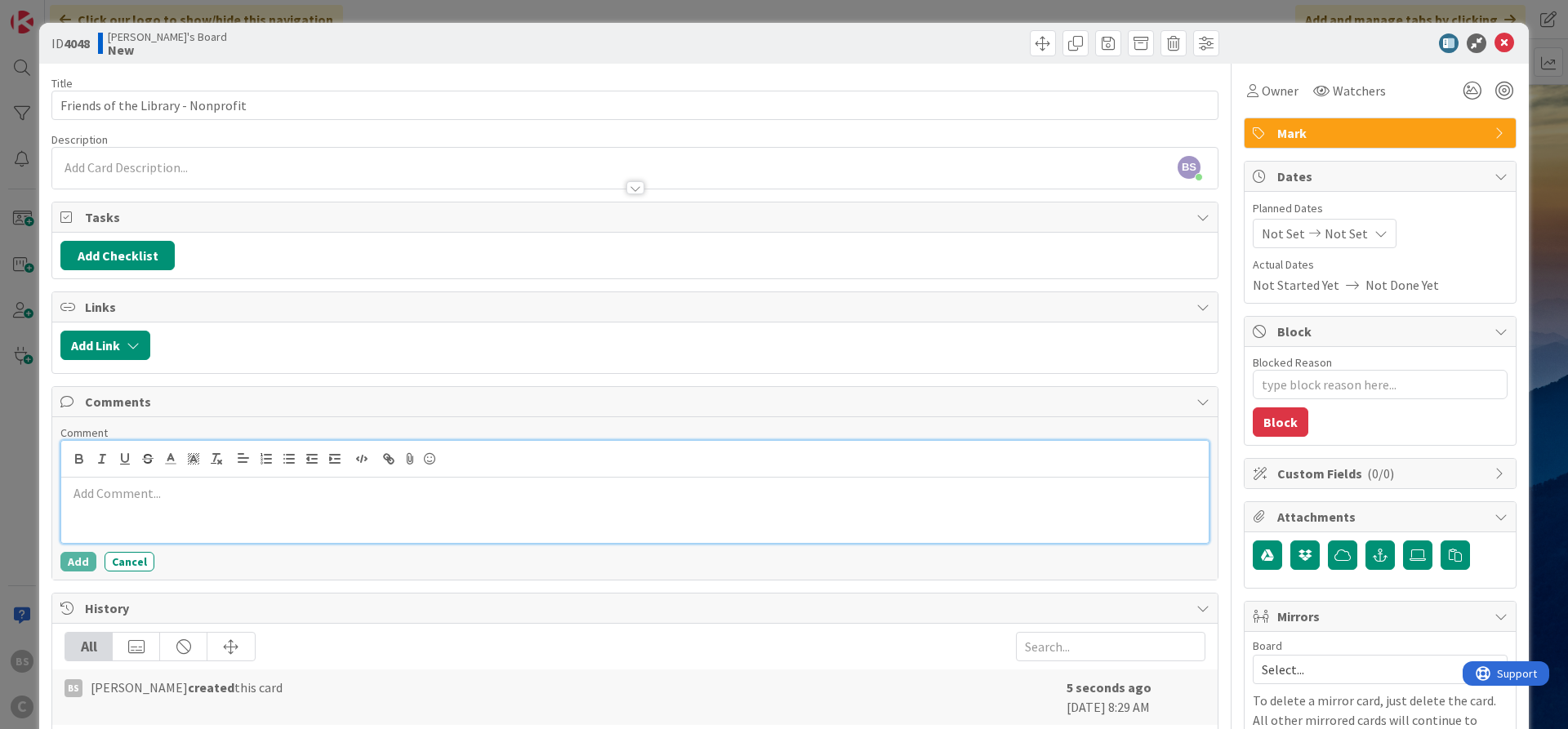
click at [140, 499] on p at bounding box center [635, 494] width 1134 height 19
click at [546, 494] on p "Sent information to [PERSON_NAME], [PERSON_NAME] and [PERSON_NAME] on [DATE]-[D…" at bounding box center [635, 494] width 1134 height 19
click at [74, 559] on button "Add" at bounding box center [78, 562] width 36 height 20
type textarea "x"
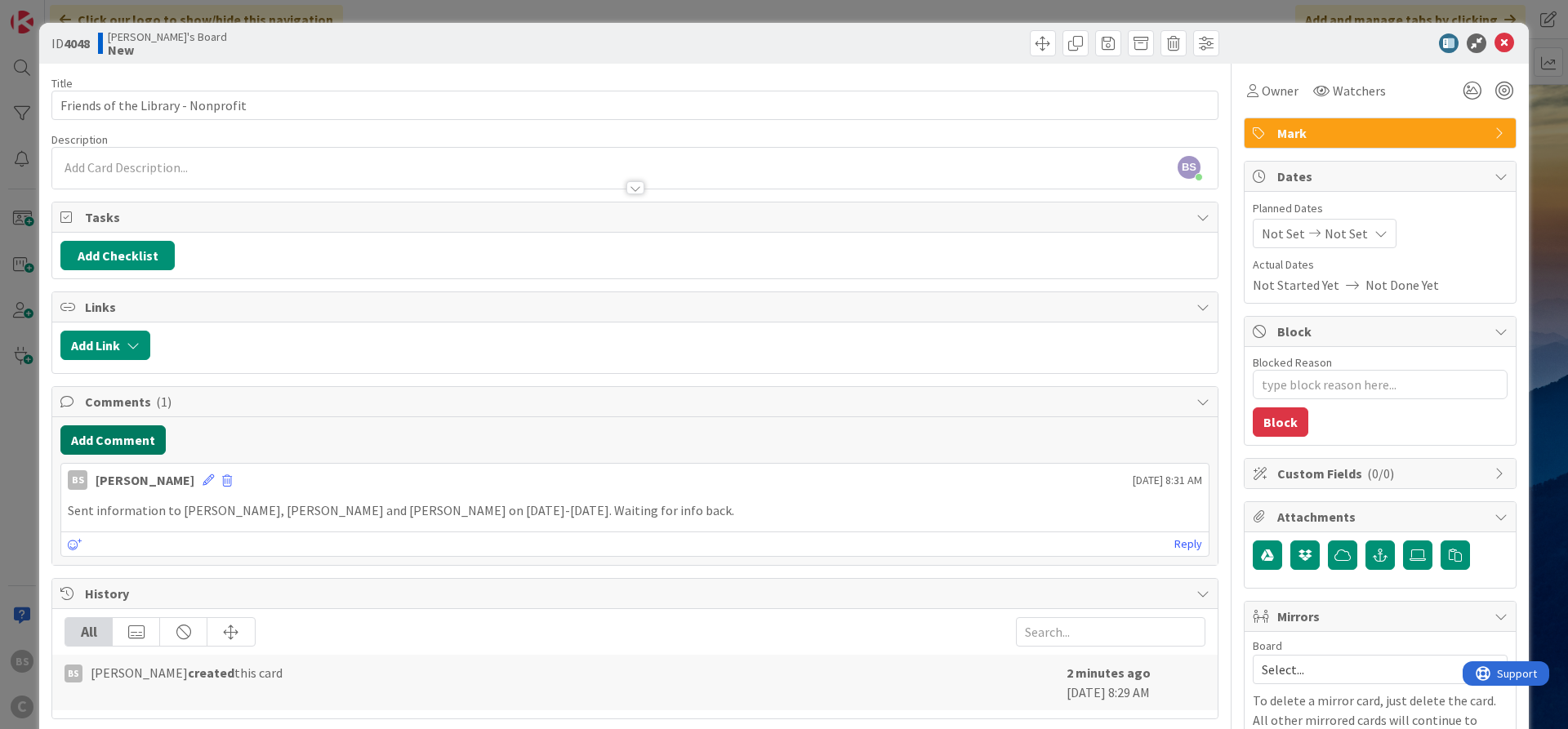
click at [91, 435] on button "Add Comment" at bounding box center [113, 441] width 105 height 30
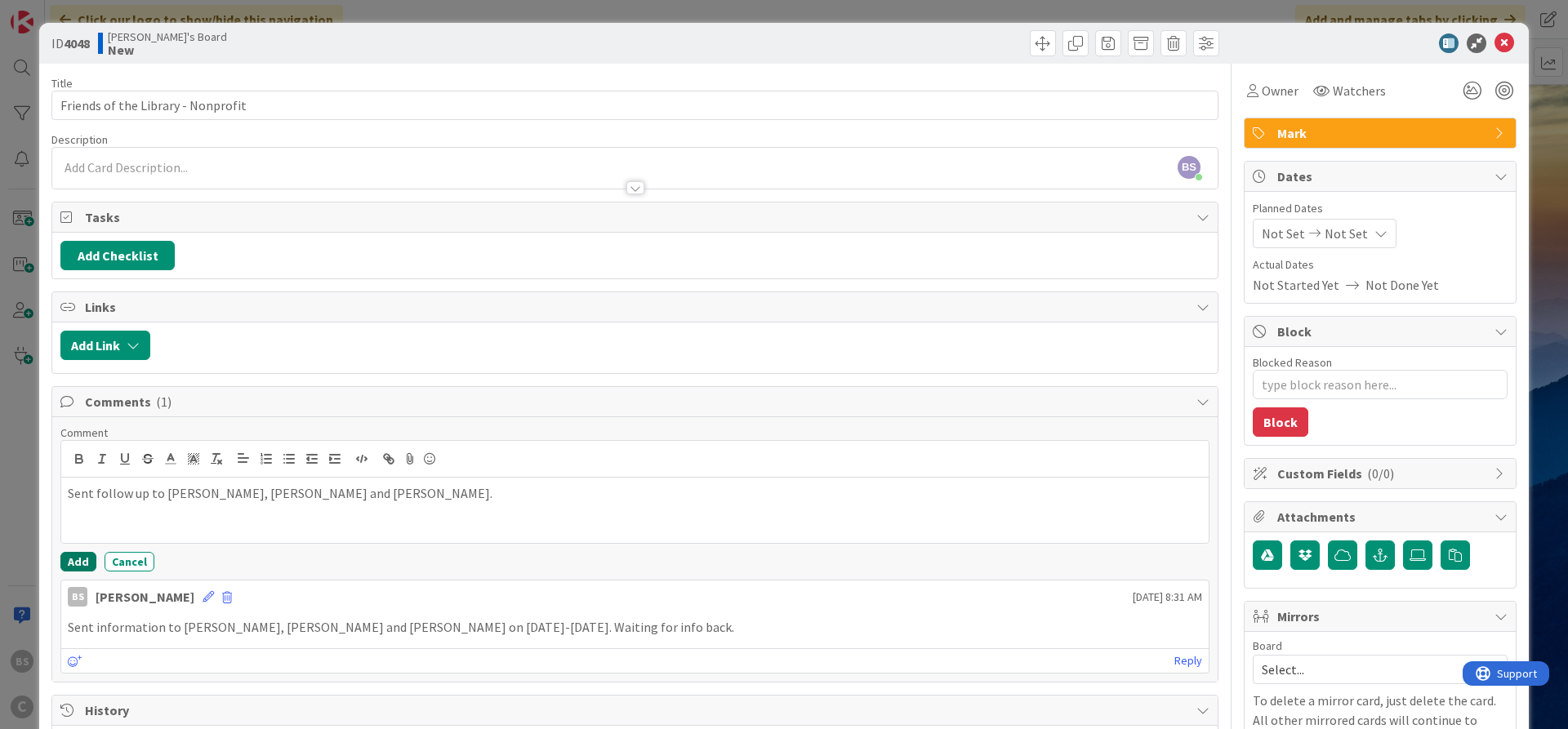
click at [83, 559] on button "Add" at bounding box center [78, 562] width 36 height 20
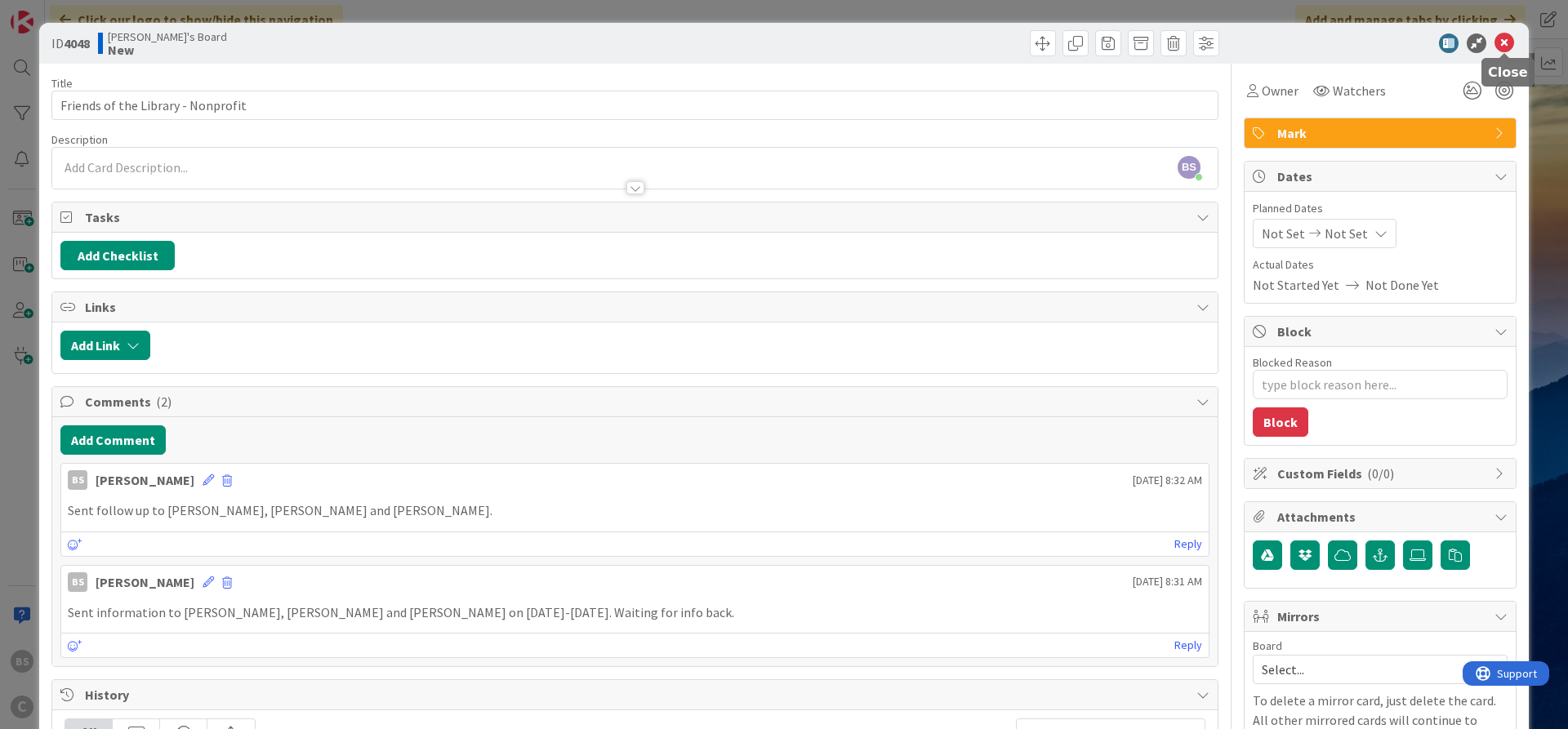
click at [1497, 41] on icon at bounding box center [1504, 43] width 20 height 20
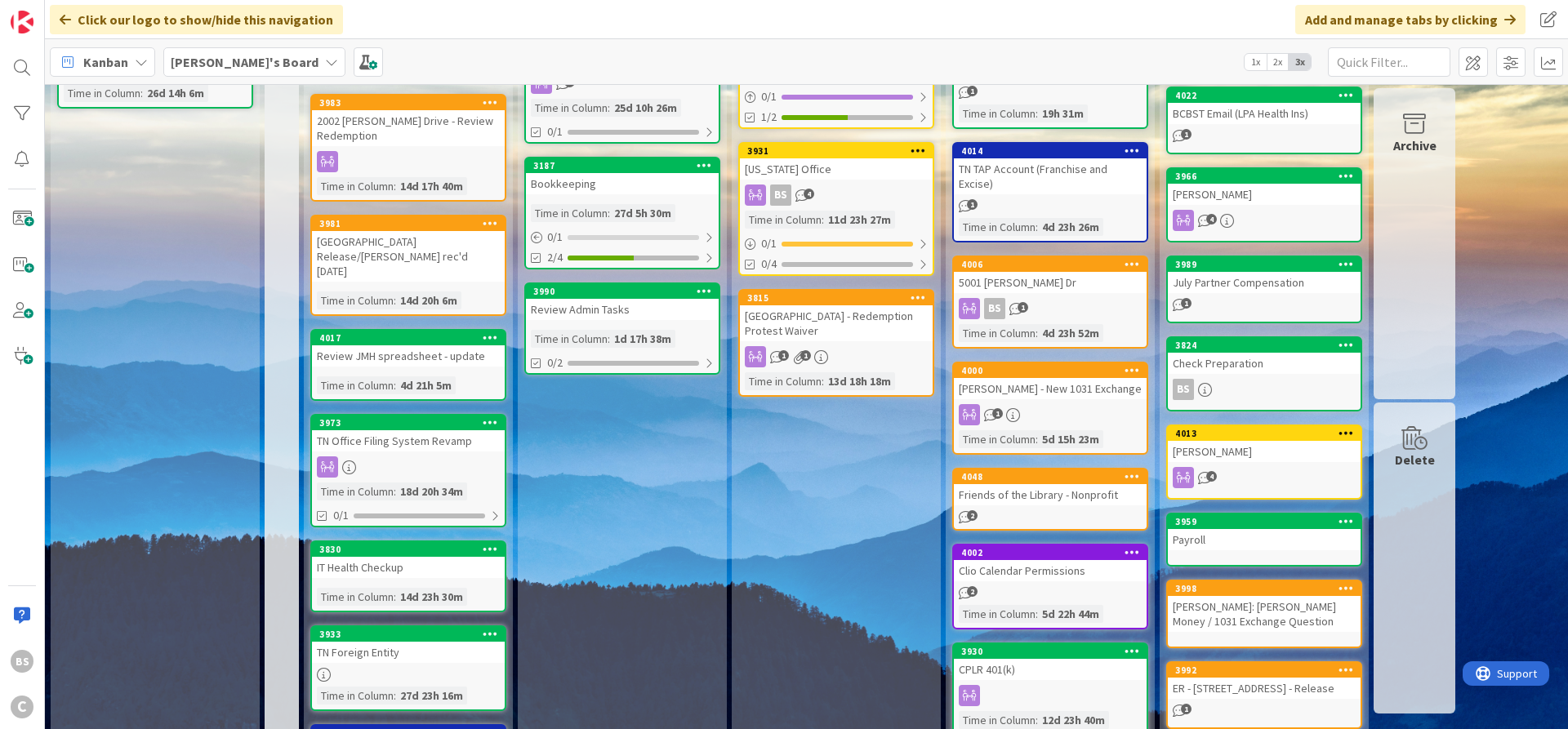
scroll to position [294, 0]
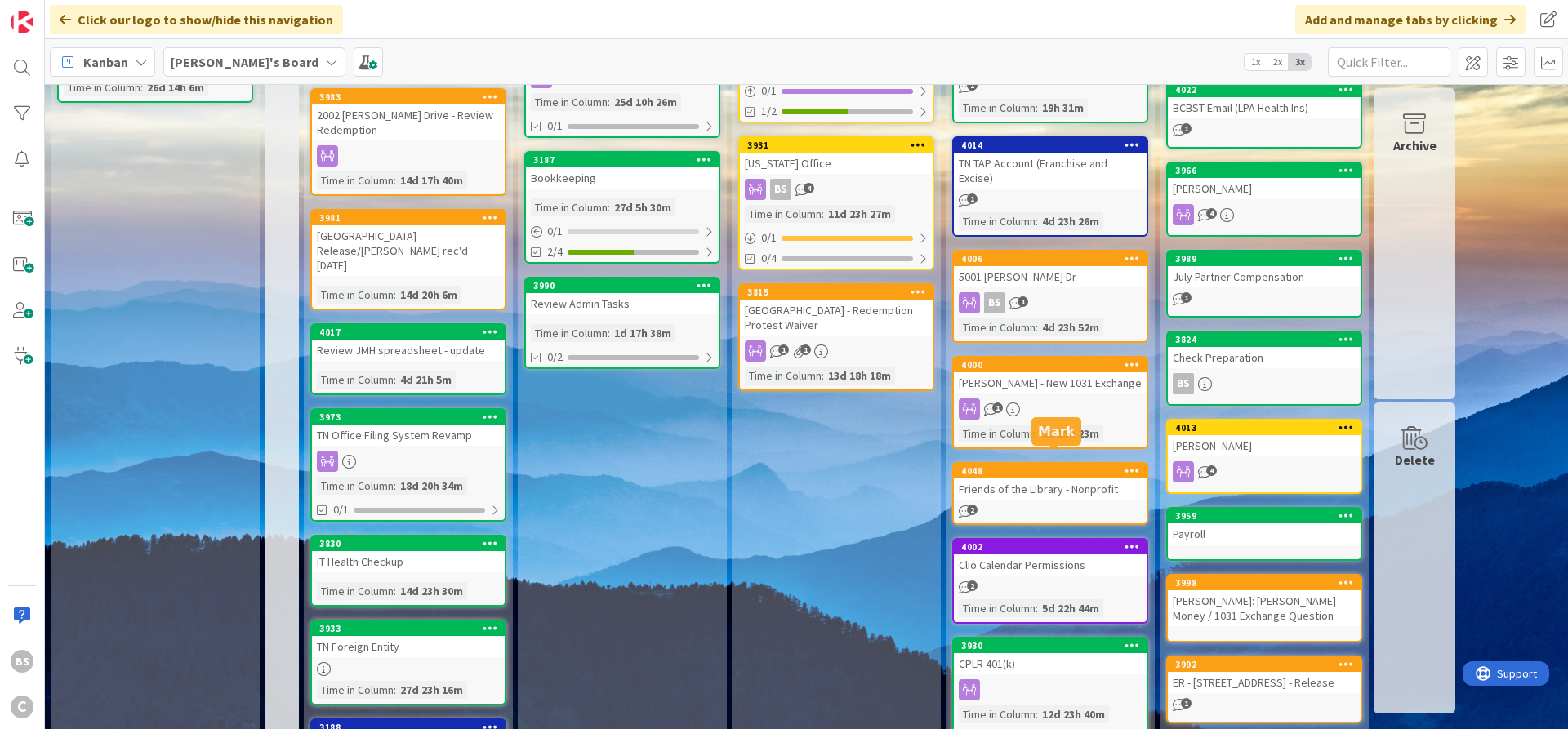
click at [1023, 466] on div "4048" at bounding box center [1054, 471] width 186 height 11
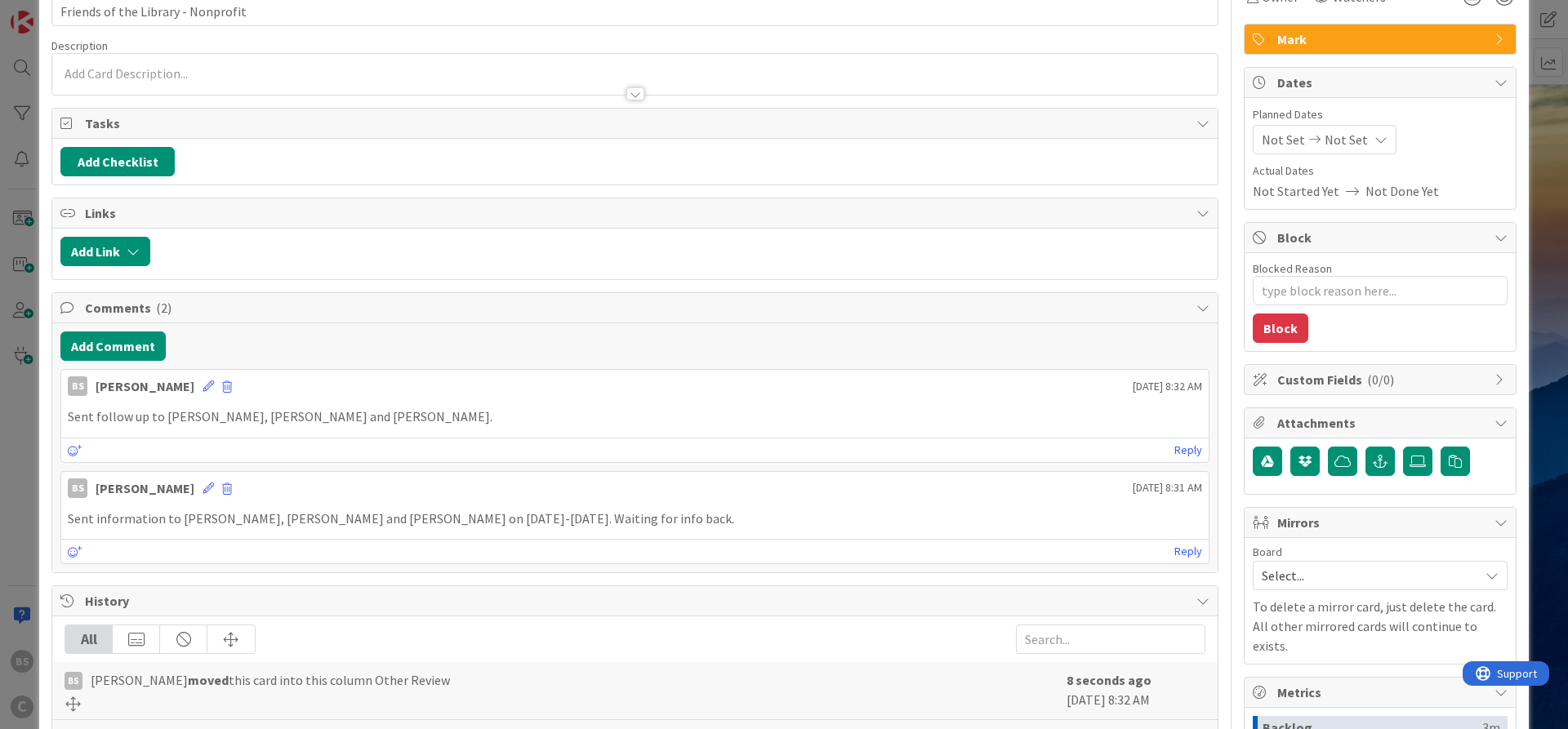
scroll to position [196, 0]
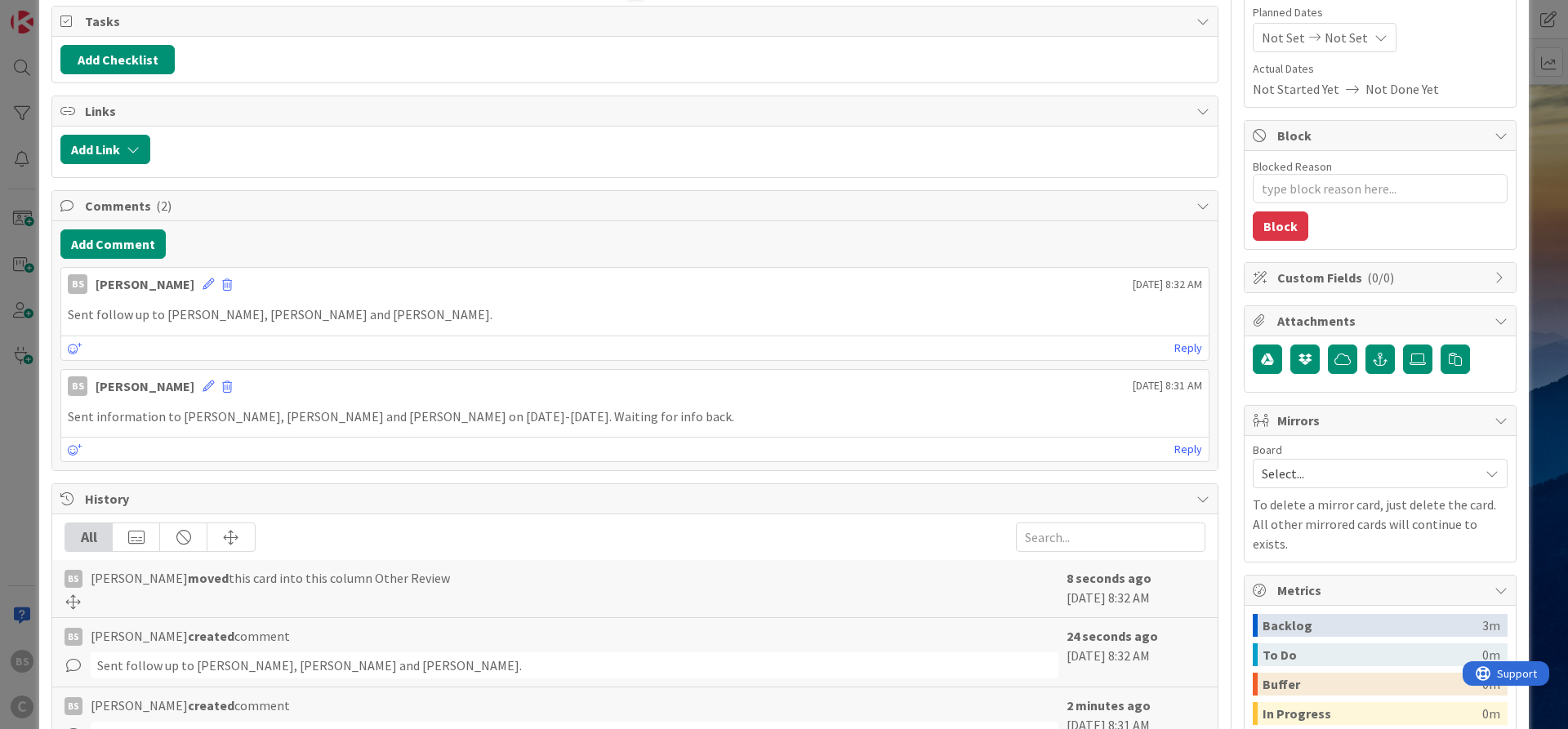
click at [1368, 471] on span "Select..." at bounding box center [1366, 473] width 209 height 23
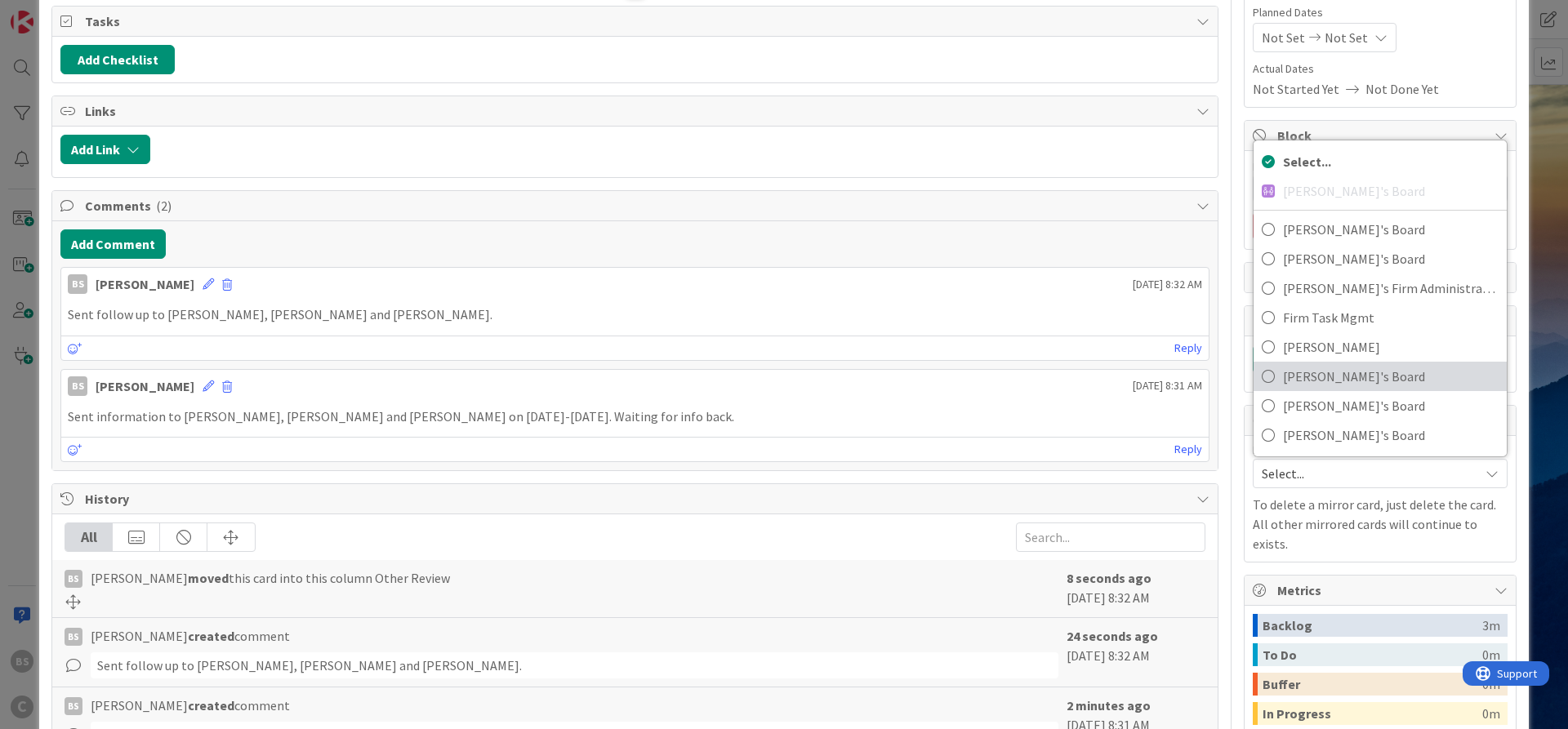
click at [1337, 382] on span "[PERSON_NAME]'s Board" at bounding box center [1391, 376] width 216 height 24
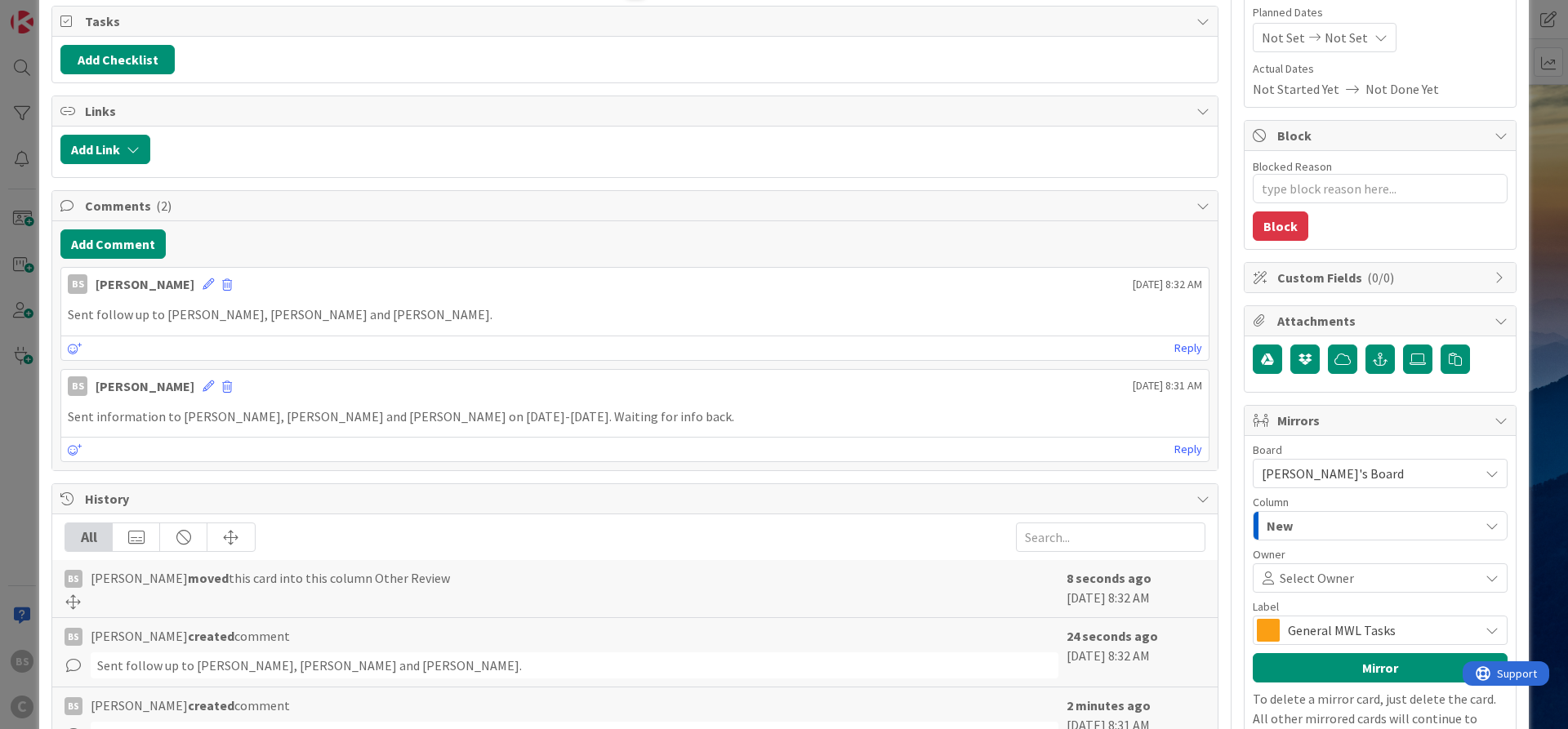
click at [1311, 579] on span "Select Owner" at bounding box center [1317, 578] width 75 height 20
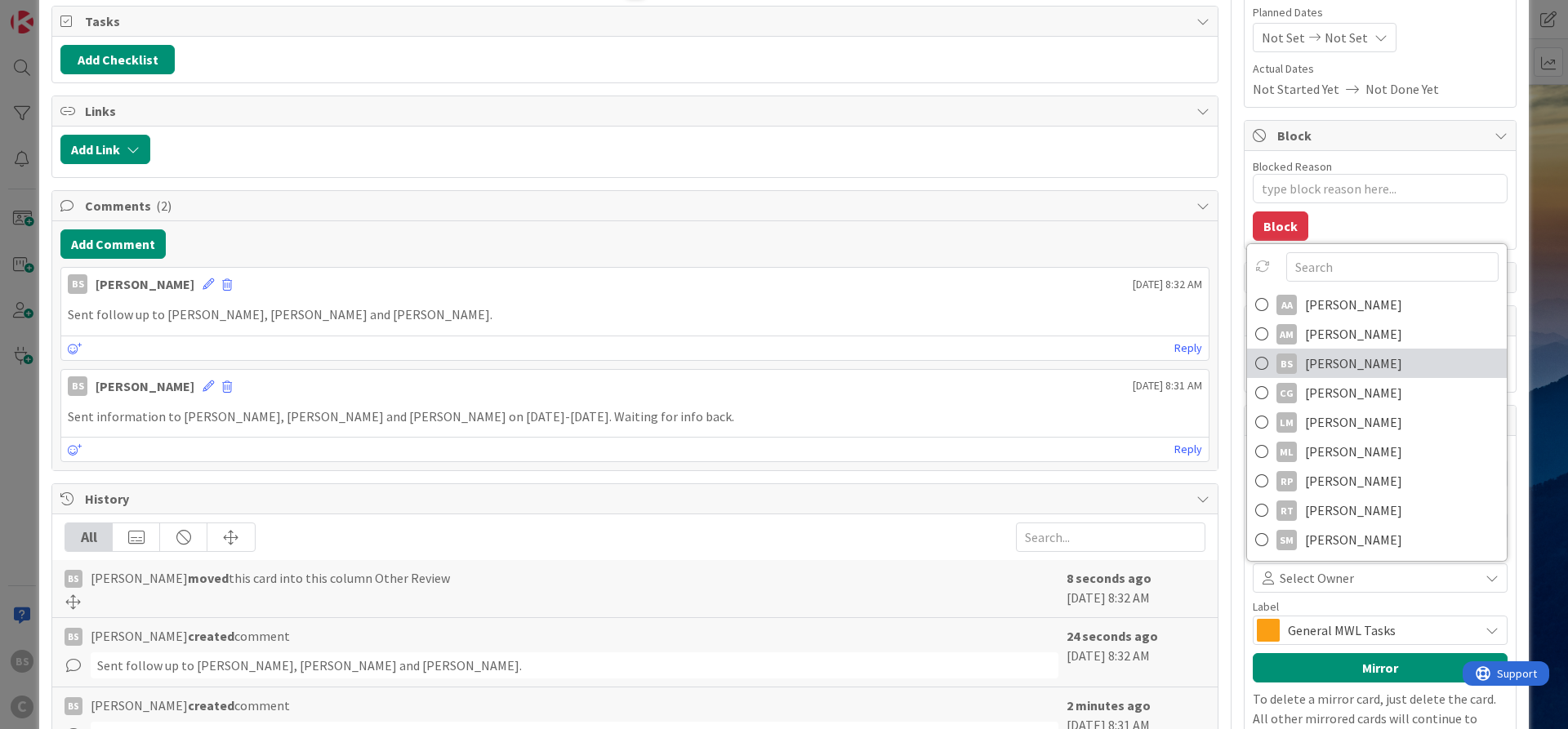
click at [1264, 366] on icon at bounding box center [1262, 363] width 13 height 24
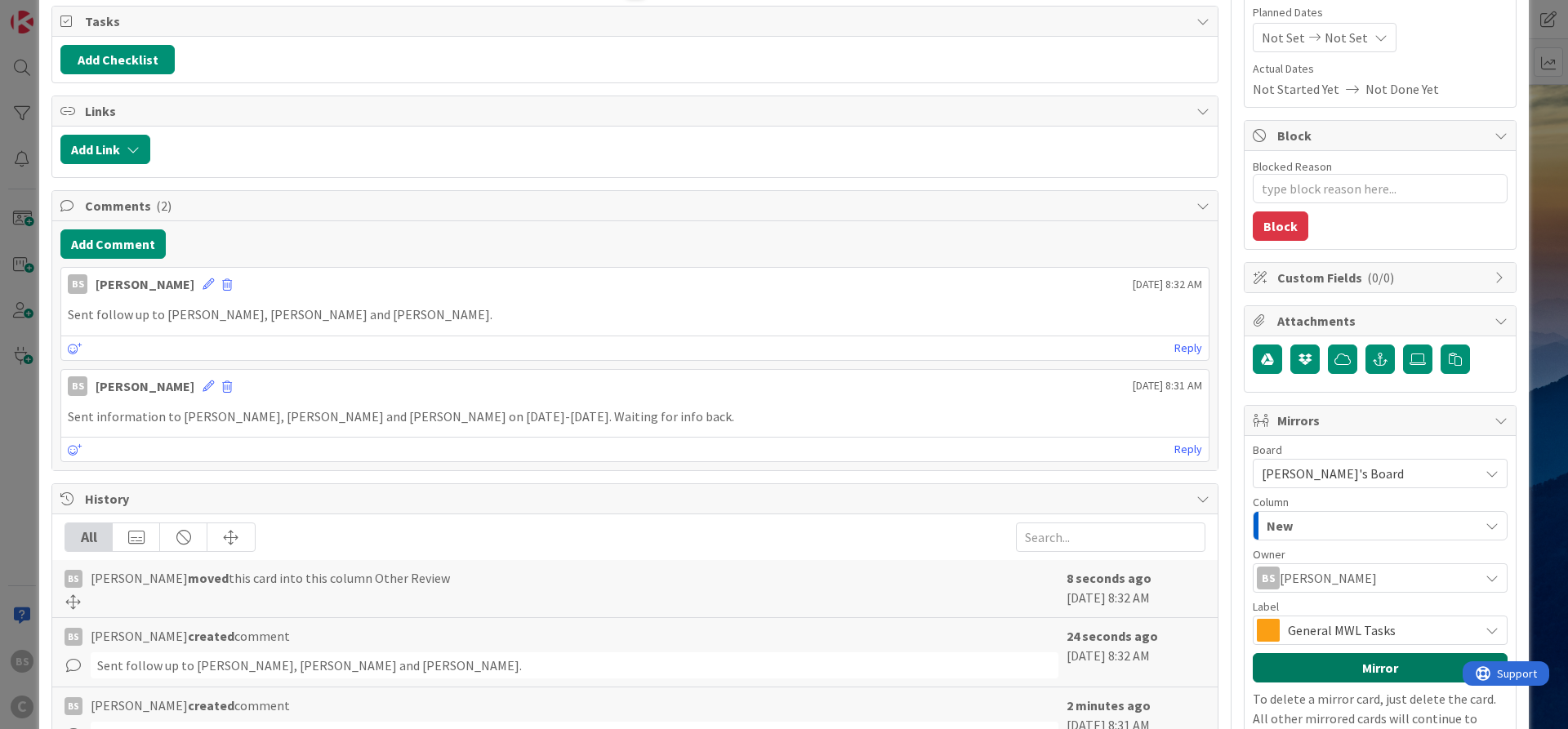
click at [1331, 667] on button "Mirror" at bounding box center [1379, 668] width 255 height 30
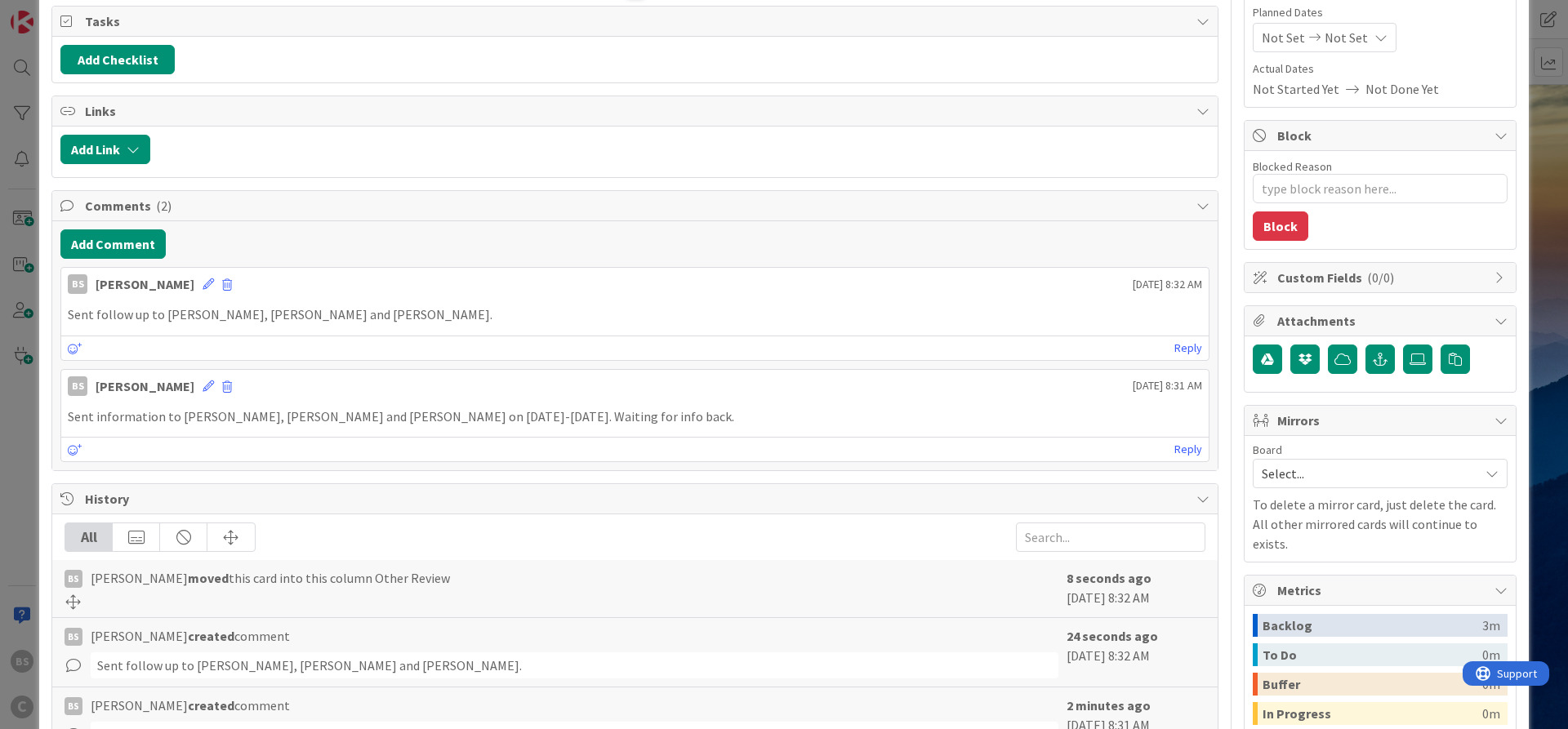
type textarea "x"
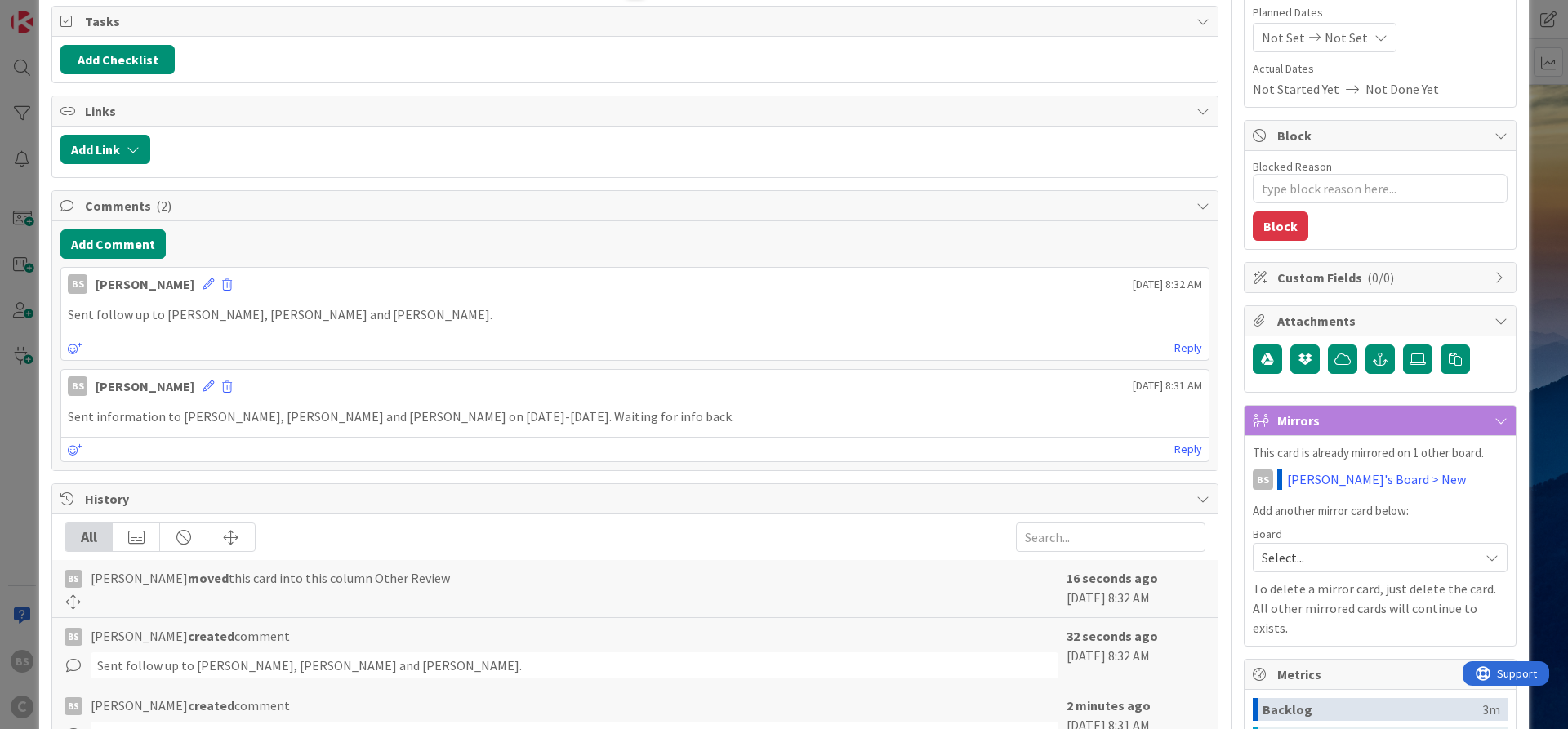
scroll to position [0, 0]
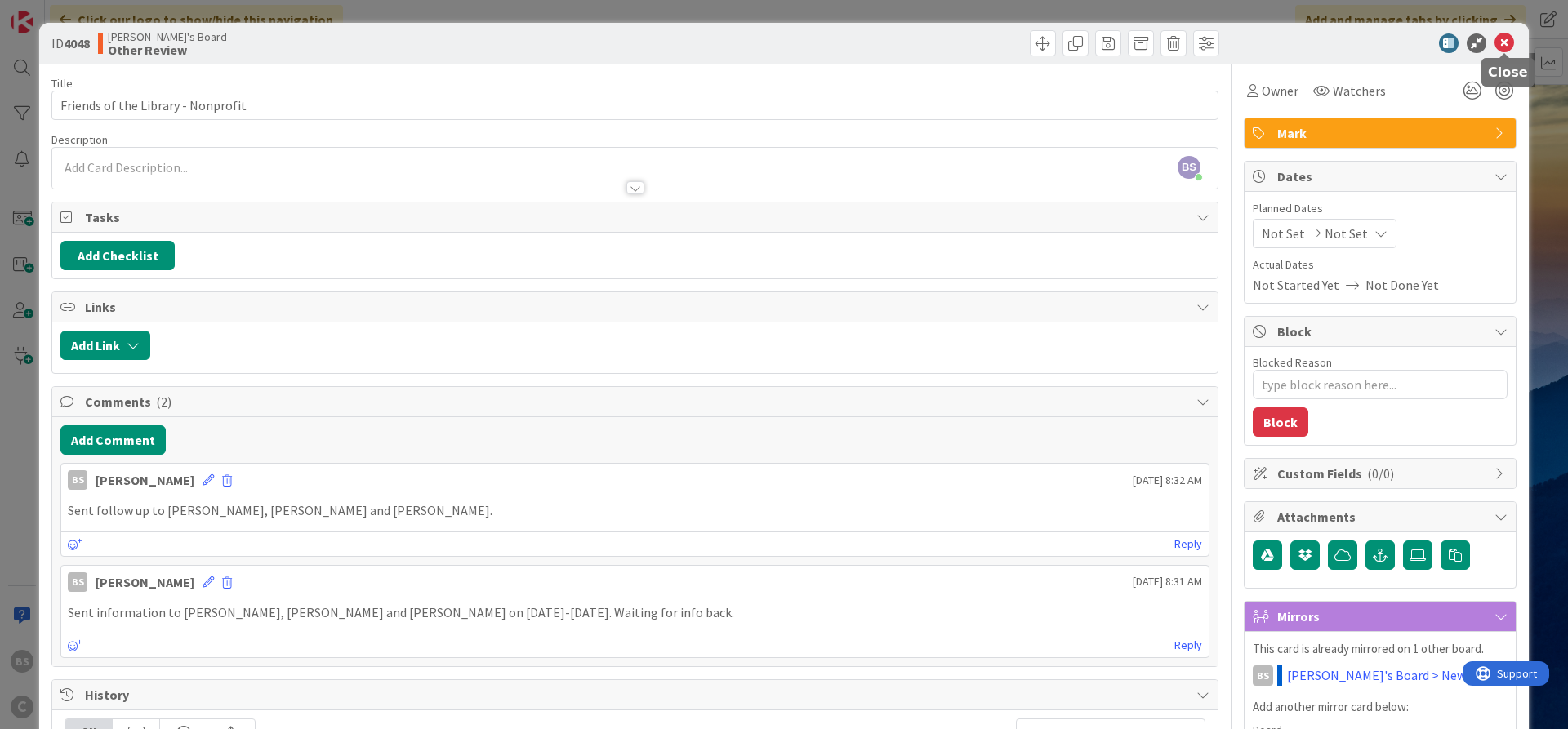
click at [1503, 35] on icon at bounding box center [1504, 43] width 20 height 20
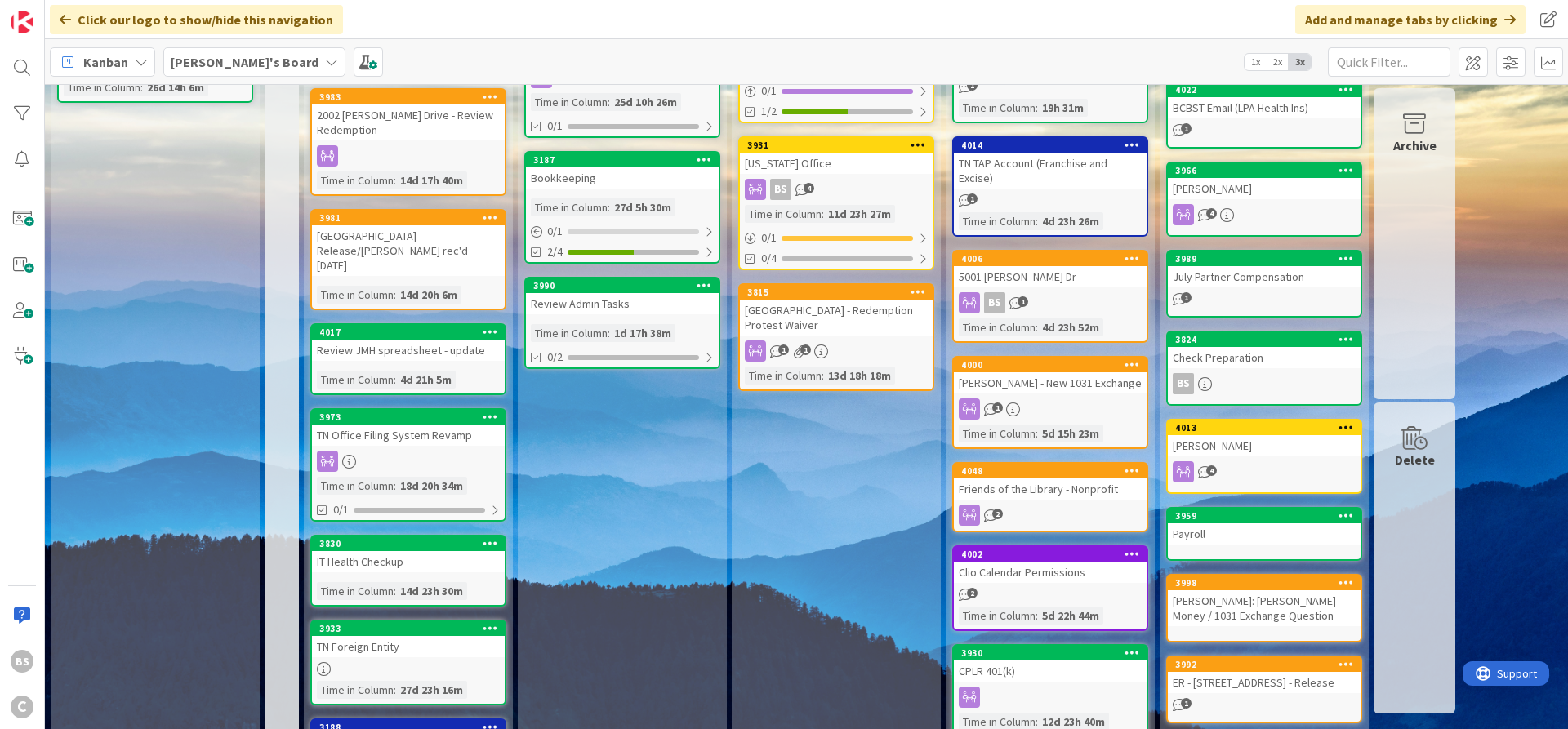
click at [222, 56] on b "[PERSON_NAME]'s Board" at bounding box center [245, 63] width 147 height 17
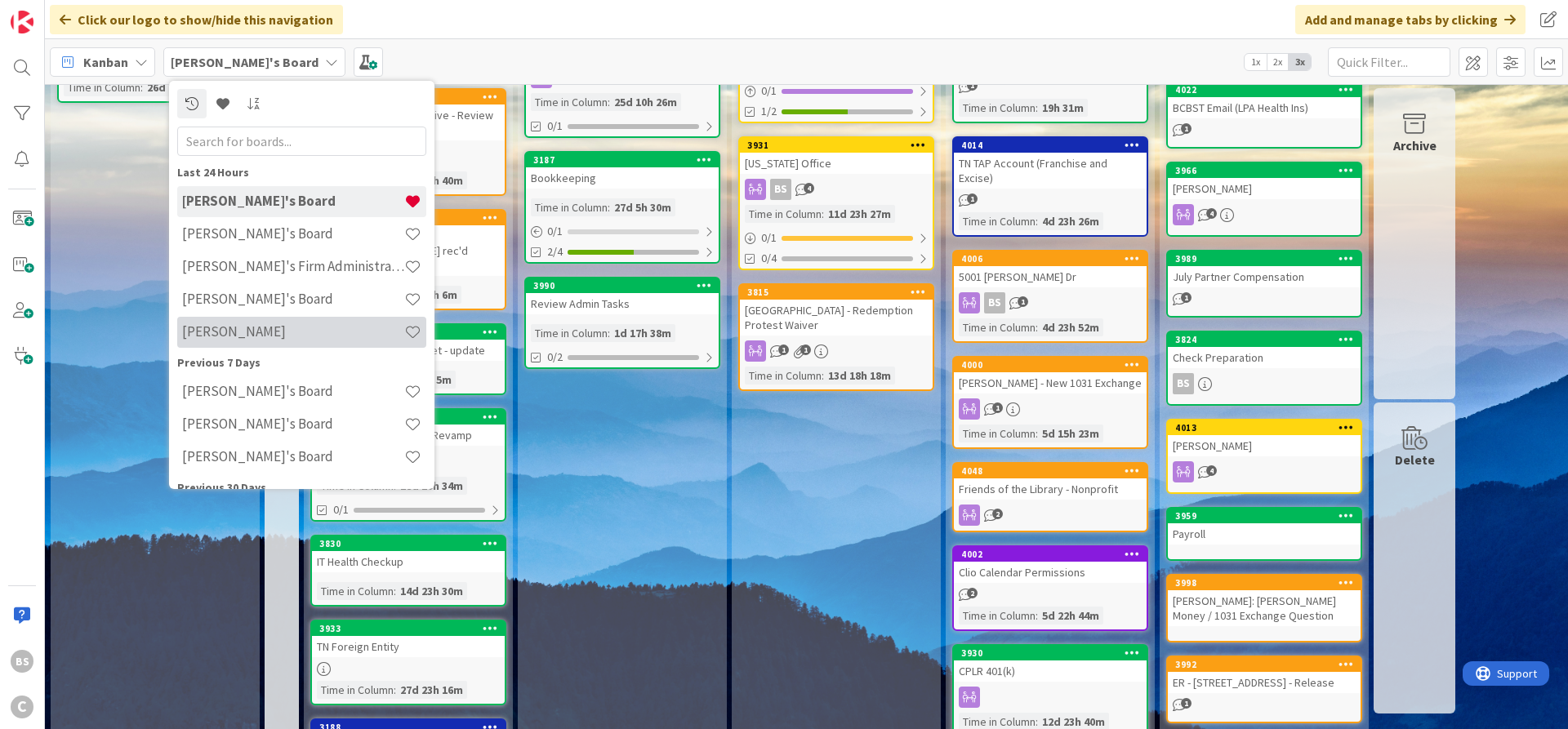
click at [224, 334] on h4 "[PERSON_NAME]" at bounding box center [293, 332] width 222 height 17
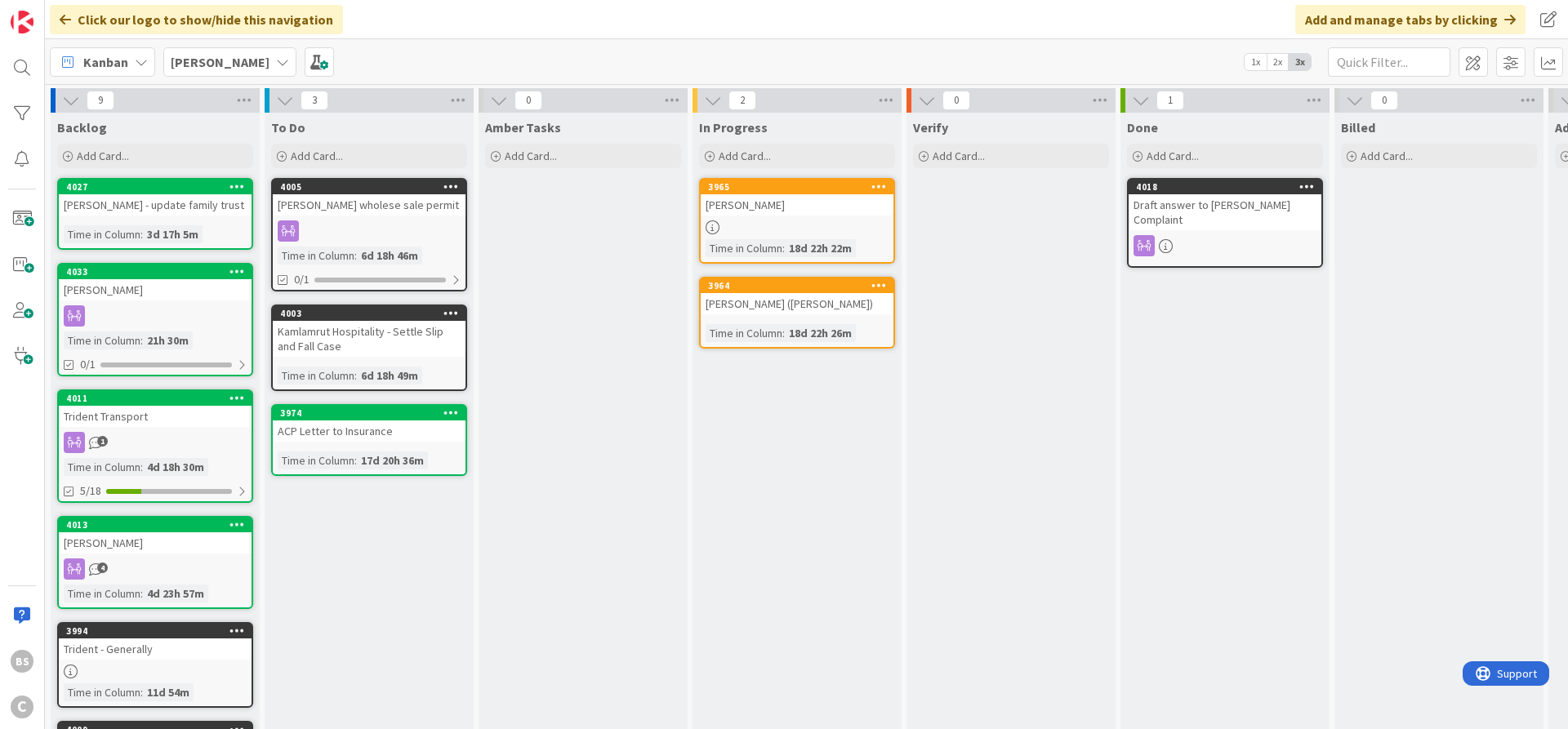
click at [207, 63] on b "[PERSON_NAME]" at bounding box center [220, 63] width 99 height 17
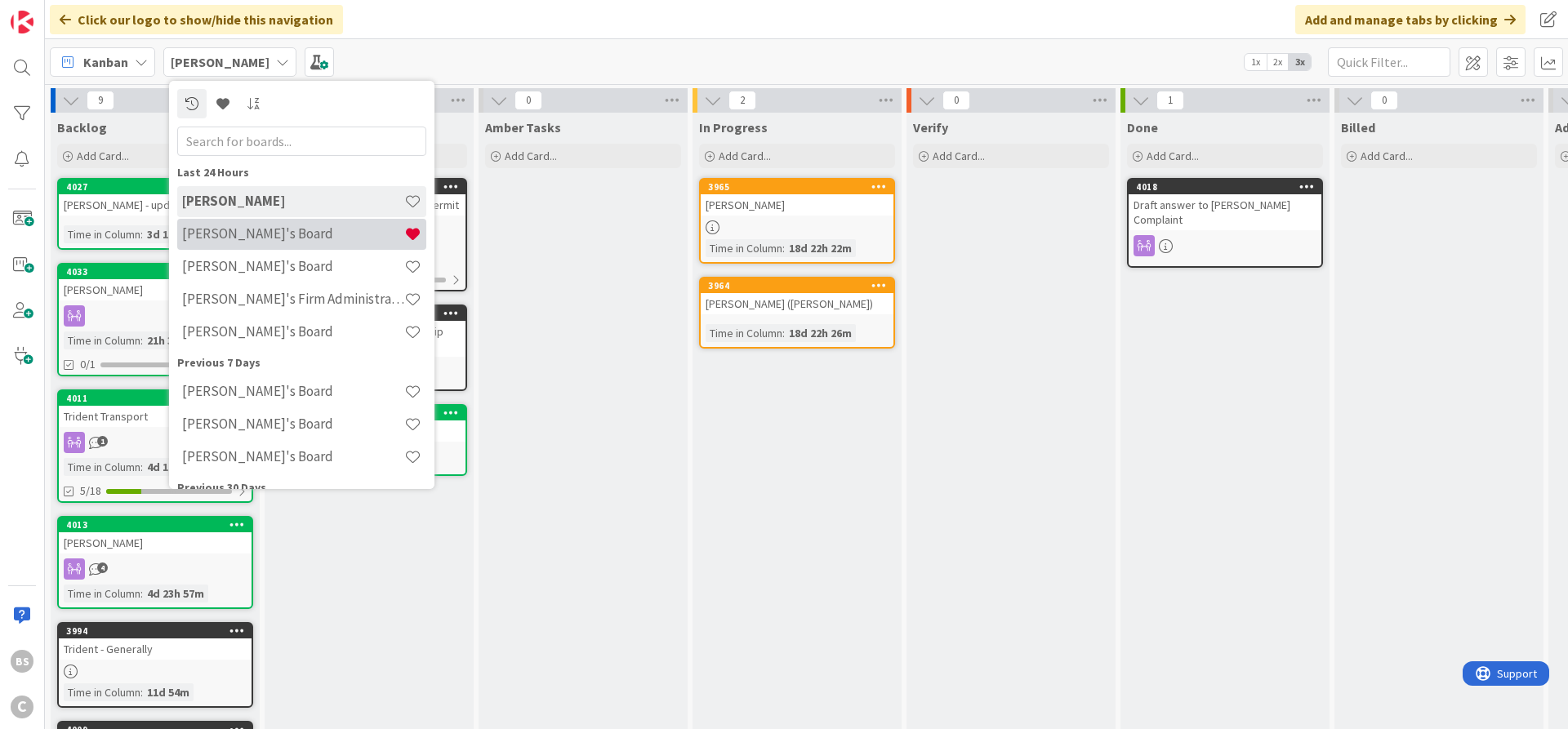
click at [223, 236] on h4 "[PERSON_NAME]'s Board" at bounding box center [293, 234] width 222 height 17
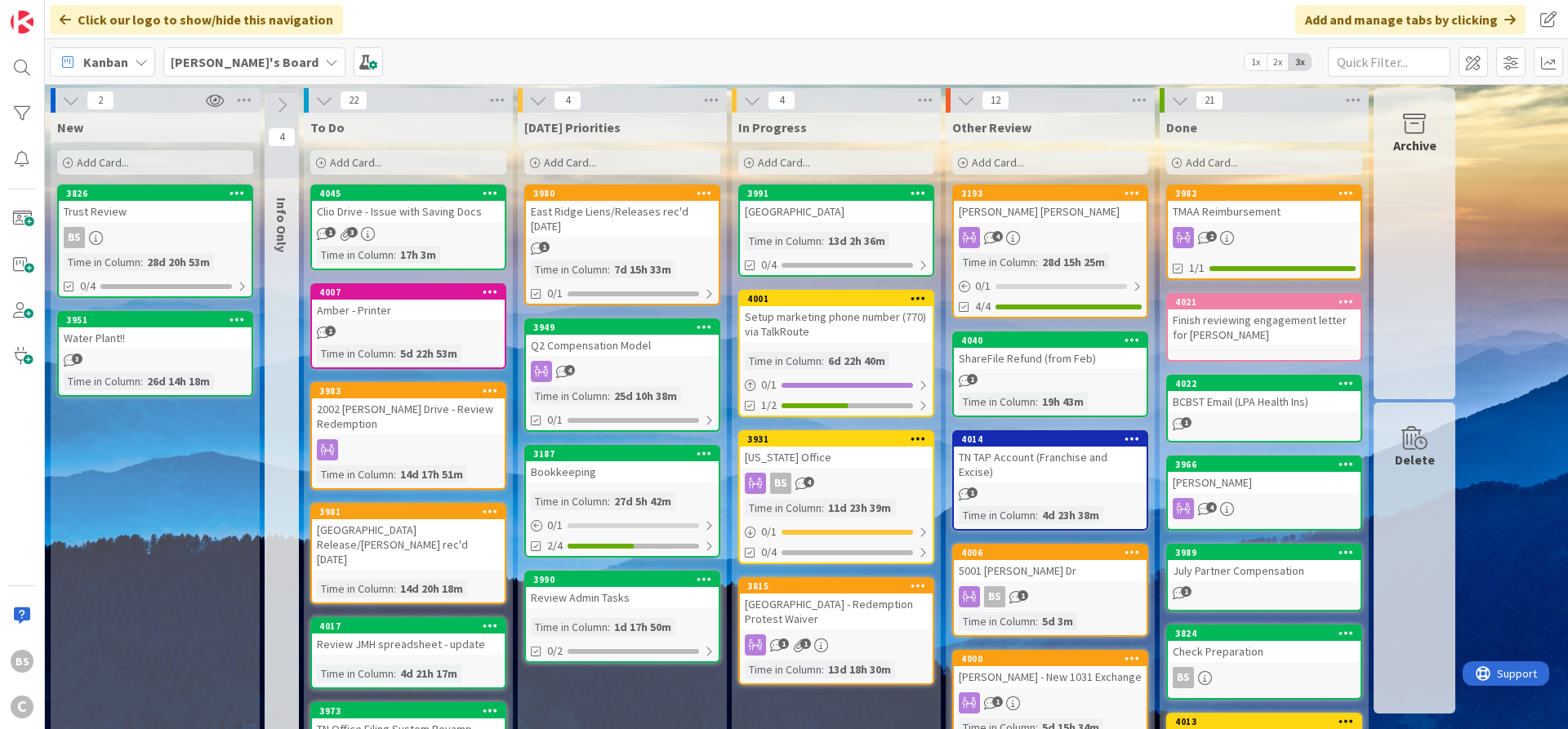
click at [239, 62] on b "[PERSON_NAME]'s Board" at bounding box center [245, 63] width 147 height 17
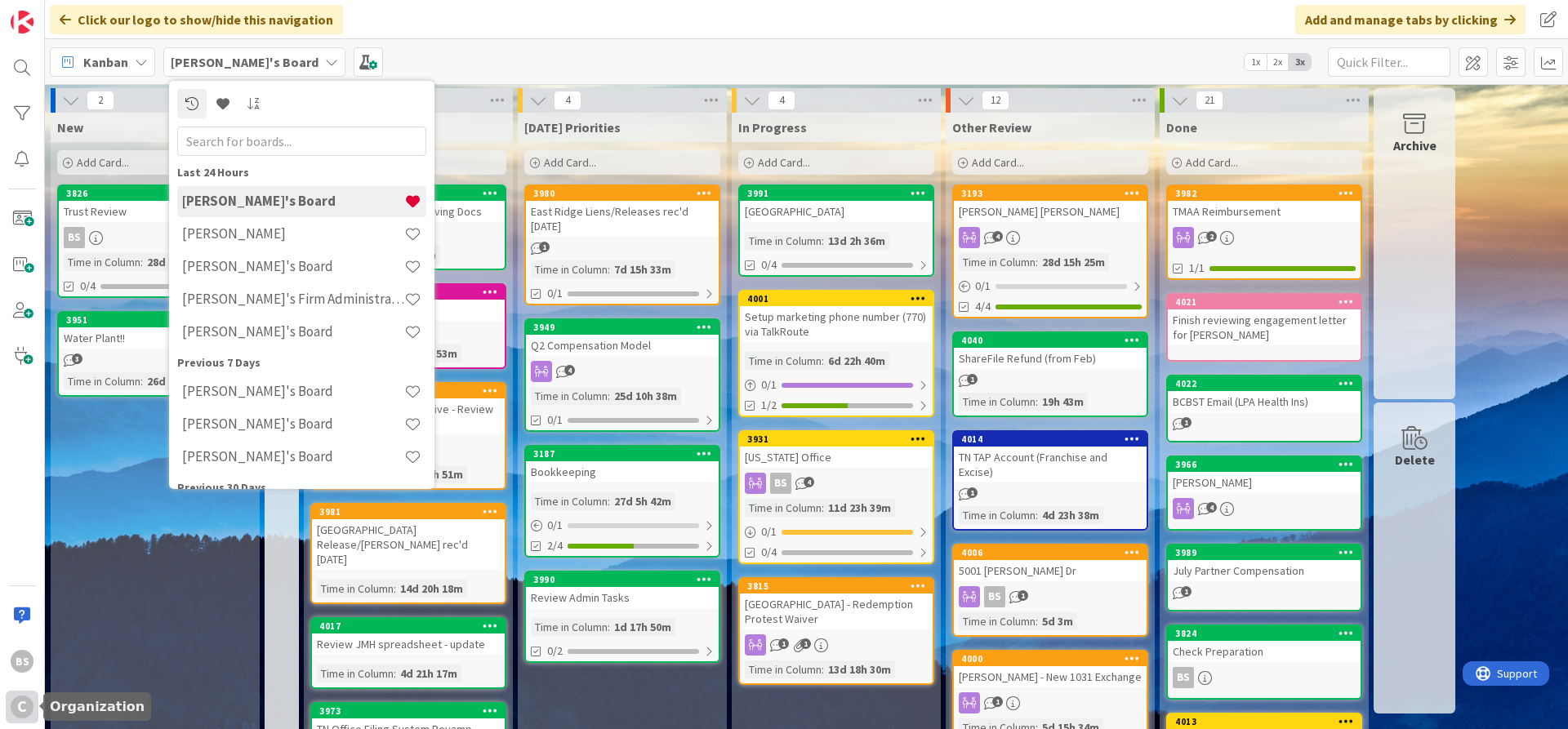
click at [15, 714] on div "C" at bounding box center [21, 708] width 23 height 23
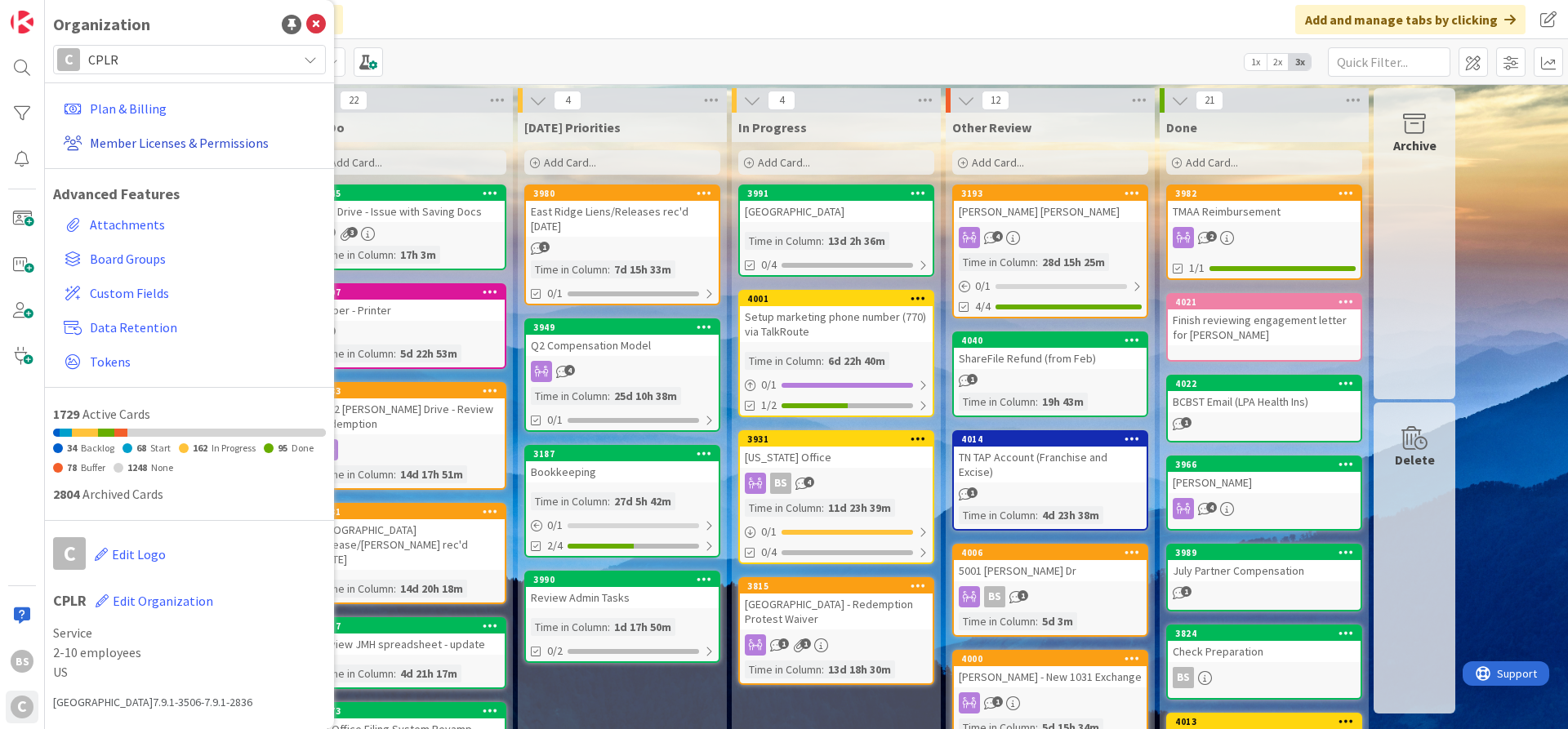
click at [134, 134] on link "Member Licenses & Permissions" at bounding box center [191, 143] width 269 height 30
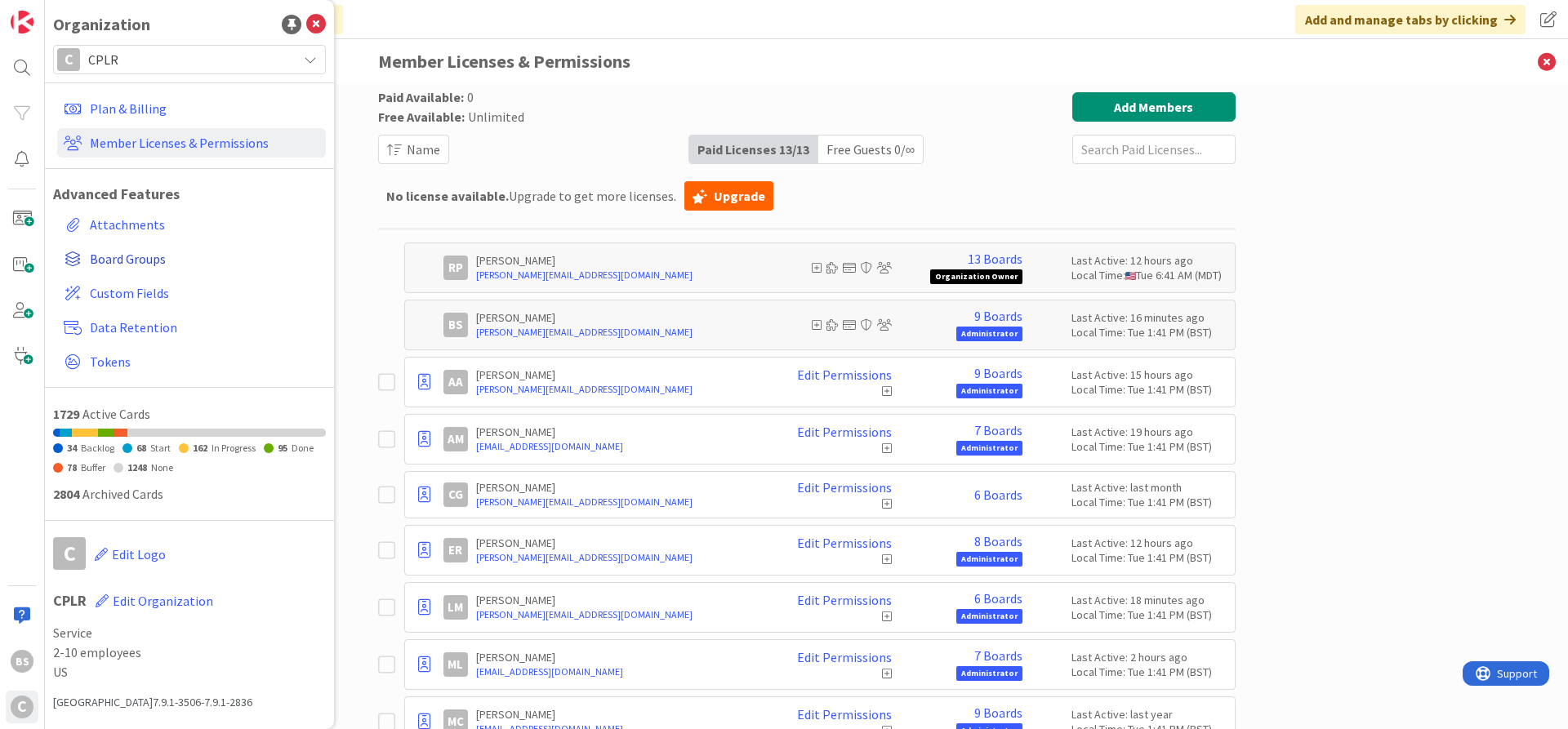
click at [116, 260] on span "Board Groups" at bounding box center [204, 259] width 230 height 20
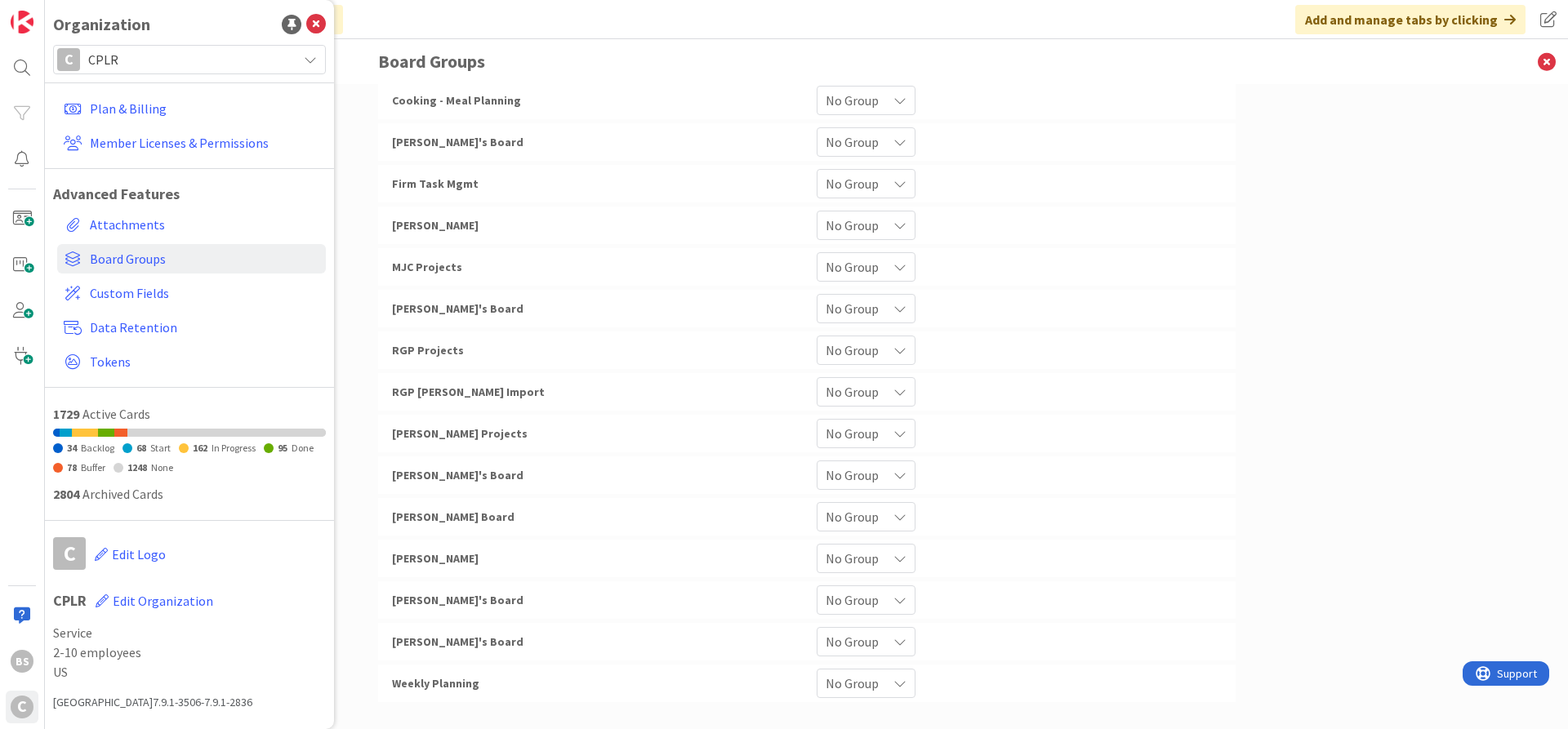
scroll to position [268, 0]
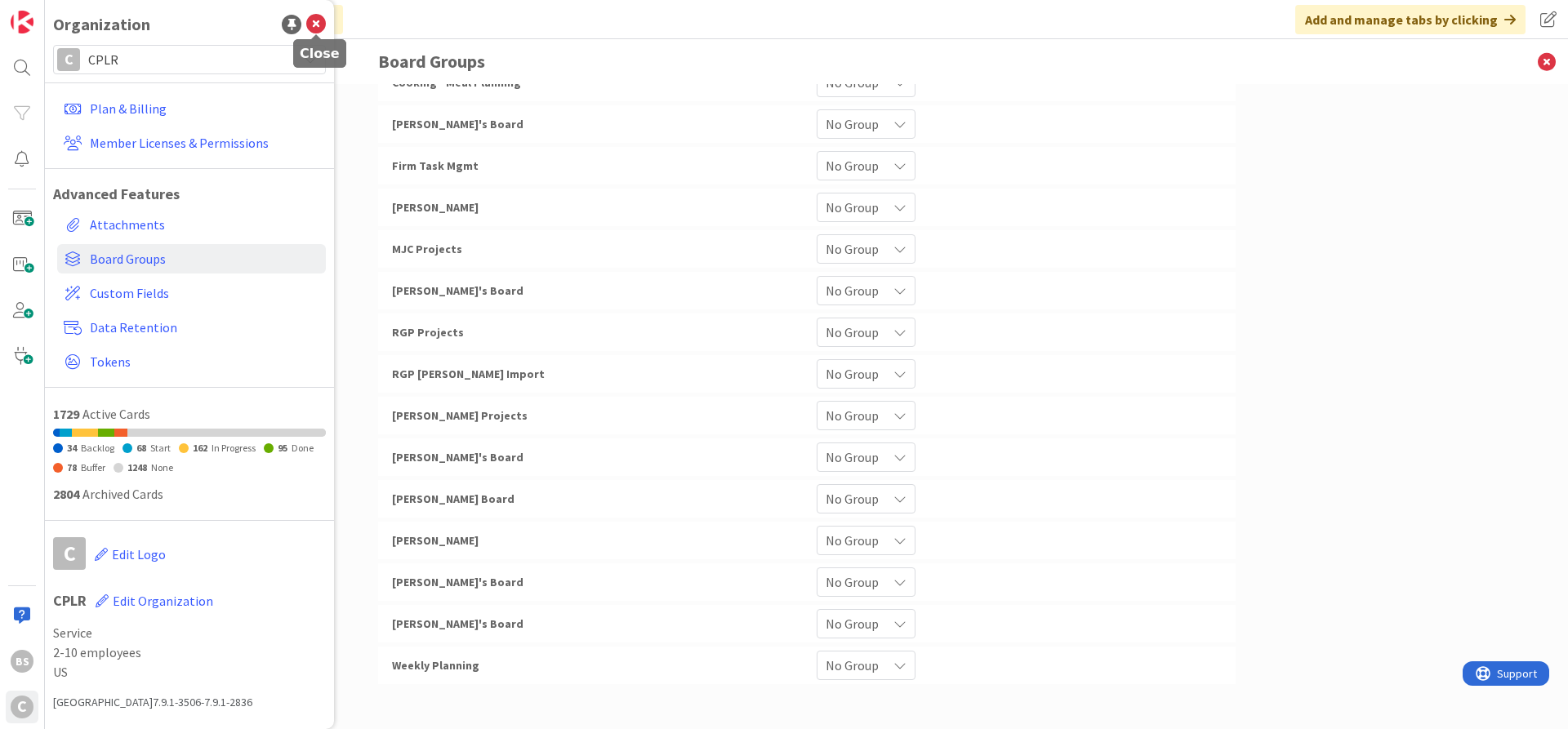
click at [319, 26] on icon at bounding box center [315, 24] width 20 height 20
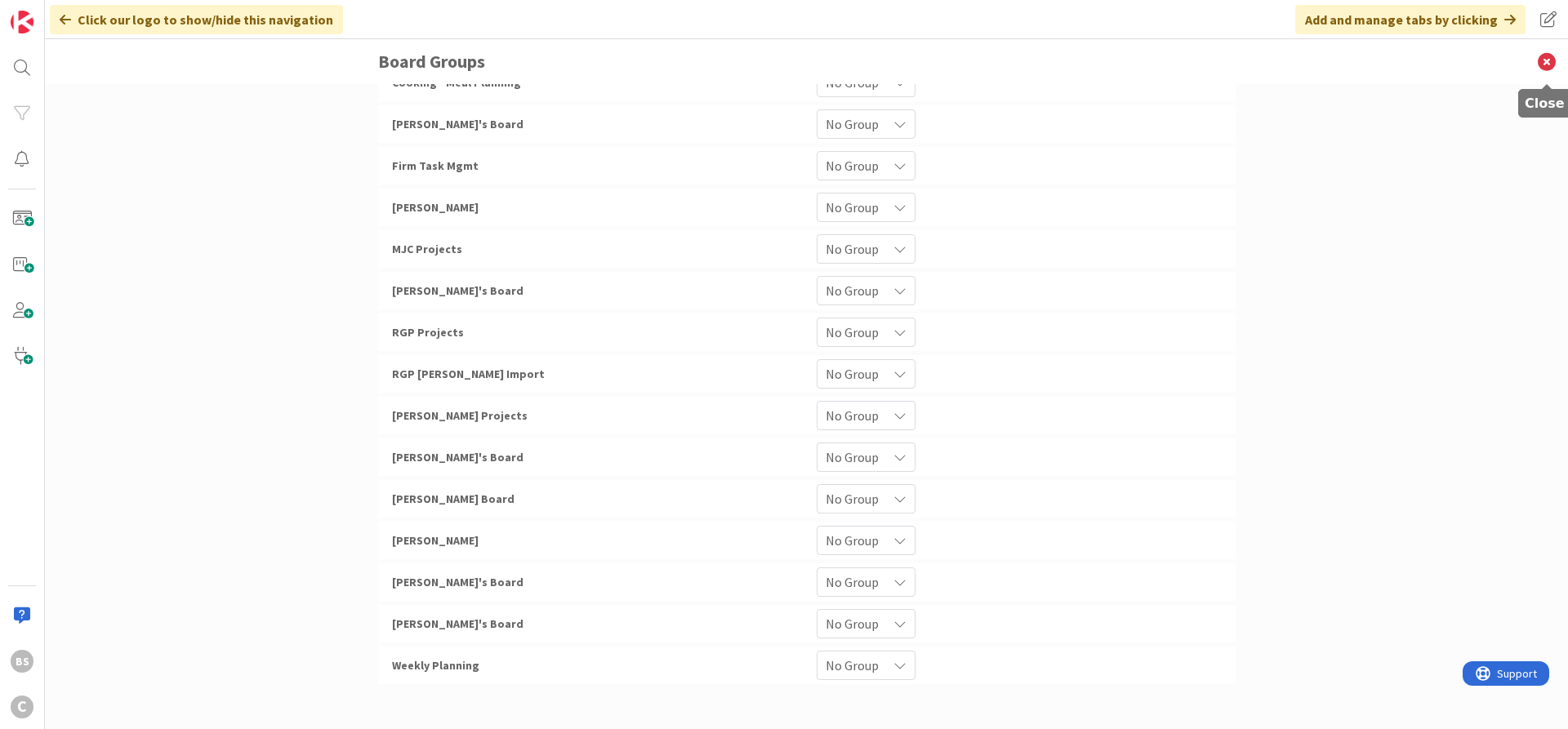
click at [1543, 71] on icon at bounding box center [1547, 62] width 43 height 45
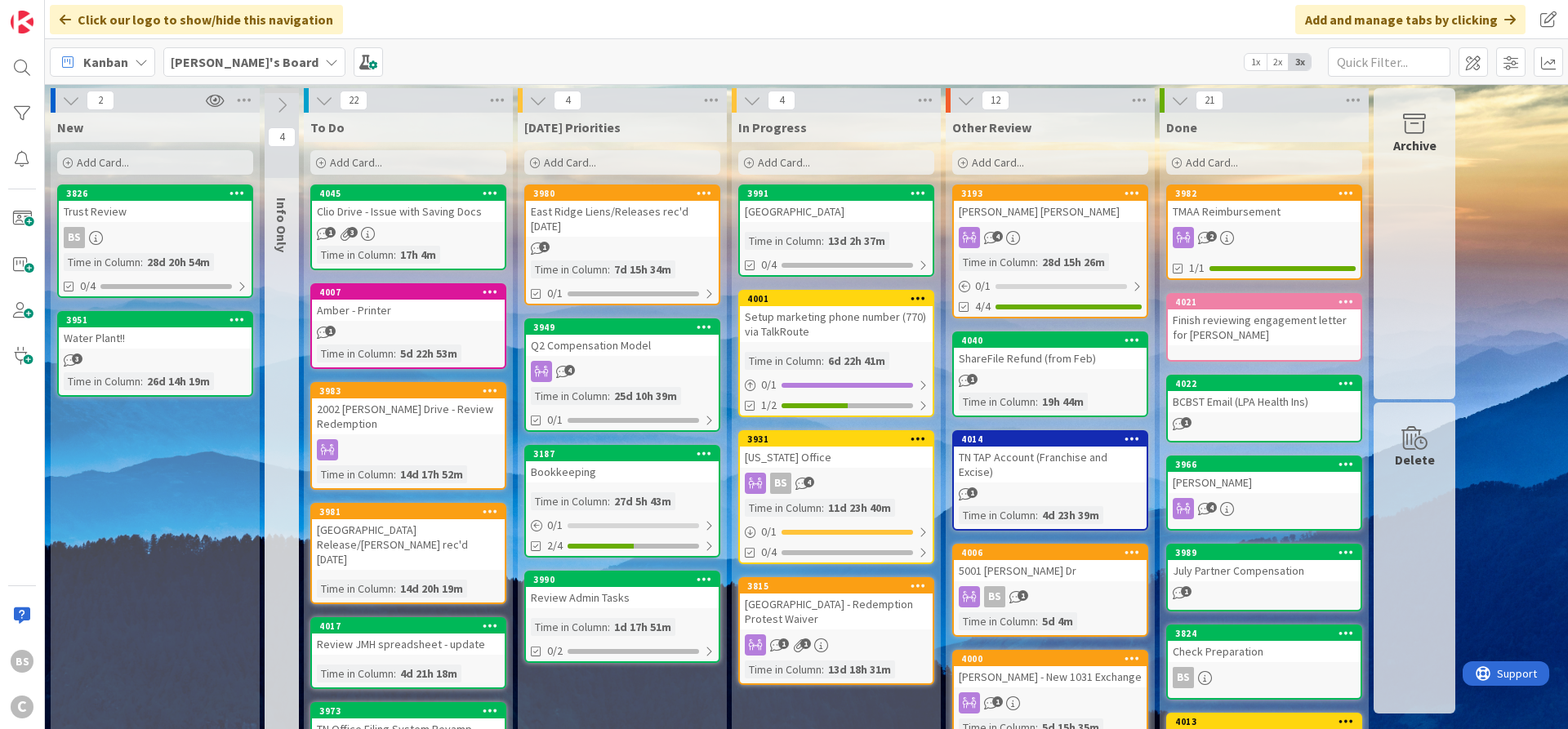
click at [231, 62] on b "[PERSON_NAME]'s Board" at bounding box center [245, 63] width 147 height 17
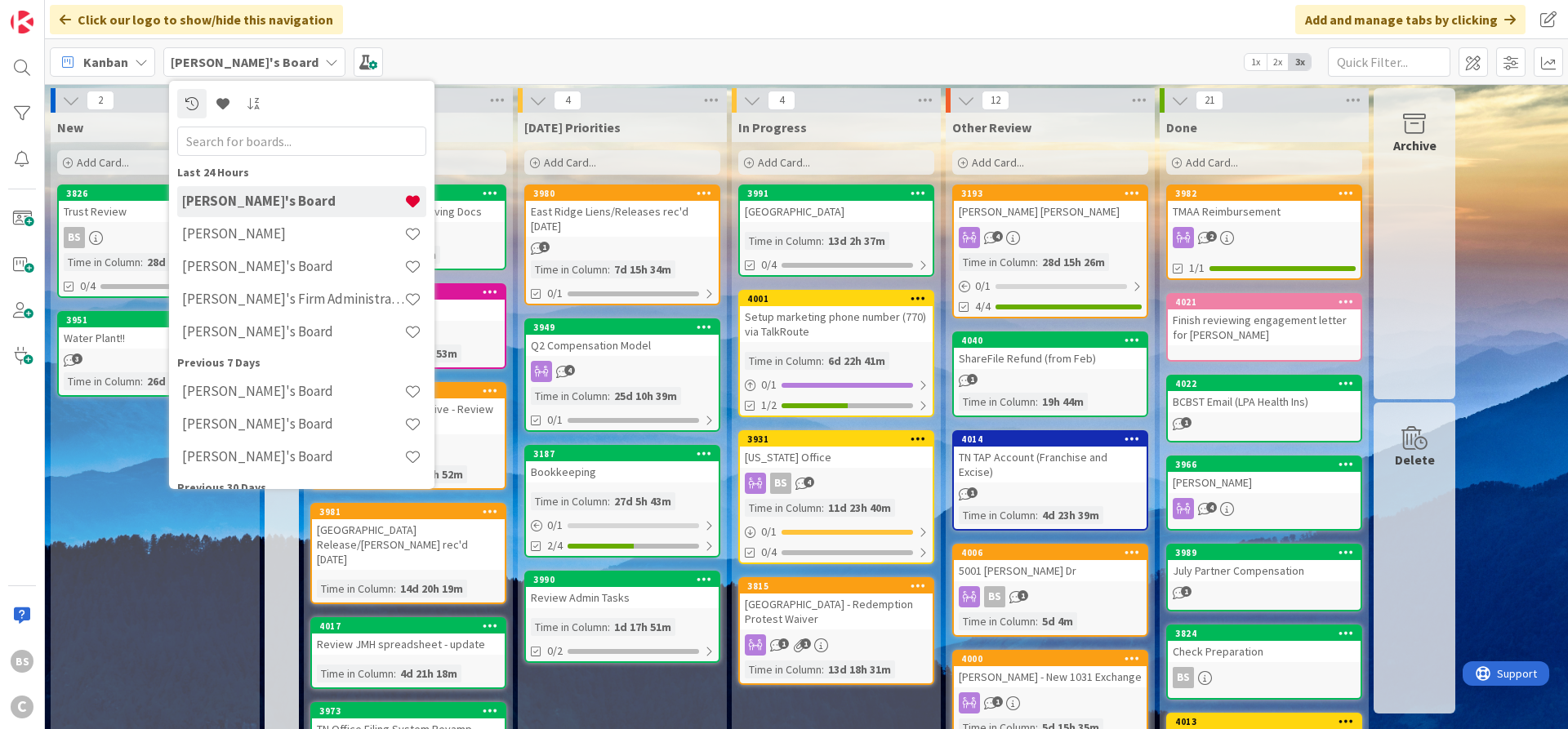
click at [232, 266] on h4 "[PERSON_NAME]'s Board" at bounding box center [293, 267] width 222 height 17
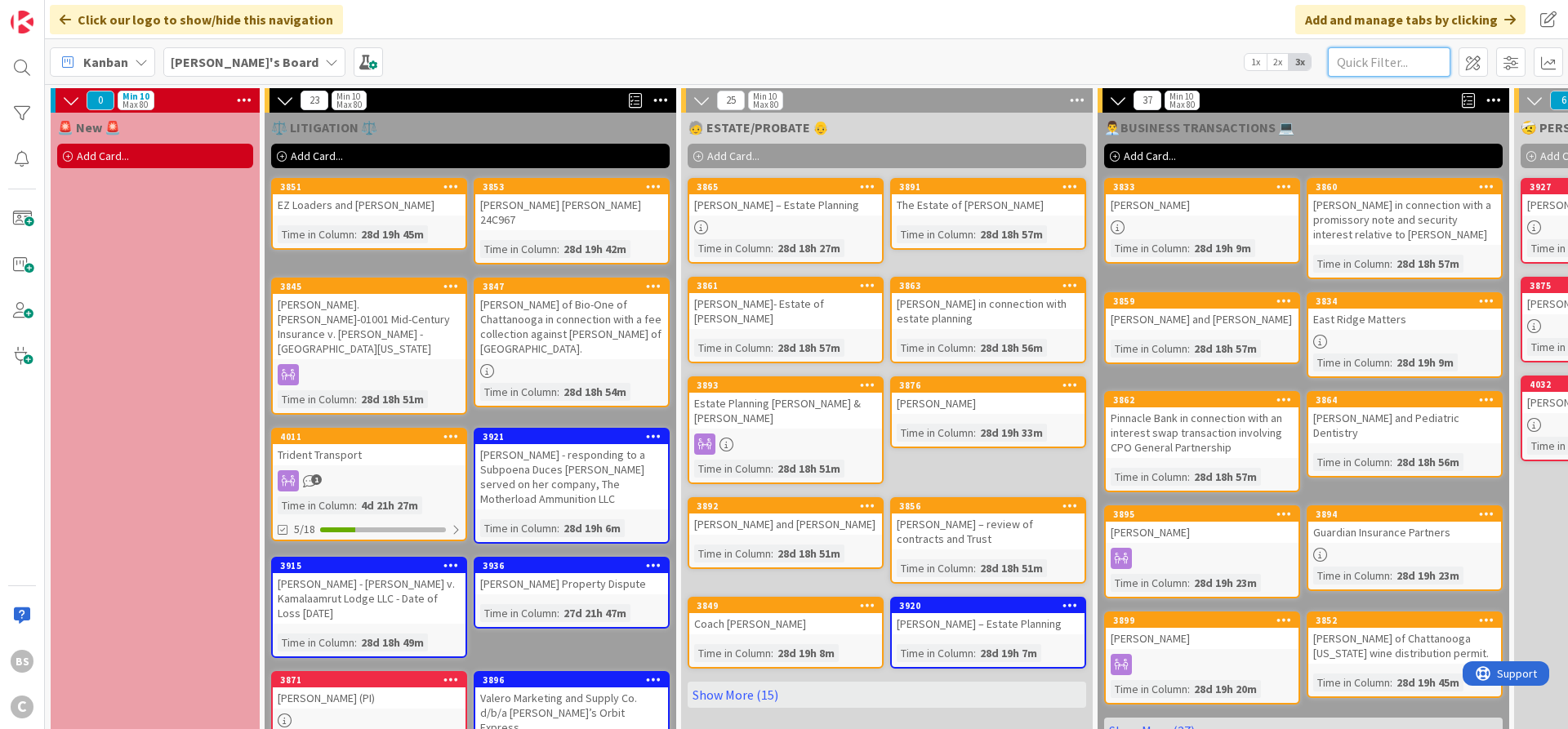
click at [1362, 63] on input "text" at bounding box center [1389, 63] width 122 height 30
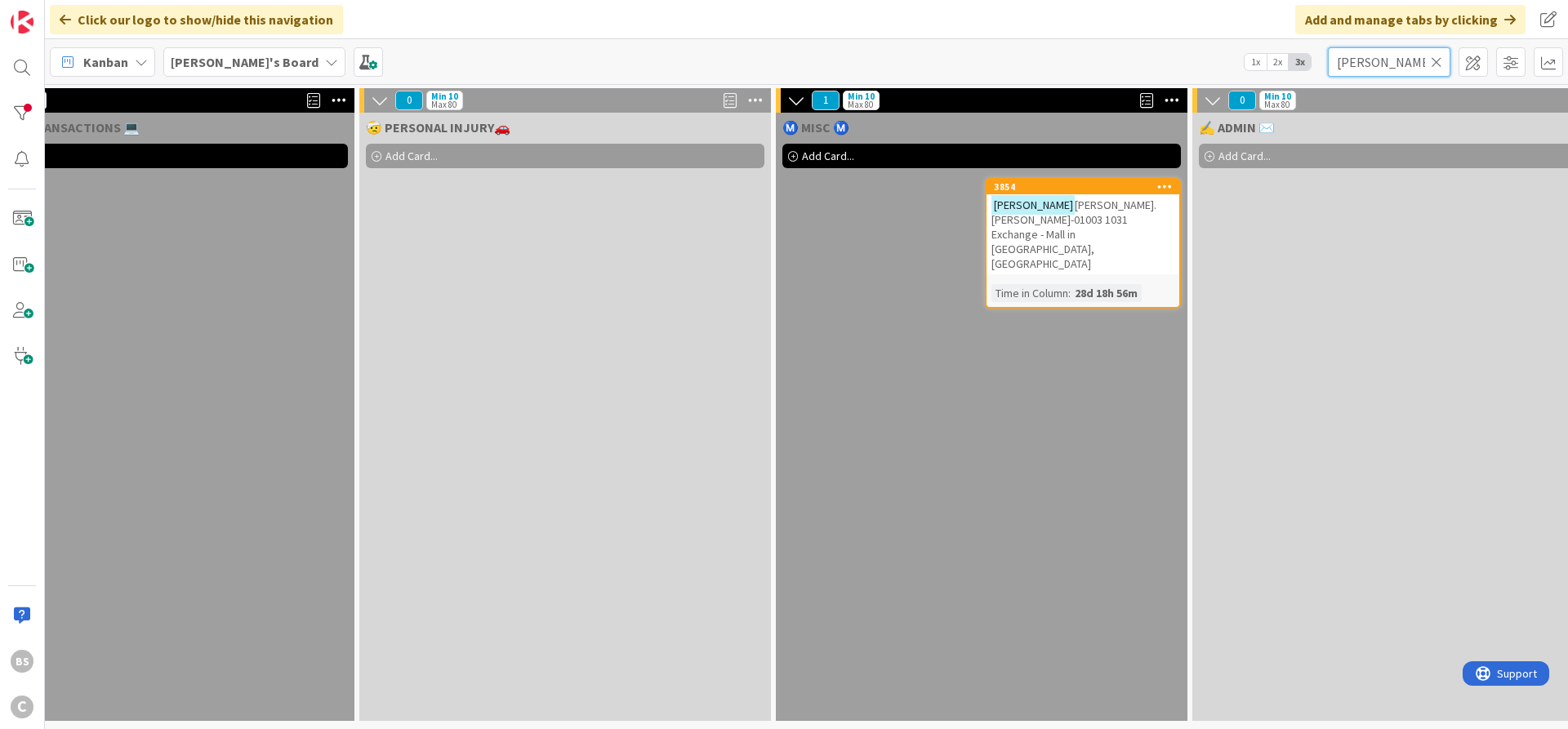
scroll to position [0, 1217]
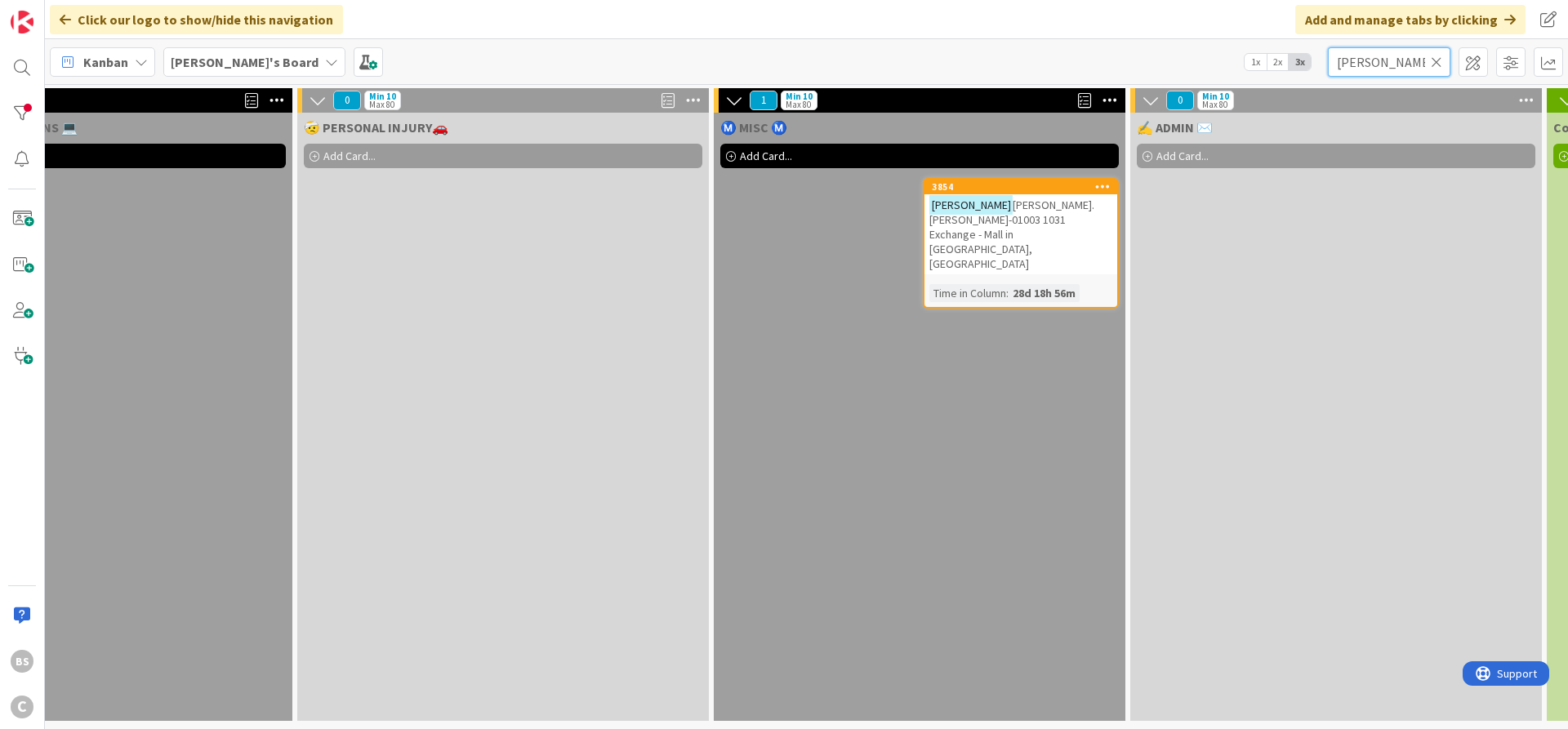
type input "[PERSON_NAME]"
click at [995, 187] on div "3854" at bounding box center [1024, 187] width 186 height 11
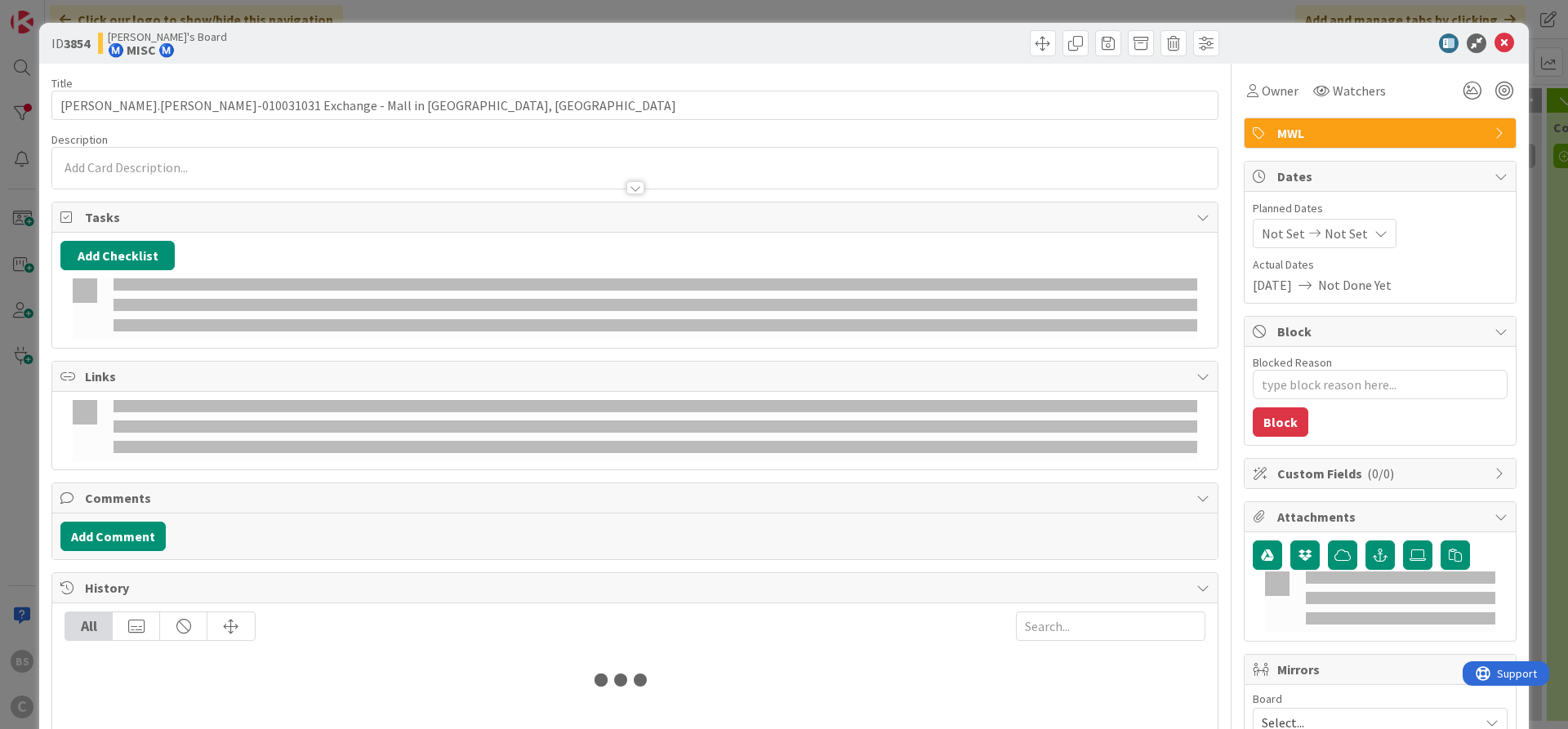
type textarea "x"
type input "[PERSON_NAME].[PERSON_NAME]-010031031 Exchange - Mall in [GEOGRAPHIC_DATA], [GE…"
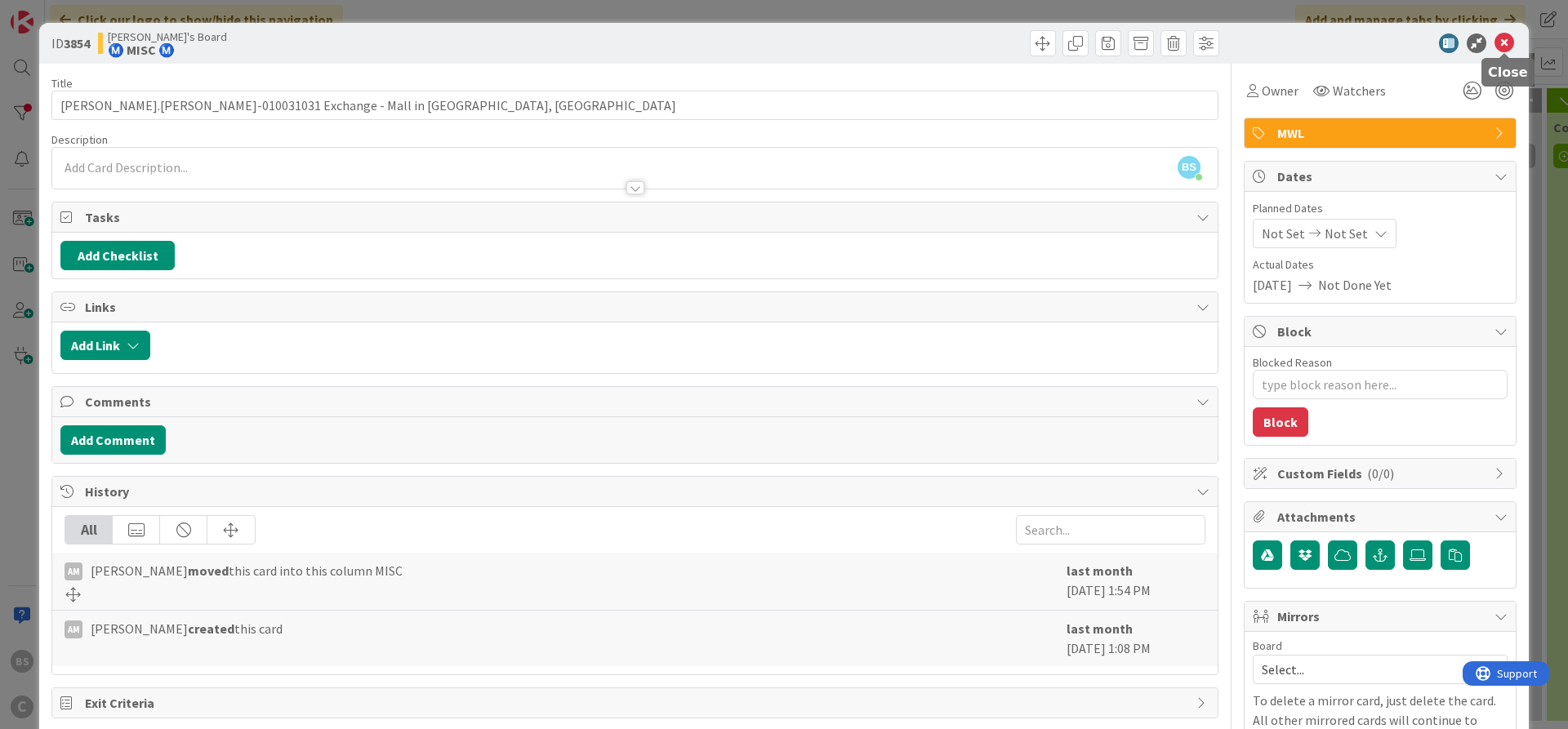
click at [1500, 46] on icon at bounding box center [1504, 43] width 20 height 20
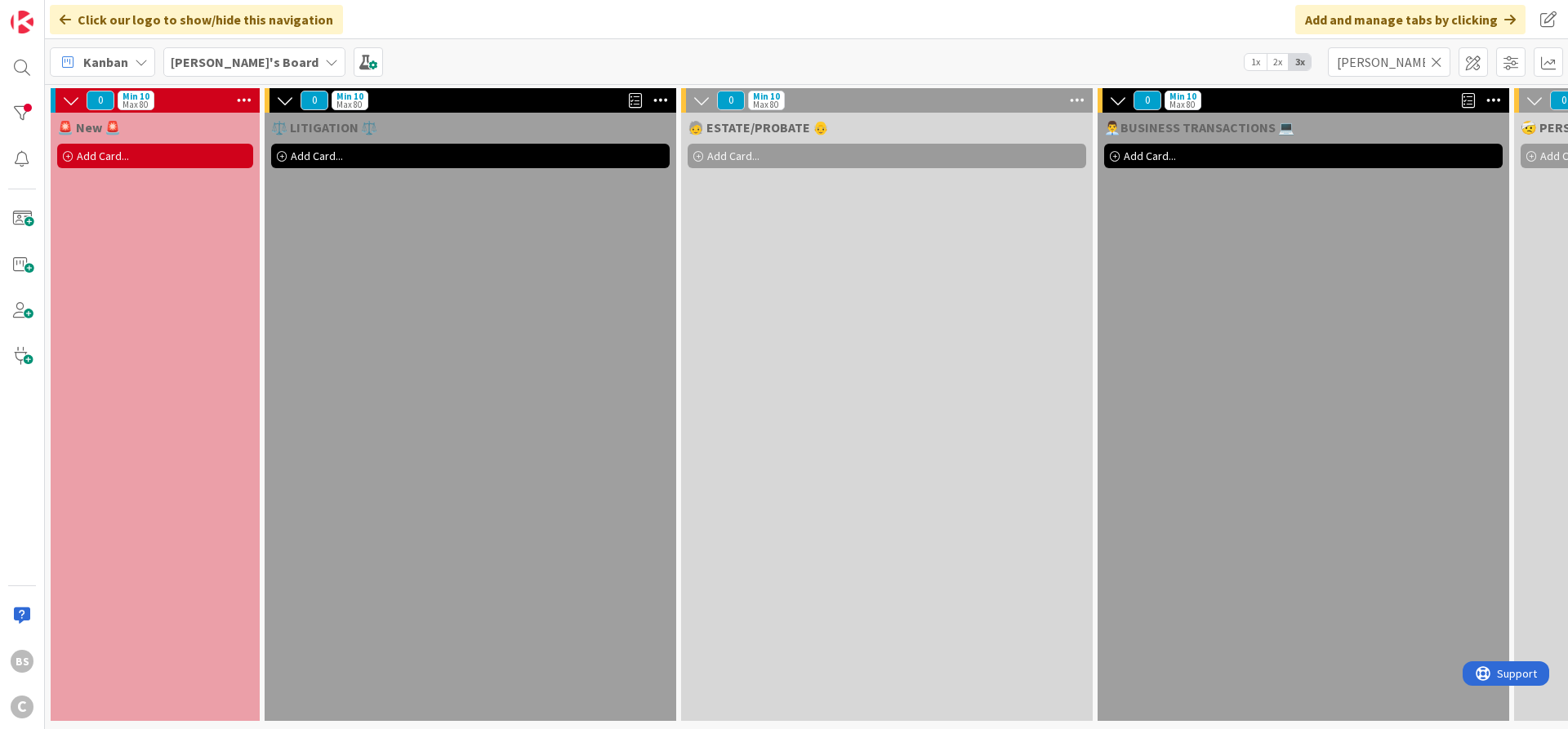
scroll to position [0, 1497]
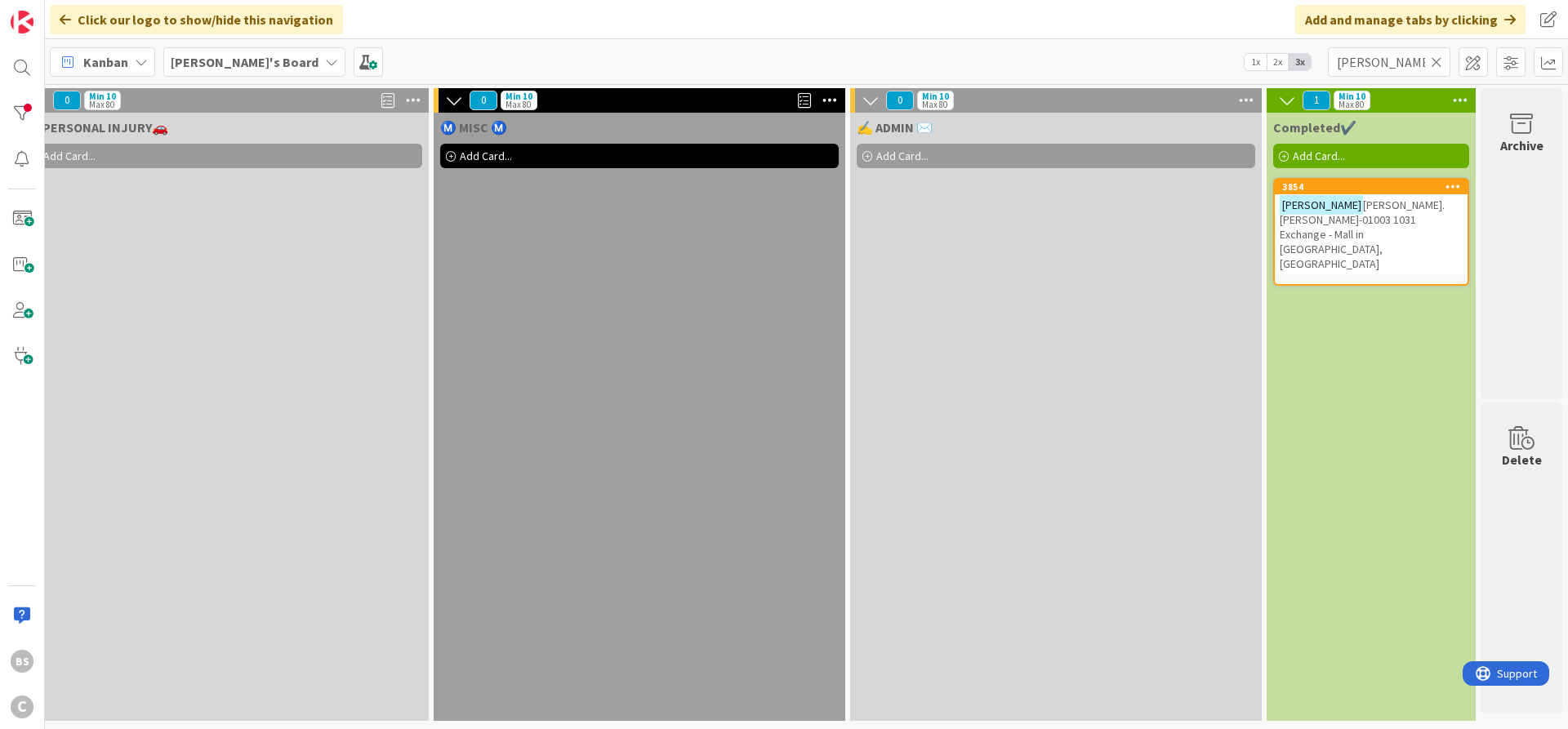
drag, startPoint x: 1434, startPoint y: 63, endPoint x: 1408, endPoint y: 77, distance: 29.5
click at [1433, 63] on icon at bounding box center [1436, 63] width 11 height 15
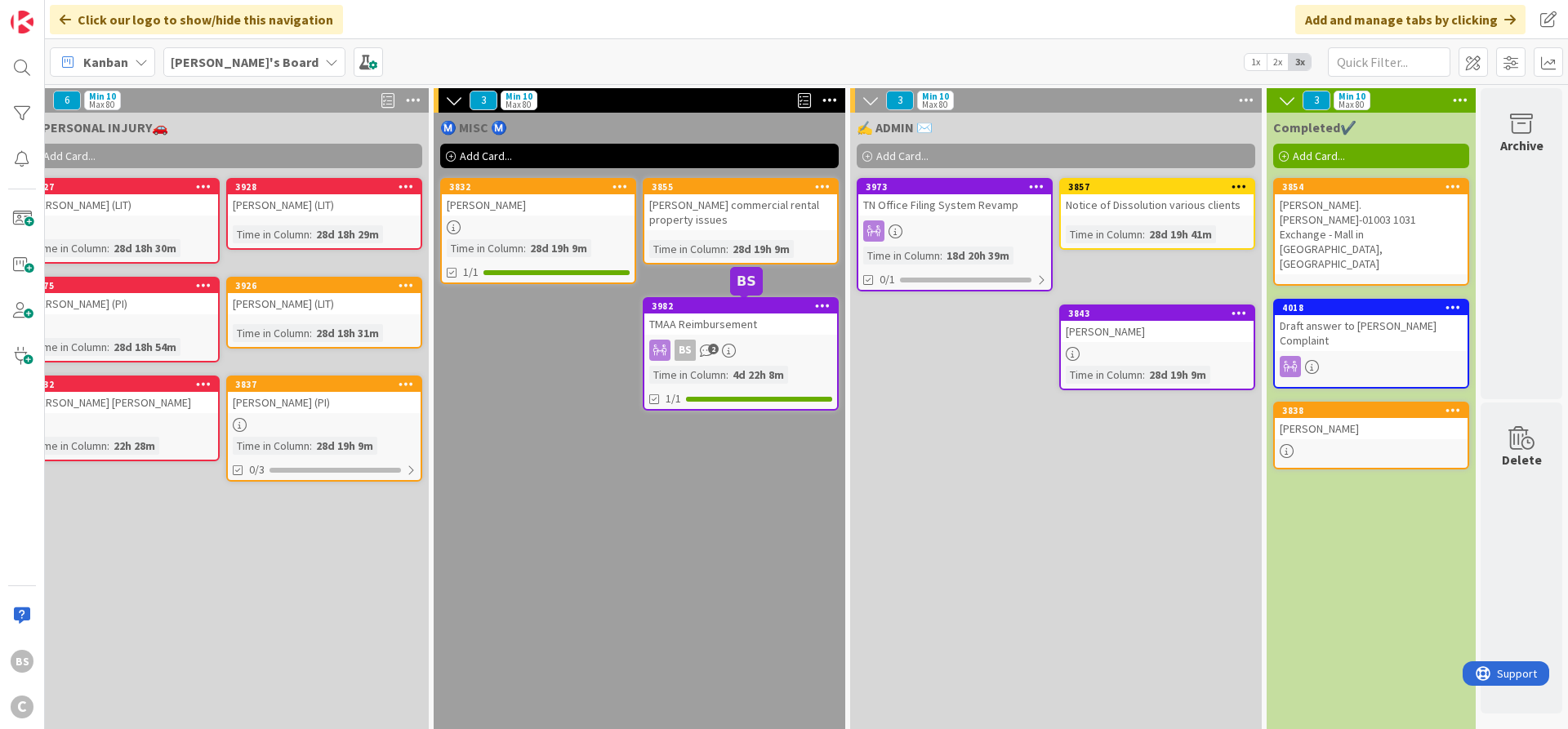
click at [697, 301] on div "3982" at bounding box center [744, 306] width 186 height 11
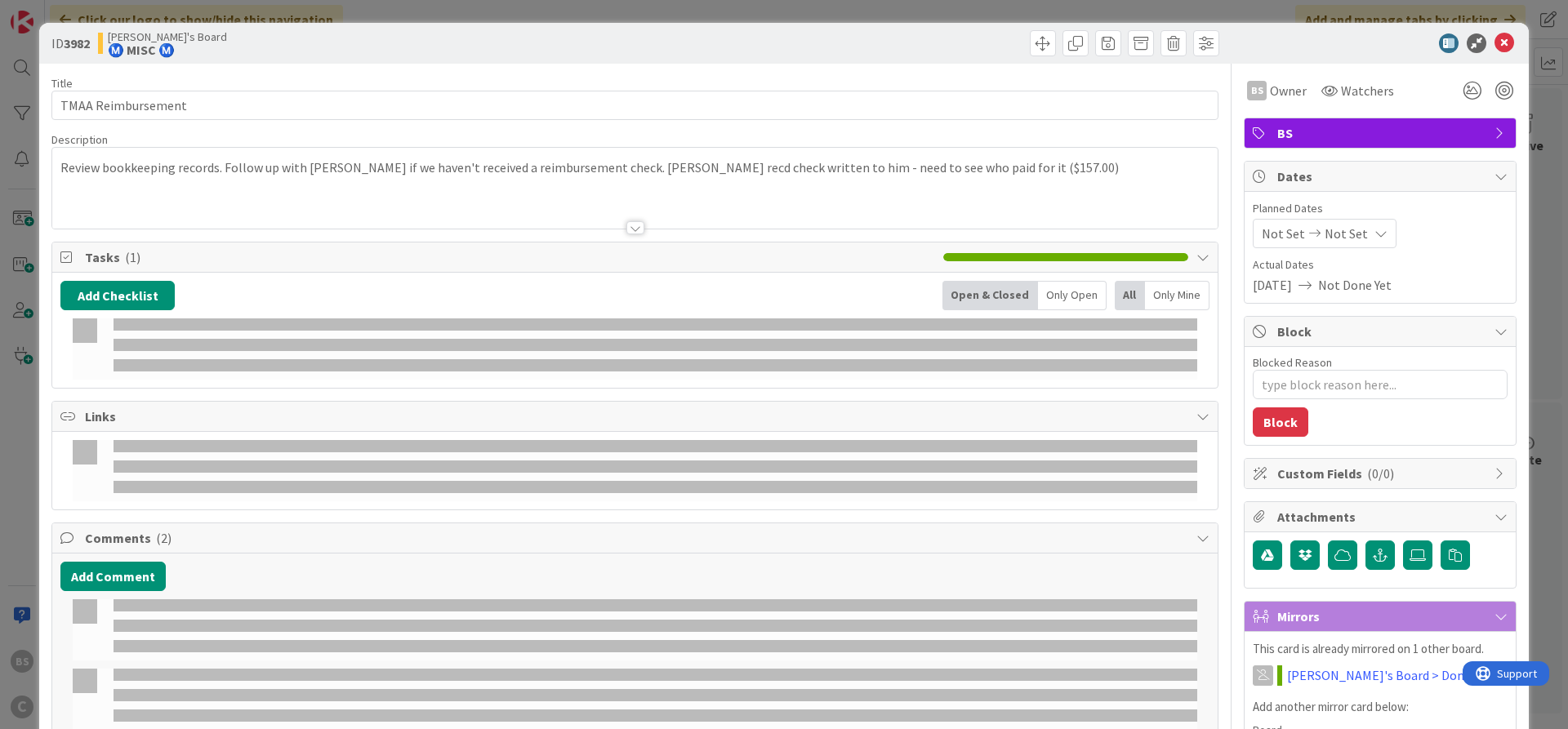
type textarea "x"
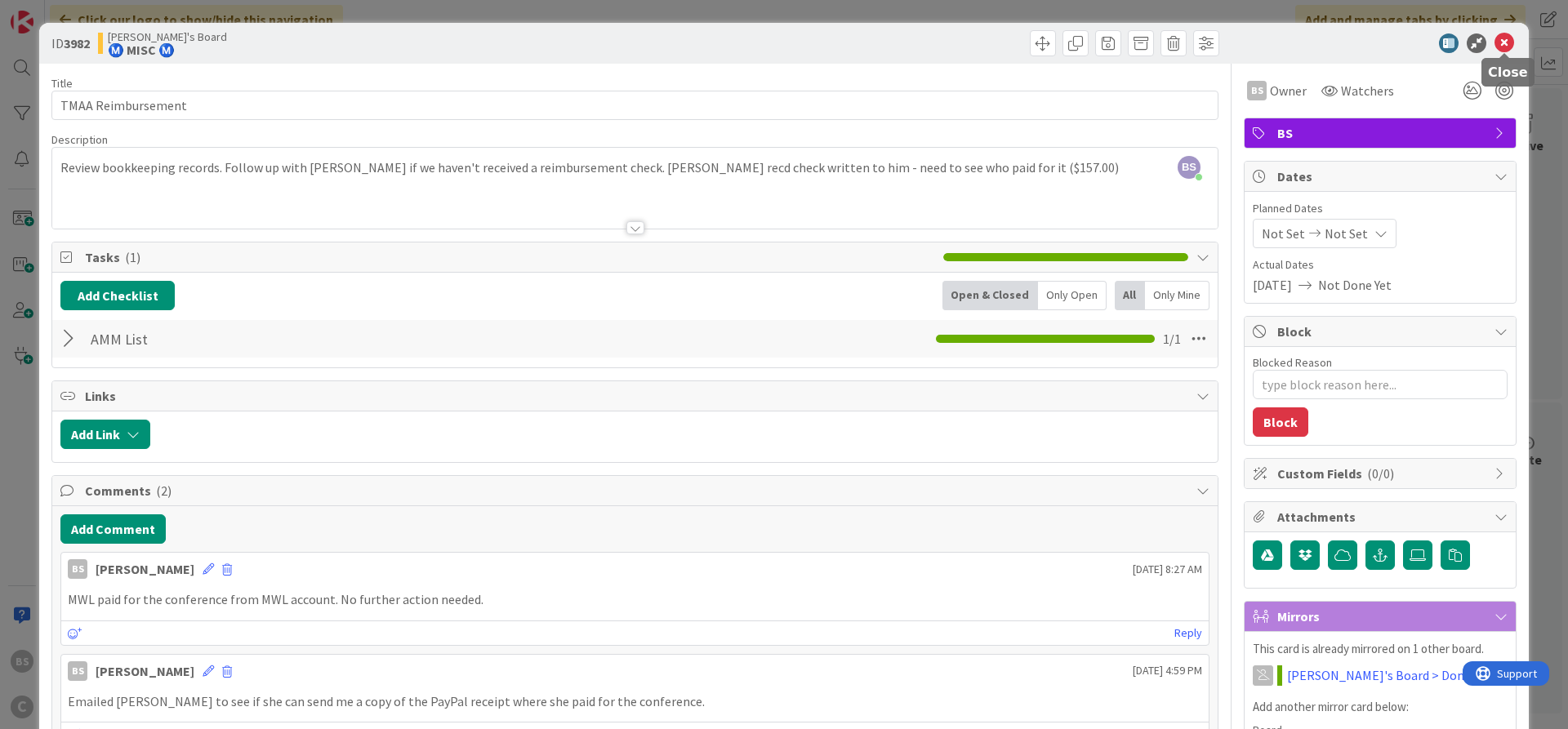
click at [1500, 40] on icon at bounding box center [1504, 43] width 20 height 20
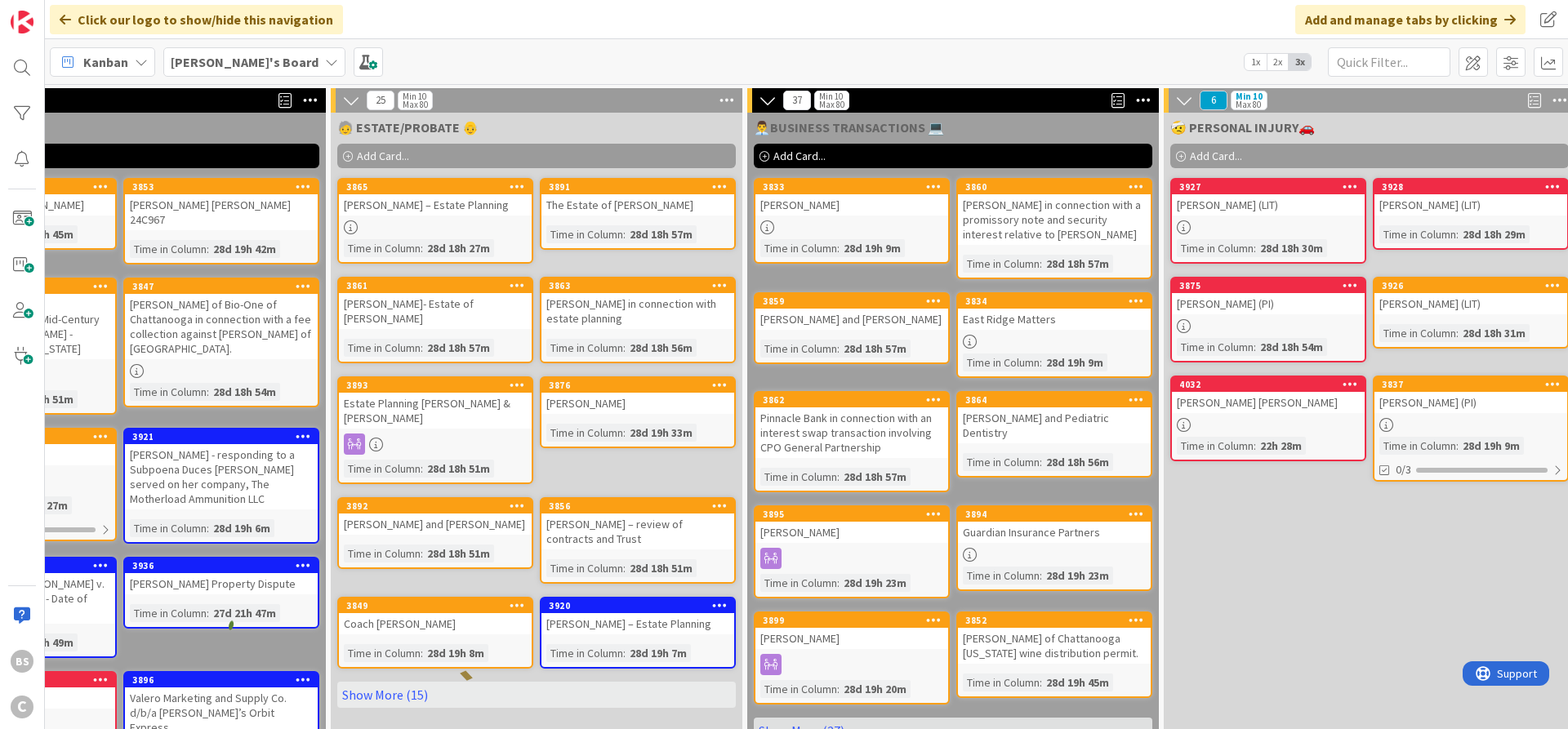
scroll to position [0, 336]
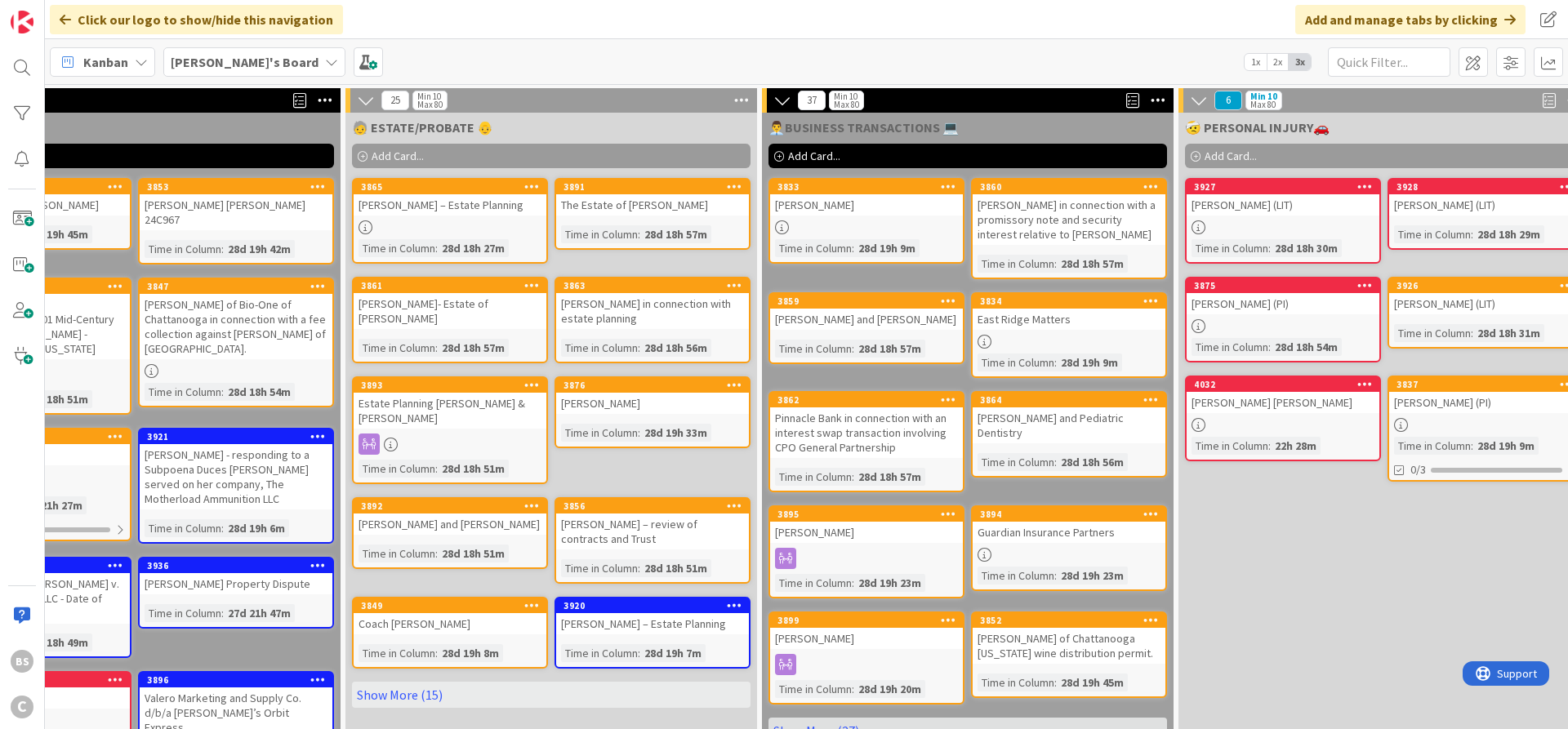
click at [230, 59] on b "[PERSON_NAME]'s Board" at bounding box center [245, 63] width 147 height 17
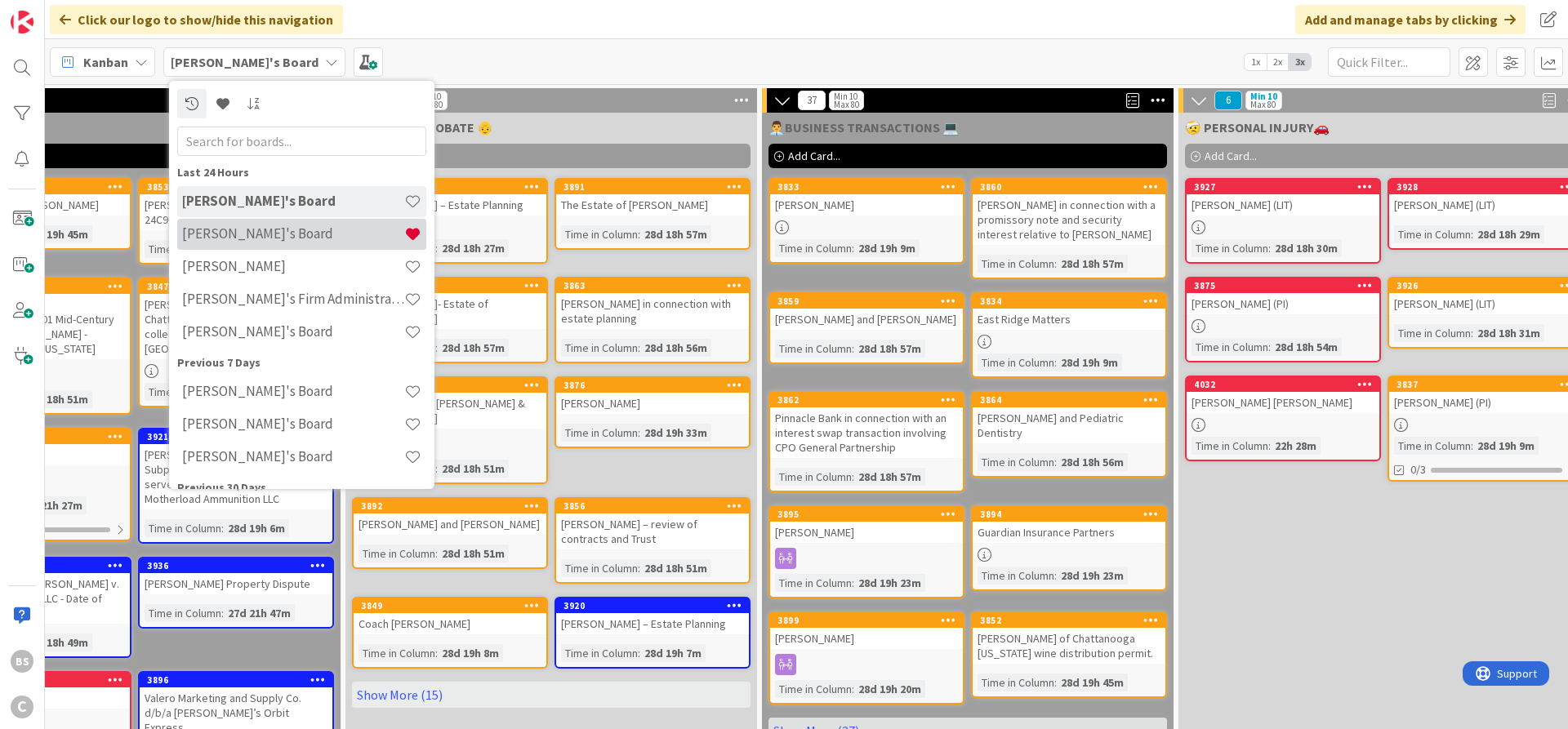
click at [217, 226] on div "[PERSON_NAME]'s Board" at bounding box center [301, 234] width 249 height 31
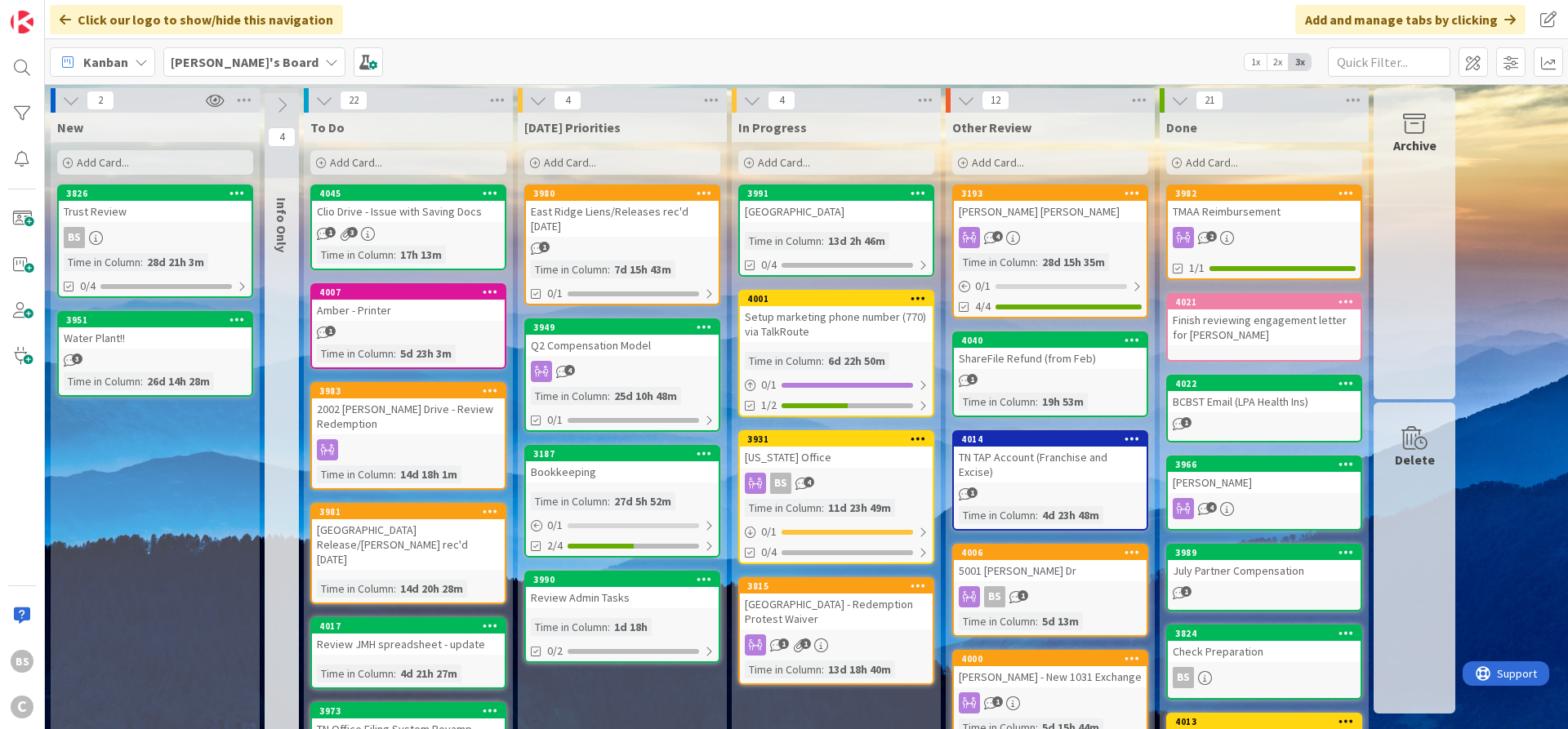
click at [263, 66] on div "[PERSON_NAME]'s Board" at bounding box center [254, 63] width 182 height 30
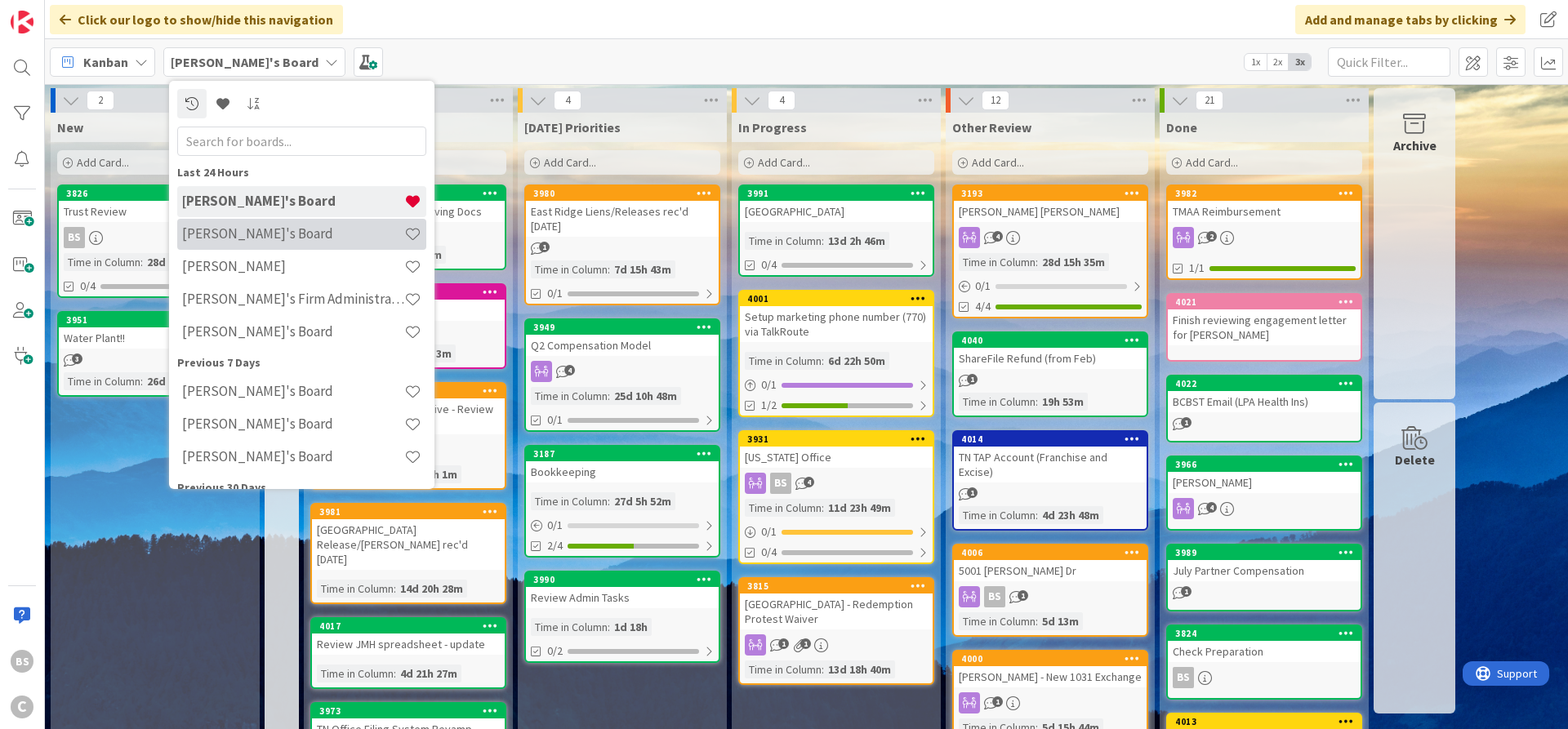
click at [216, 237] on h4 "[PERSON_NAME]'s Board" at bounding box center [293, 234] width 222 height 17
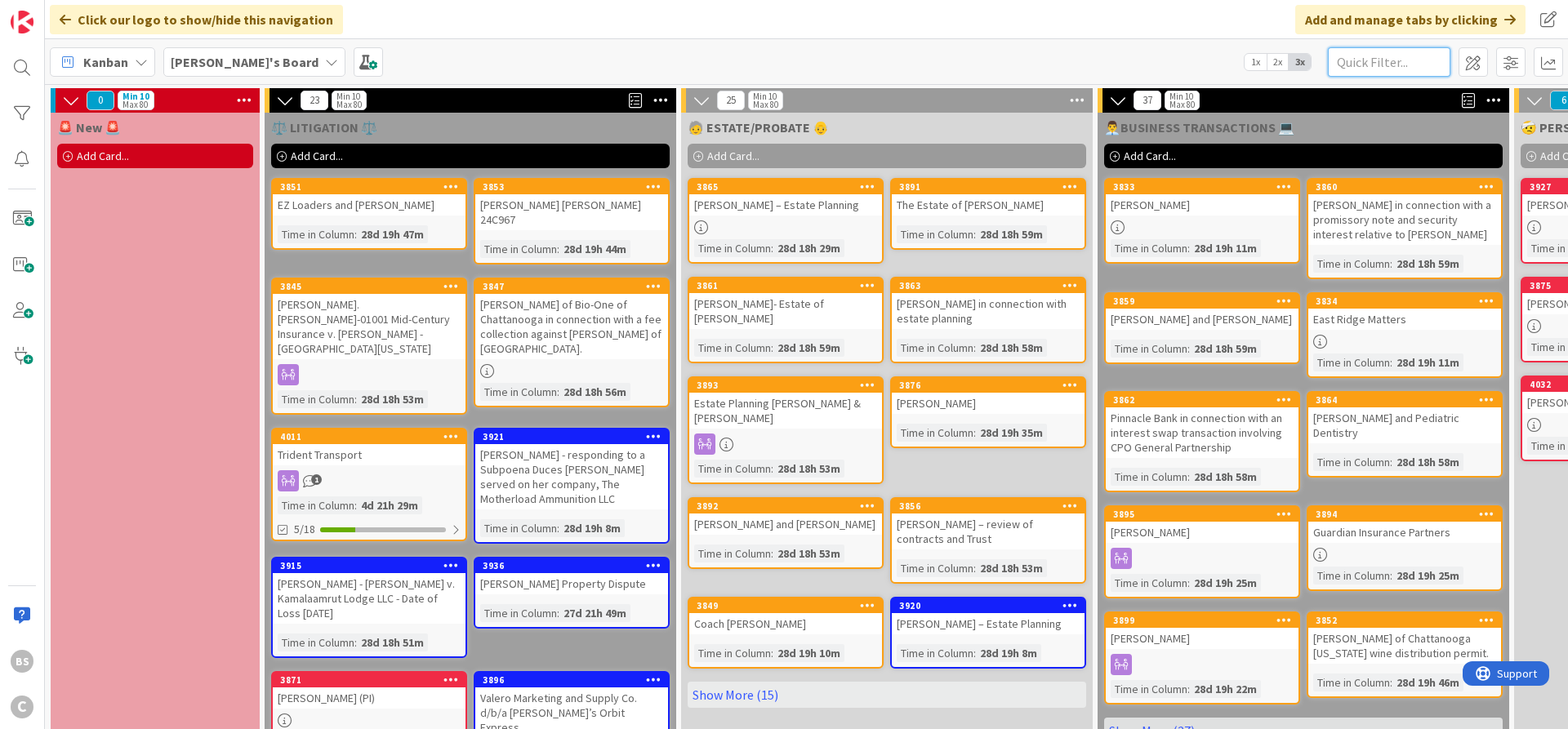
click at [1365, 59] on input "text" at bounding box center [1389, 63] width 122 height 30
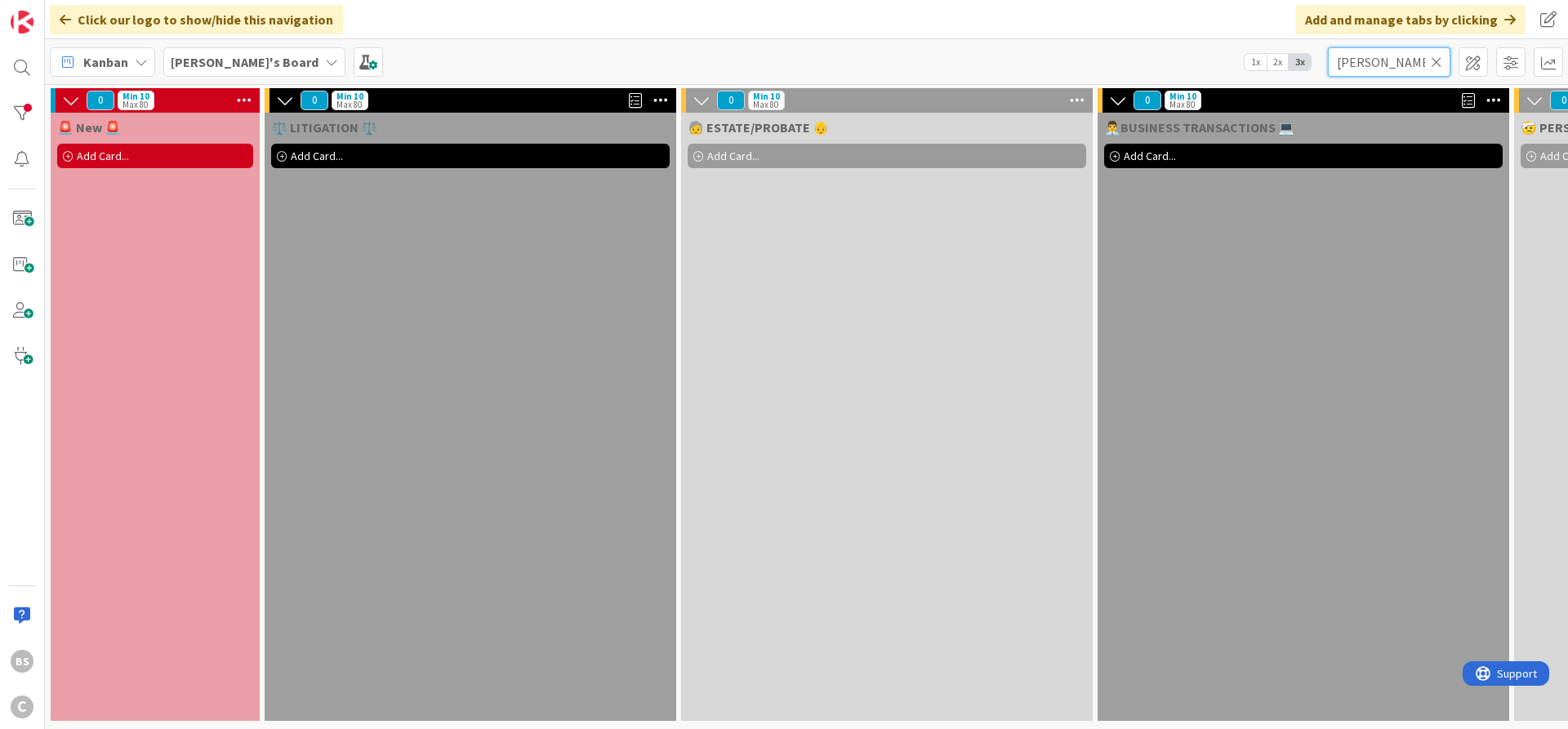
type input "[PERSON_NAME]"
click at [1435, 59] on icon at bounding box center [1436, 63] width 11 height 15
click at [1402, 59] on input "text" at bounding box center [1389, 63] width 122 height 30
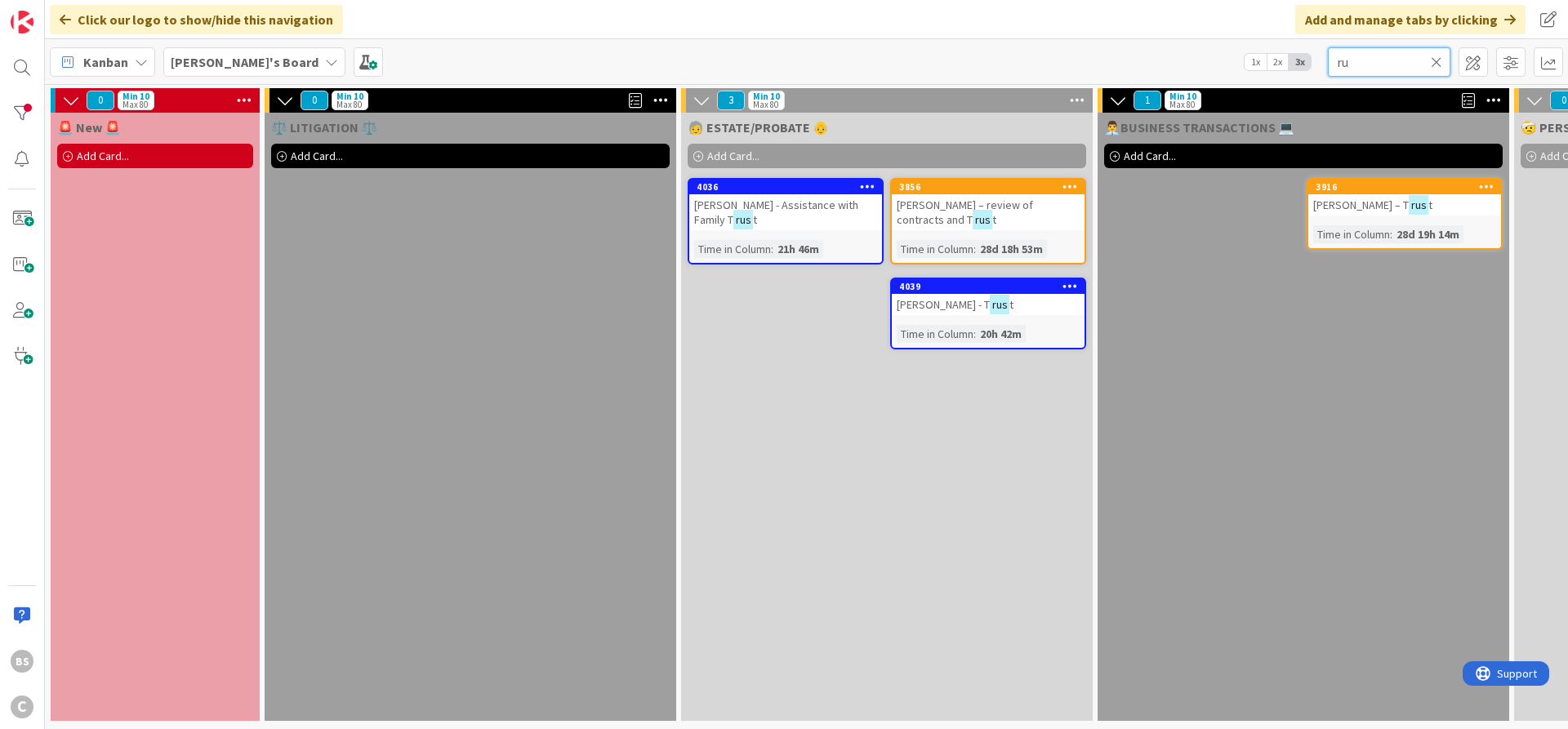
type input "r"
